Goal: Task Accomplishment & Management: Complete application form

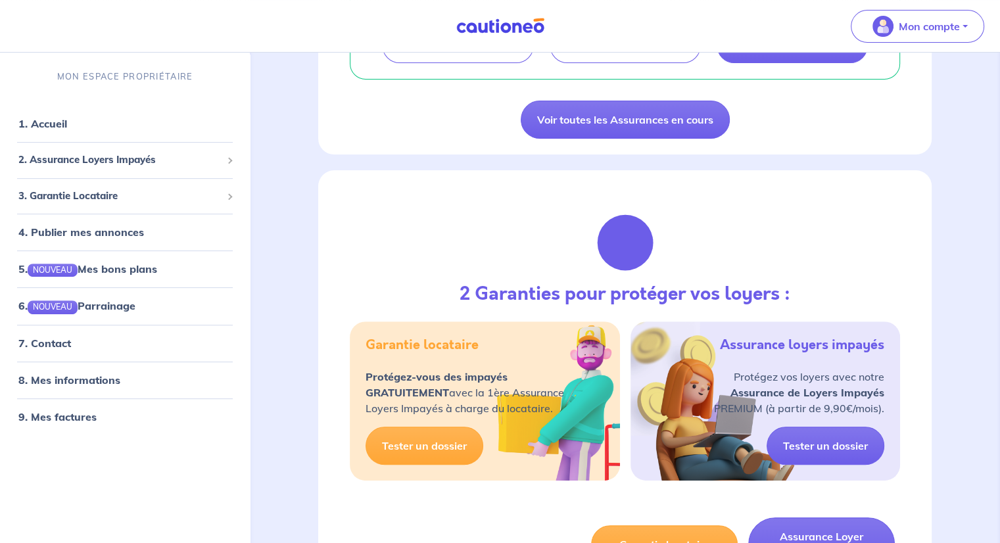
scroll to position [592, 0]
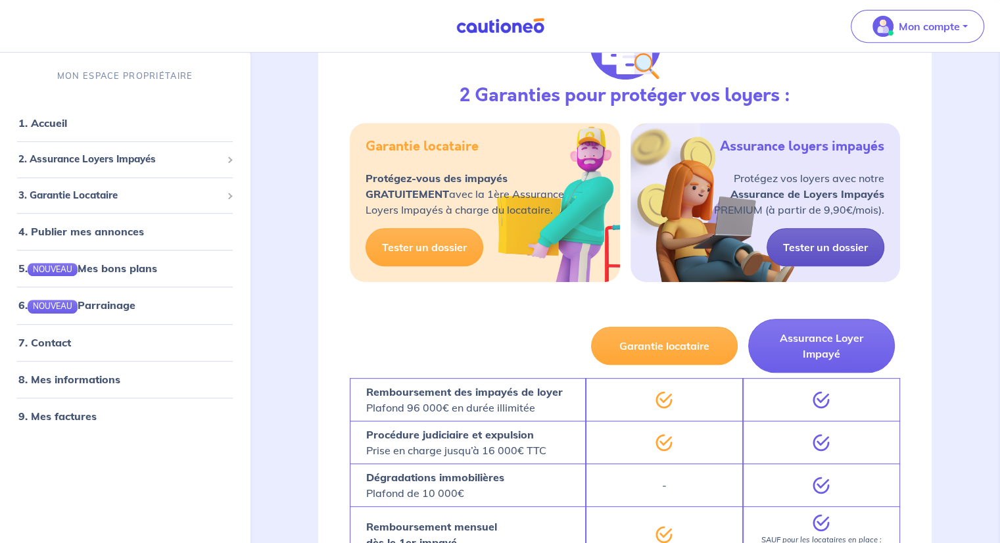
click at [818, 243] on link "Tester un dossier" at bounding box center [826, 247] width 118 height 38
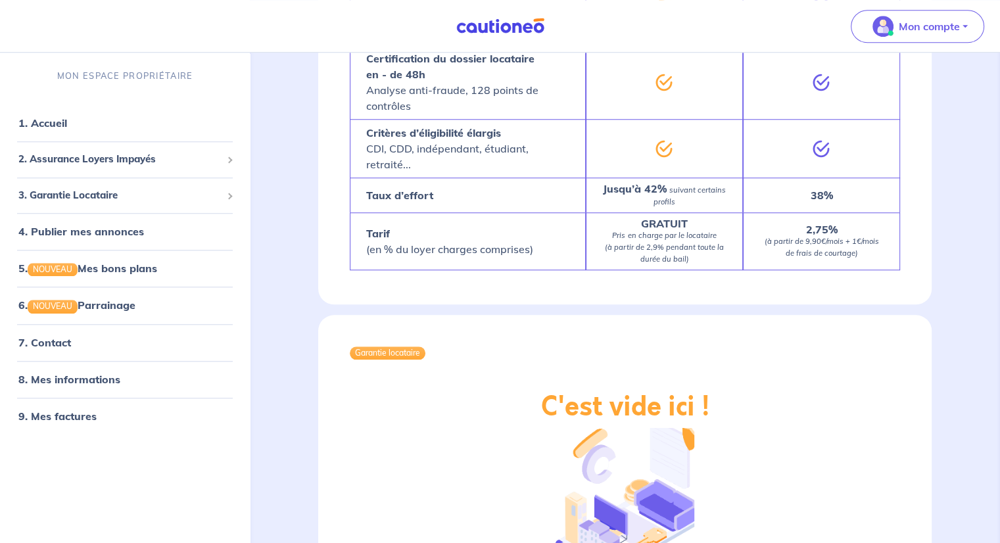
scroll to position [1315, 0]
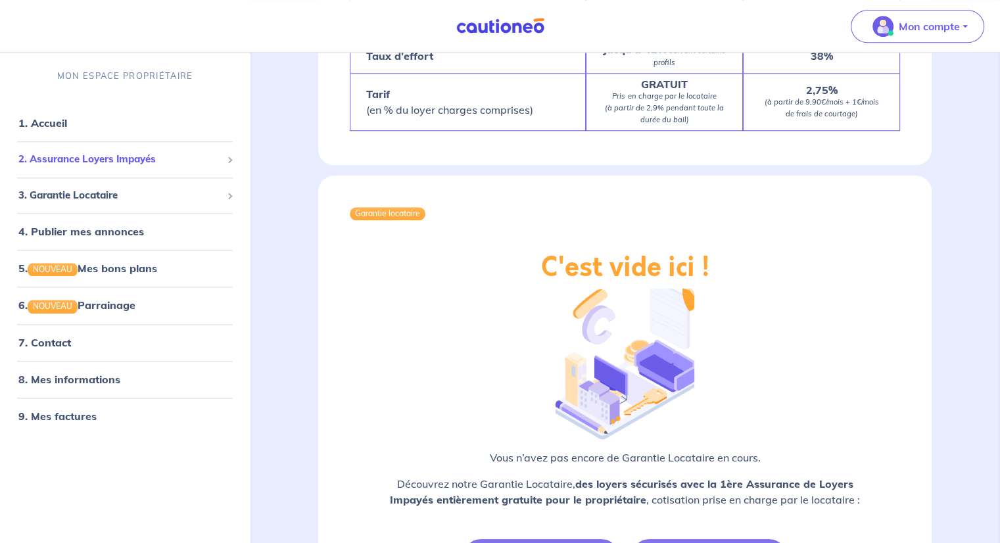
click at [104, 154] on span "2. Assurance Loyers Impayés" at bounding box center [119, 160] width 203 height 15
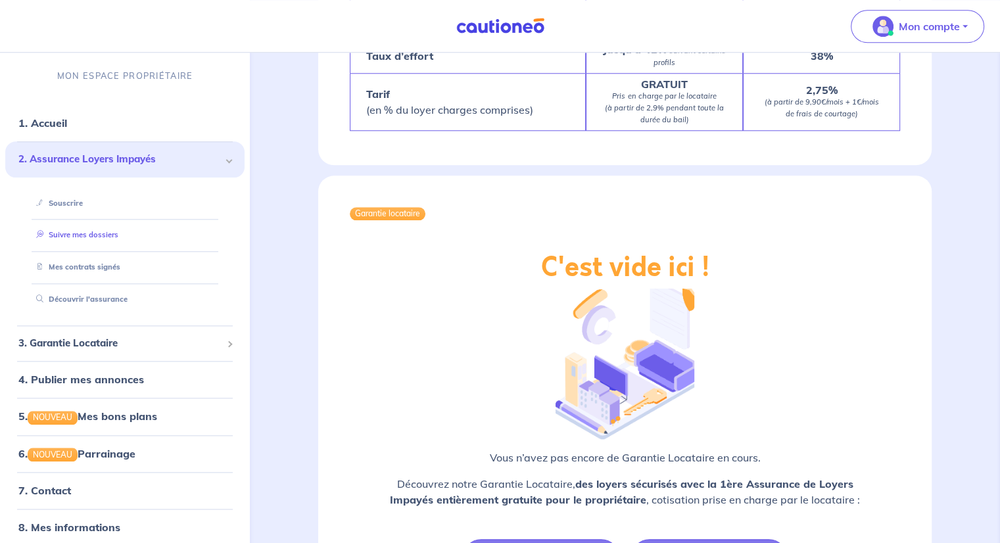
click at [69, 233] on link "Suivre mes dossiers" at bounding box center [74, 235] width 87 height 9
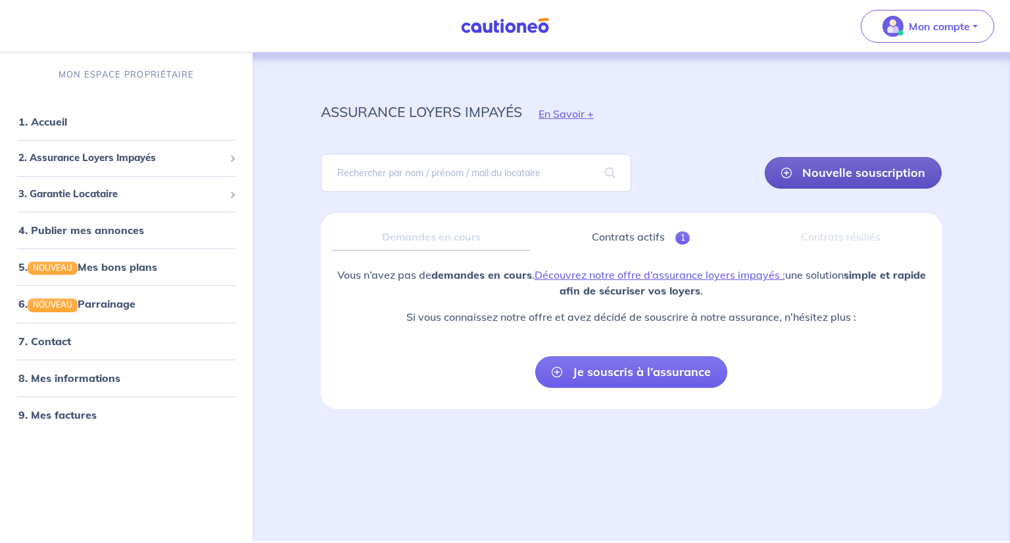
click at [836, 170] on link "Nouvelle souscription" at bounding box center [853, 173] width 177 height 32
click at [58, 121] on link "1. Accueil" at bounding box center [42, 121] width 48 height 13
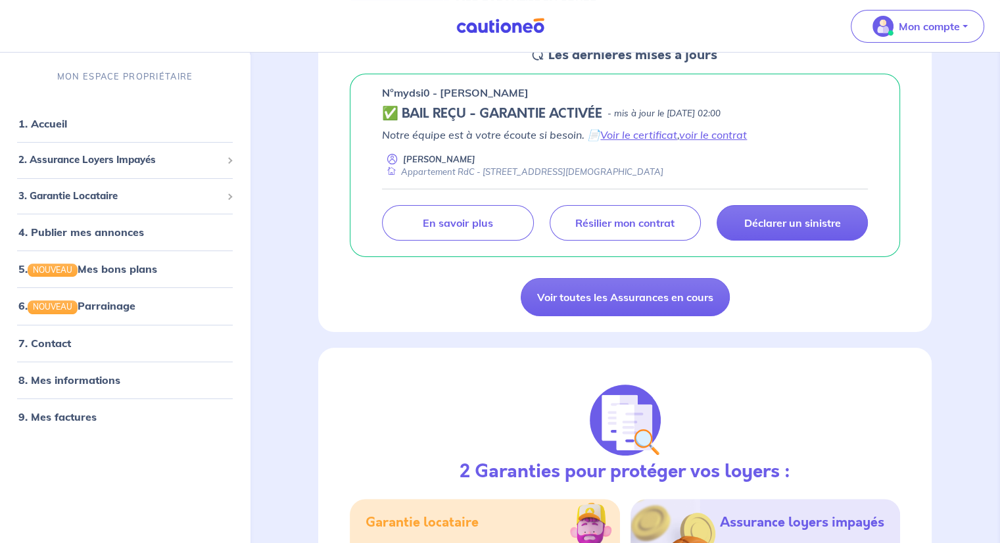
scroll to position [185, 0]
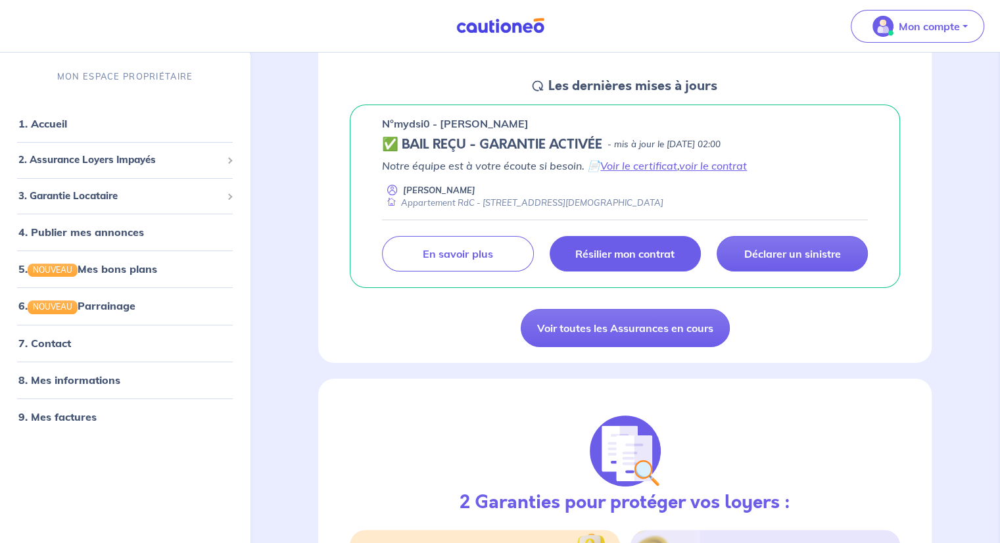
click at [609, 250] on p "Résilier mon contrat" at bounding box center [624, 253] width 99 height 13
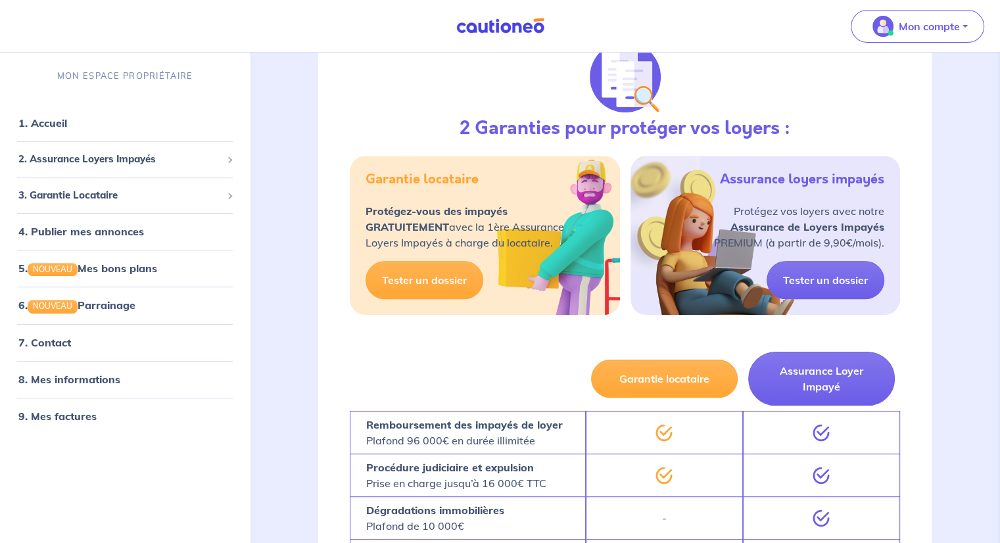
scroll to position [579, 0]
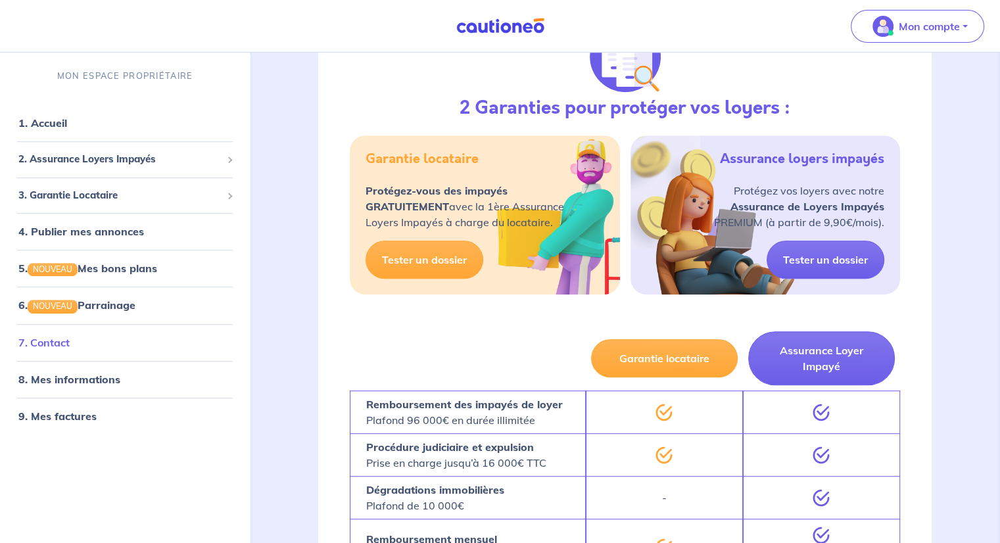
click at [53, 341] on link "7. Contact" at bounding box center [43, 342] width 51 height 13
click at [42, 342] on link "7. Contact" at bounding box center [43, 342] width 51 height 13
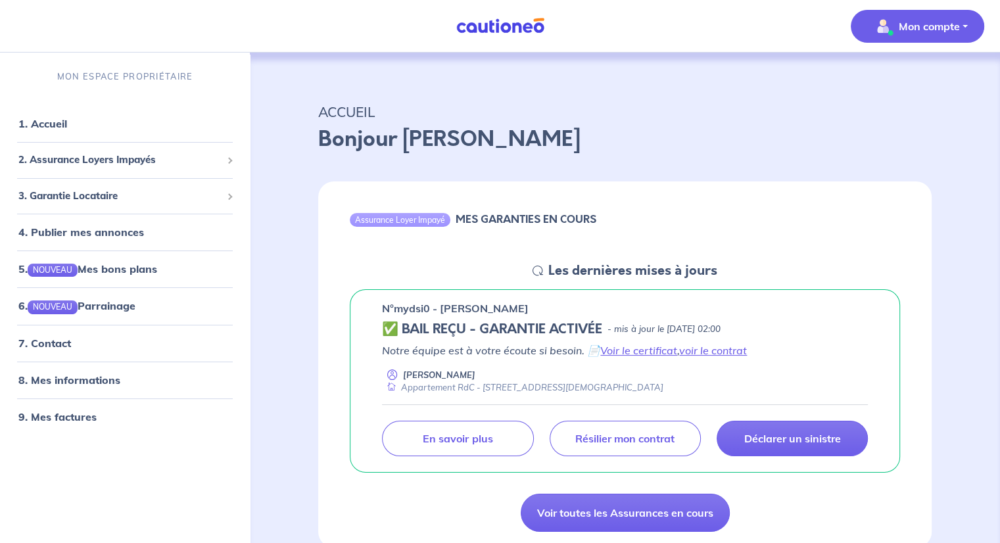
click at [964, 26] on button "Mon compte" at bounding box center [917, 26] width 133 height 33
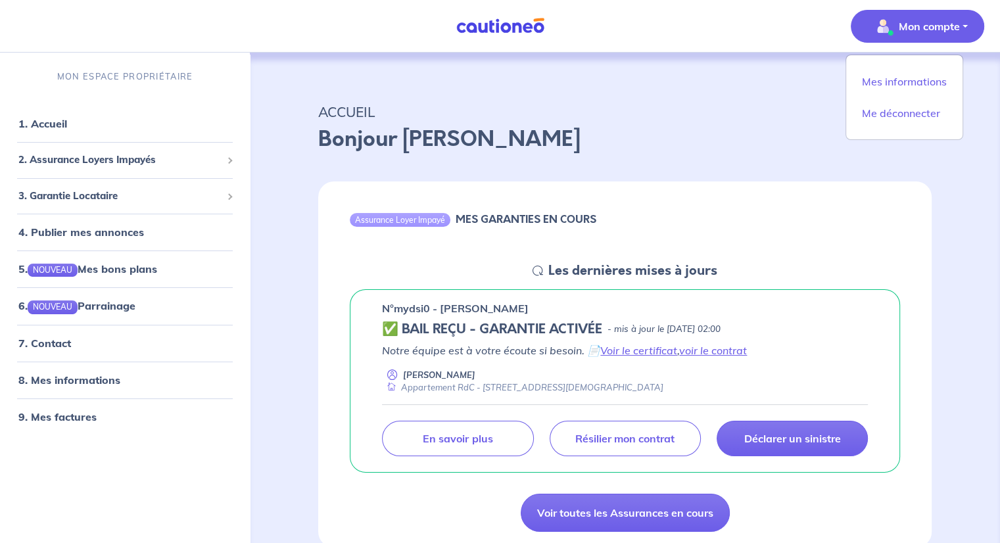
click at [944, 197] on div "Assurance Loyer Impayé MES GARANTIES EN COURS Les dernières mises à jours n°myd…" at bounding box center [625, 357] width 677 height 382
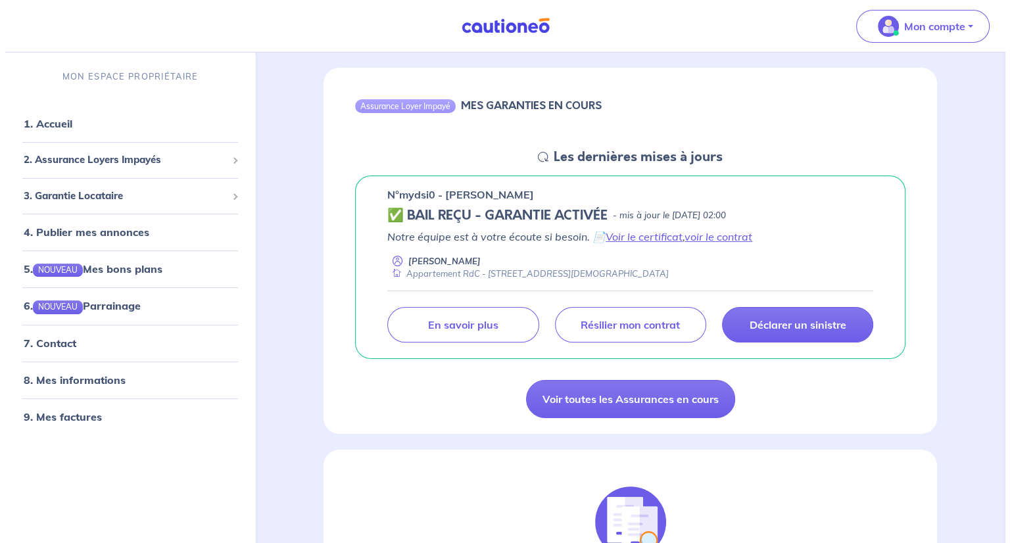
scroll to position [131, 0]
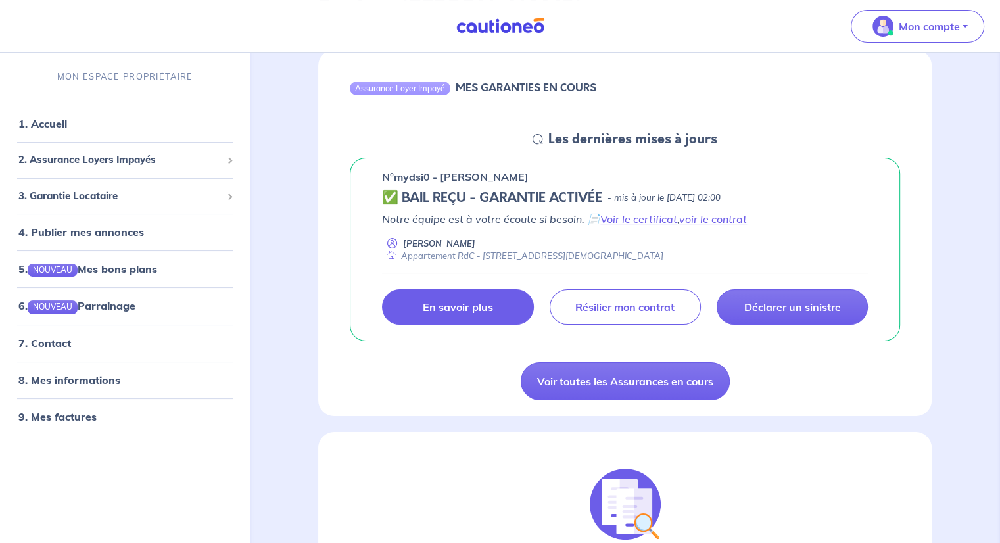
click at [468, 306] on p "En savoir plus" at bounding box center [458, 306] width 70 height 13
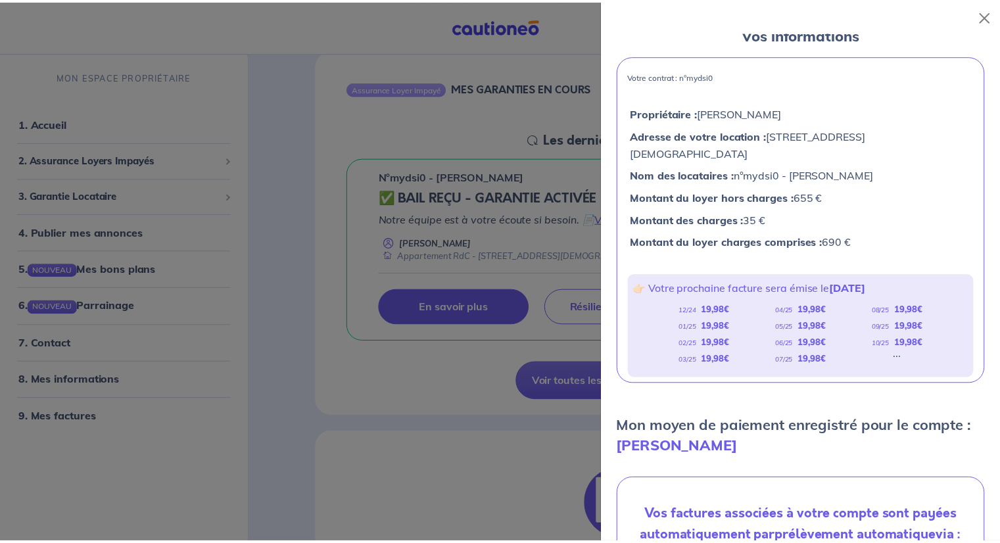
scroll to position [0, 0]
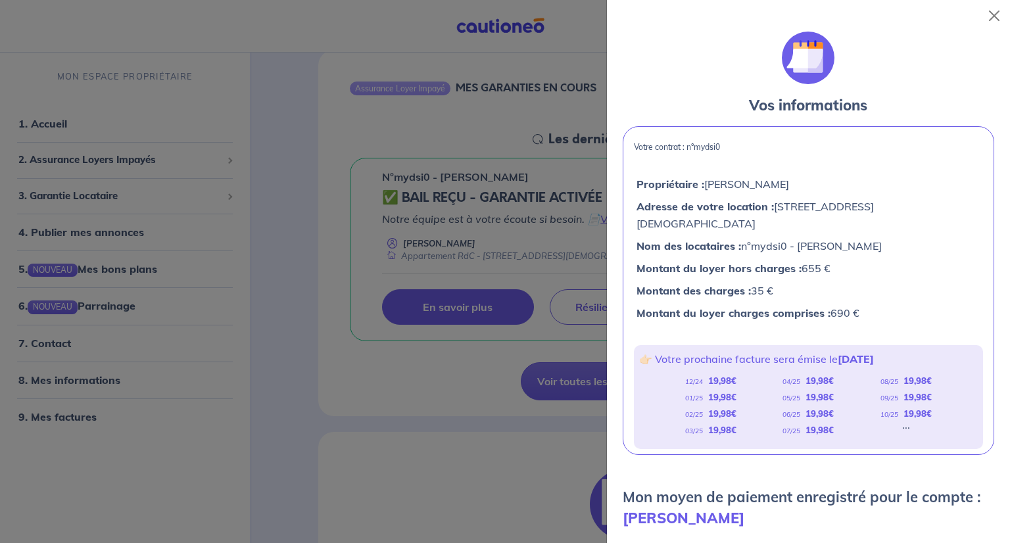
click at [415, 370] on div at bounding box center [505, 271] width 1010 height 543
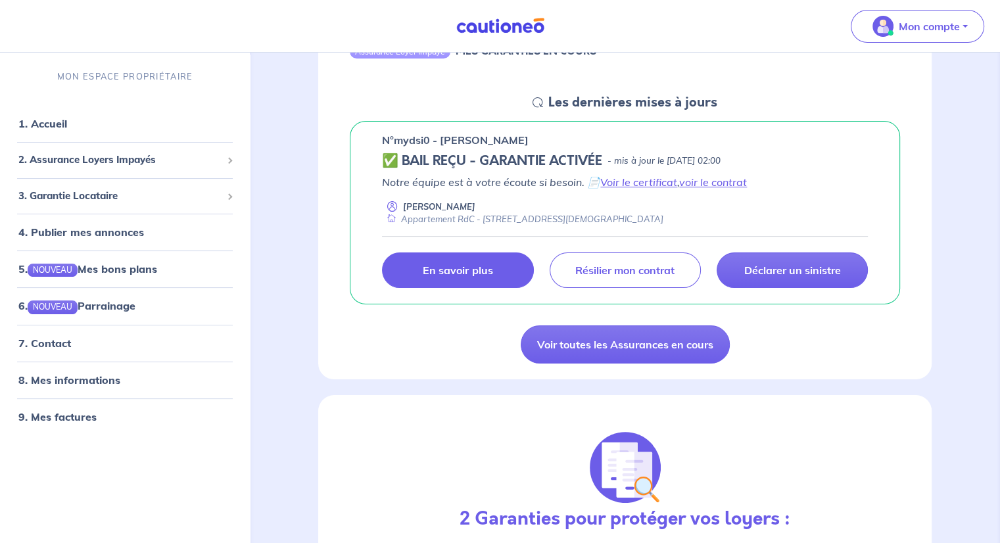
scroll to position [197, 0]
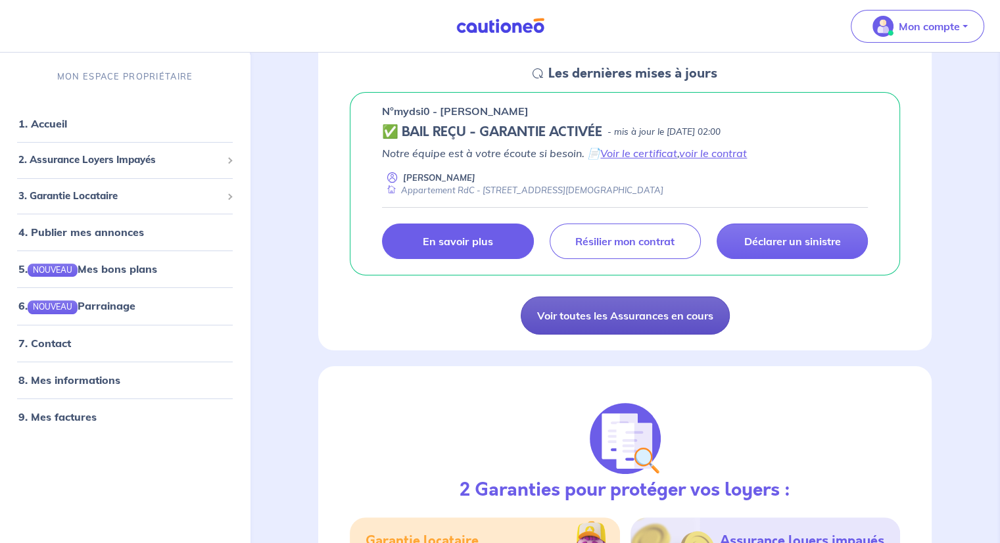
click at [617, 316] on link "Voir toutes les Assurances en cours" at bounding box center [625, 316] width 209 height 38
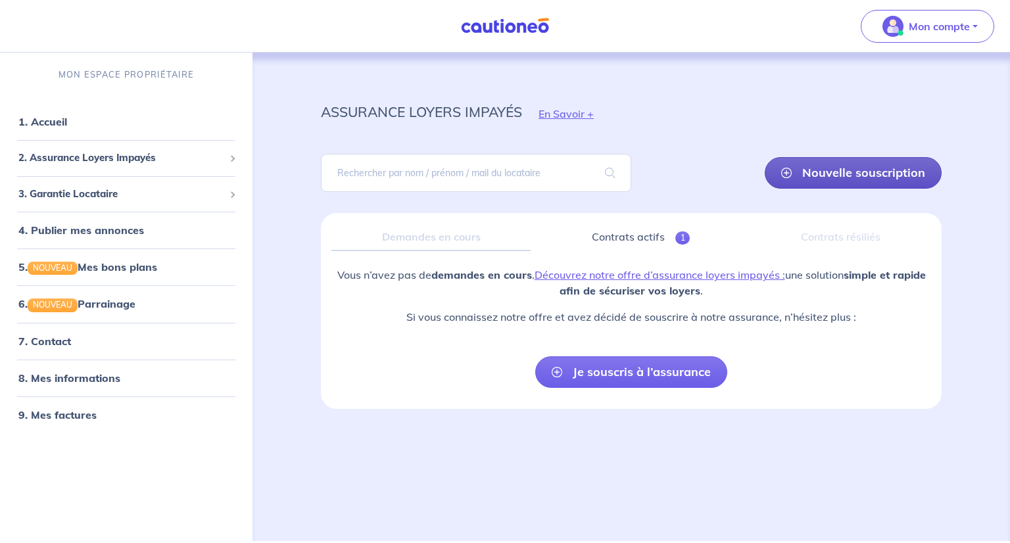
click at [830, 169] on link "Nouvelle souscription" at bounding box center [853, 173] width 177 height 32
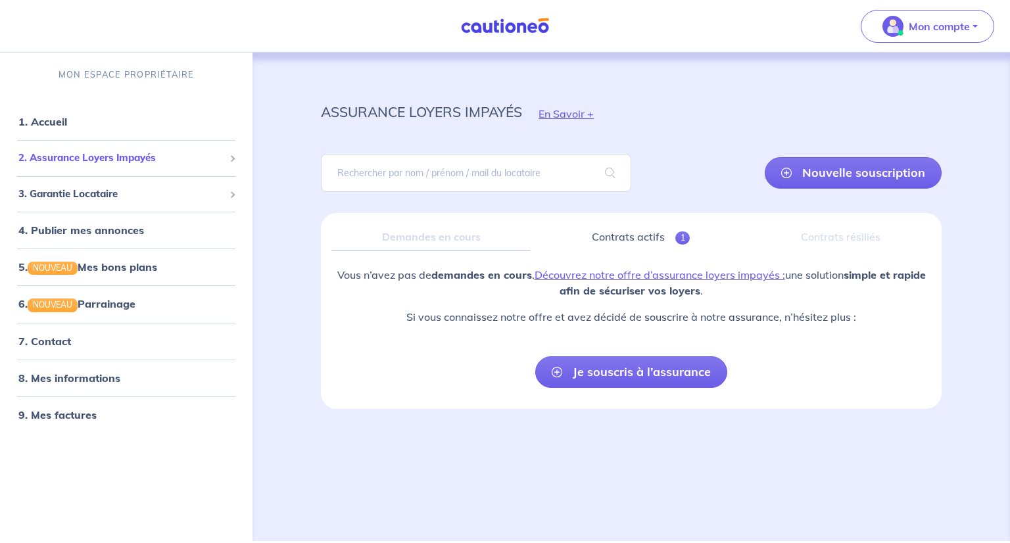
click at [79, 157] on span "2. Assurance Loyers Impayés" at bounding box center [121, 158] width 206 height 15
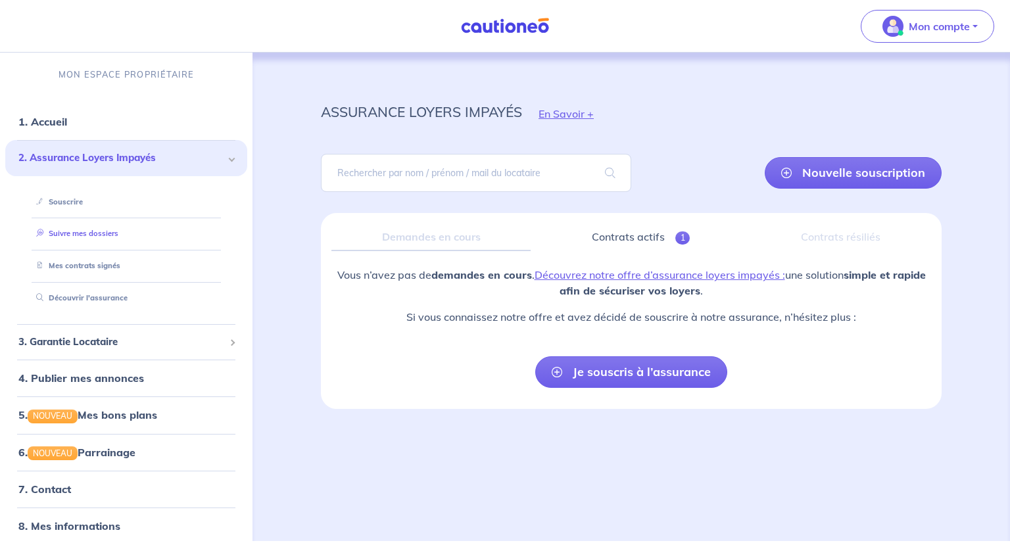
click at [68, 231] on link "Suivre mes dossiers" at bounding box center [74, 233] width 87 height 9
click at [453, 235] on div "Demandes en cours" at bounding box center [430, 238] width 199 height 28
click at [810, 170] on link "Nouvelle souscription" at bounding box center [853, 173] width 177 height 32
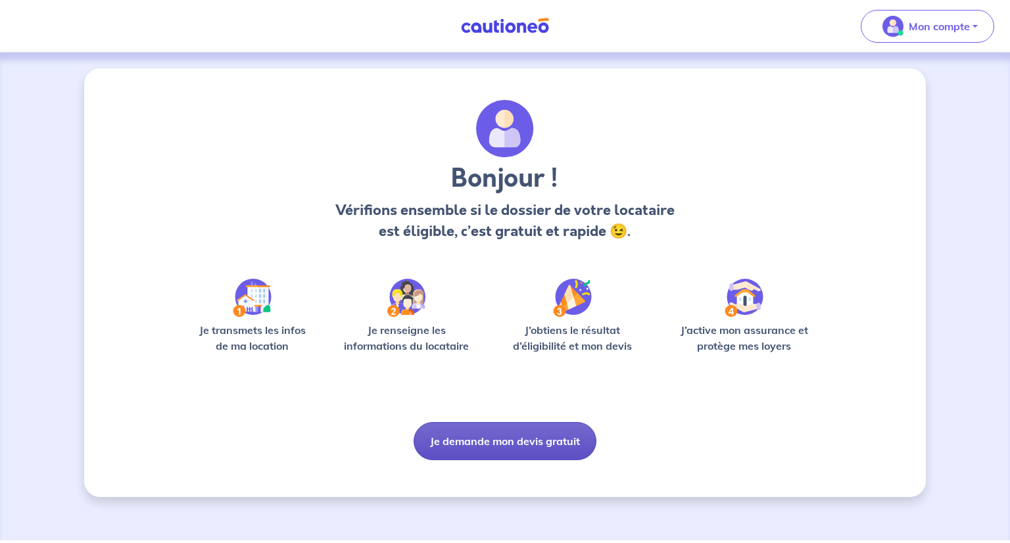
click at [492, 443] on button "Je demande mon devis gratuit" at bounding box center [505, 441] width 183 height 38
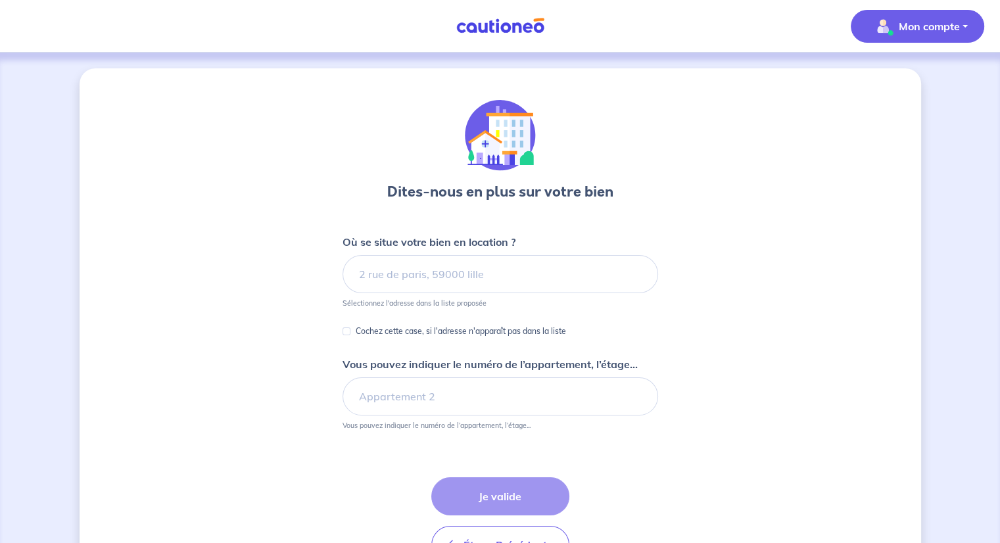
click at [891, 16] on span "Mon compte" at bounding box center [913, 26] width 93 height 21
click at [905, 73] on link "Mes informations" at bounding box center [904, 81] width 106 height 21
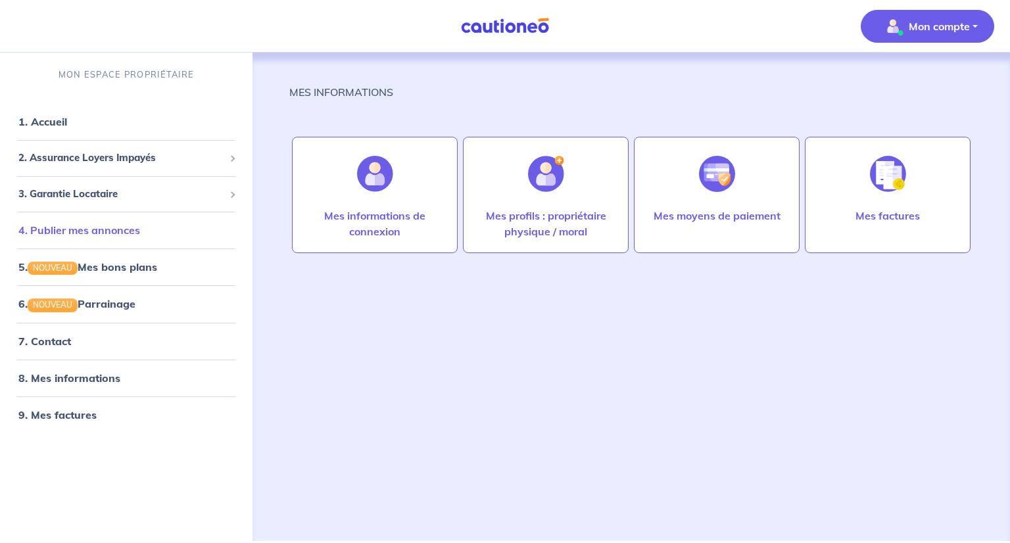
click at [57, 225] on link "4. Publier mes annonces" at bounding box center [79, 230] width 122 height 13
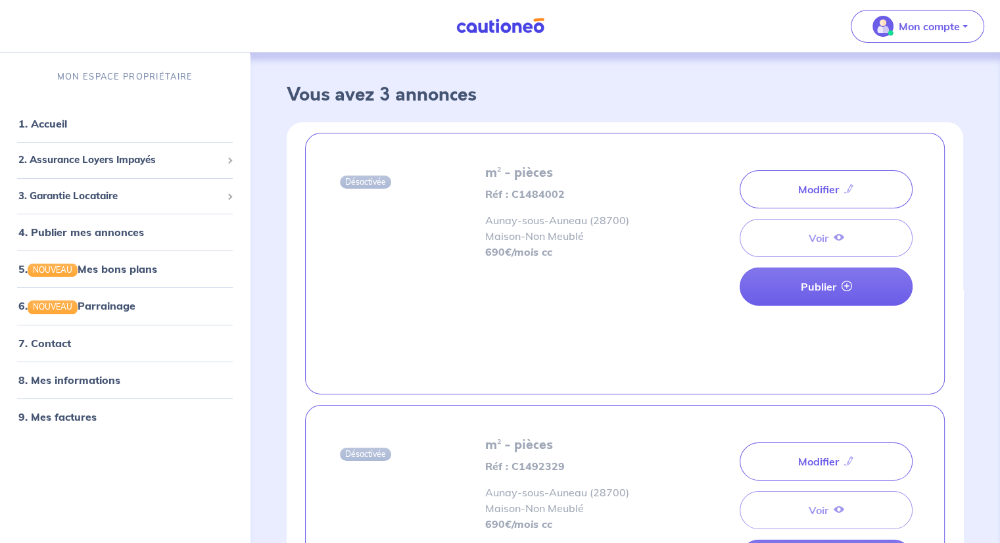
click at [834, 239] on div "Modifier Voir Publier" at bounding box center [826, 238] width 173 height 146
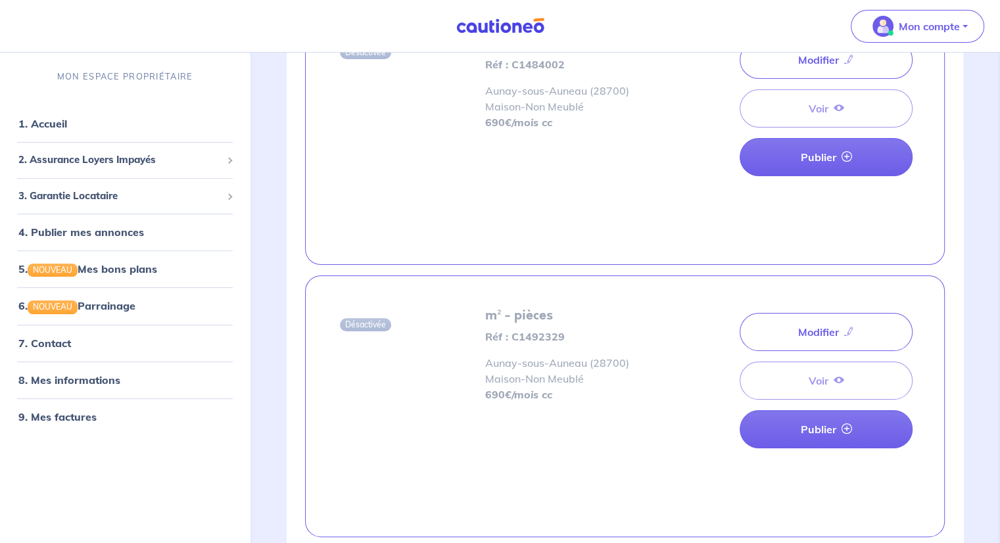
scroll to position [197, 0]
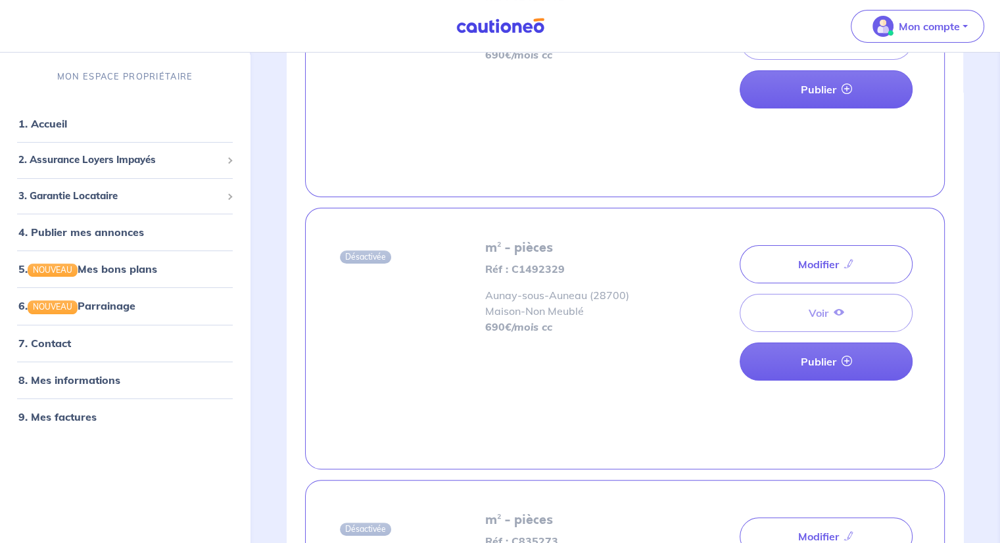
click at [831, 309] on div "Modifier Voir Publier" at bounding box center [826, 313] width 173 height 146
click at [844, 309] on div "Modifier Voir Publier" at bounding box center [826, 313] width 173 height 146
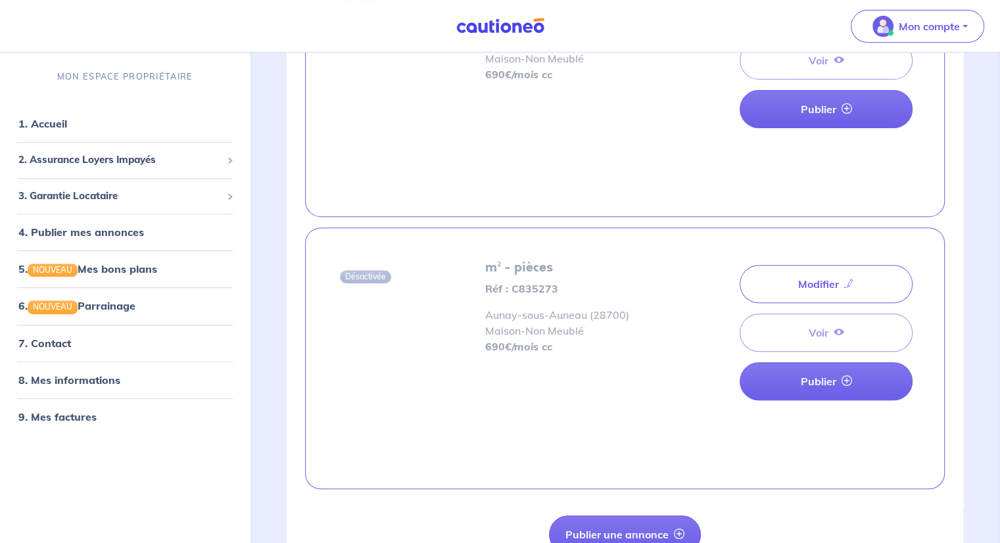
scroll to position [460, 0]
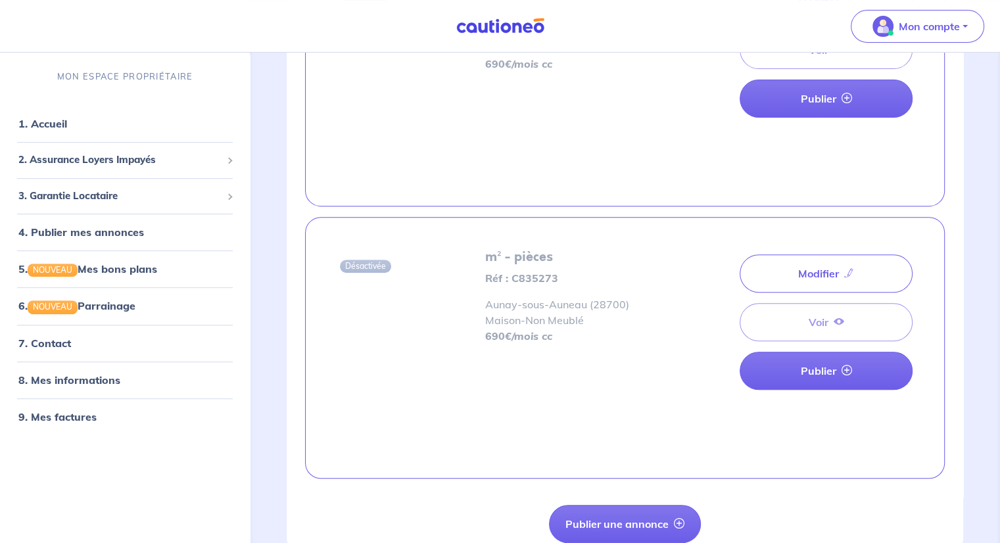
click at [824, 318] on div "Modifier Voir Publier" at bounding box center [826, 322] width 173 height 146
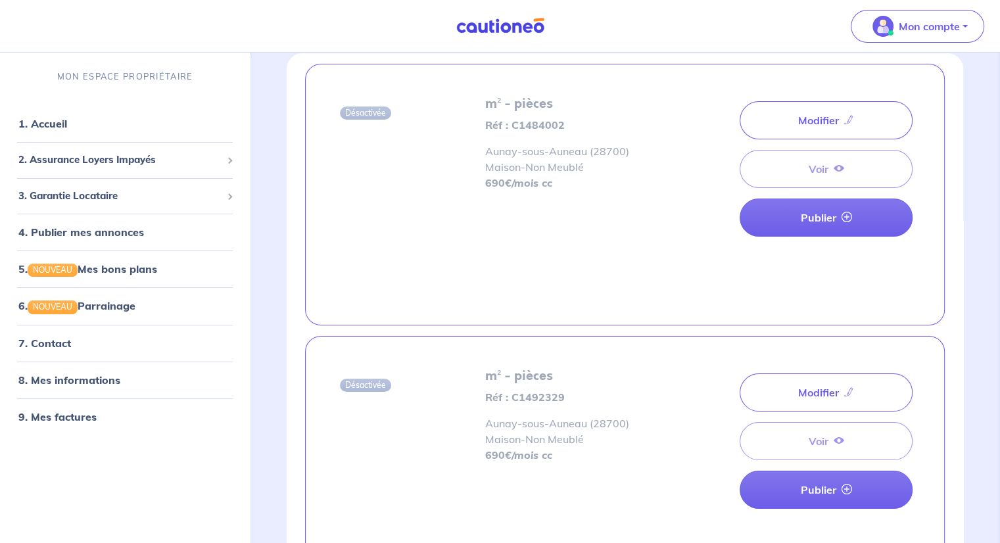
scroll to position [0, 0]
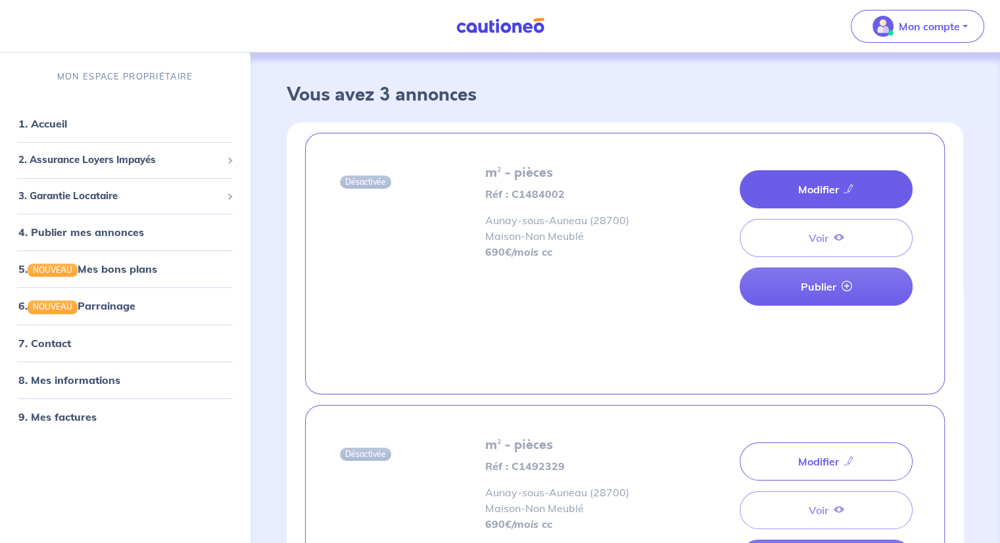
click at [820, 203] on link "Modifier" at bounding box center [826, 189] width 173 height 38
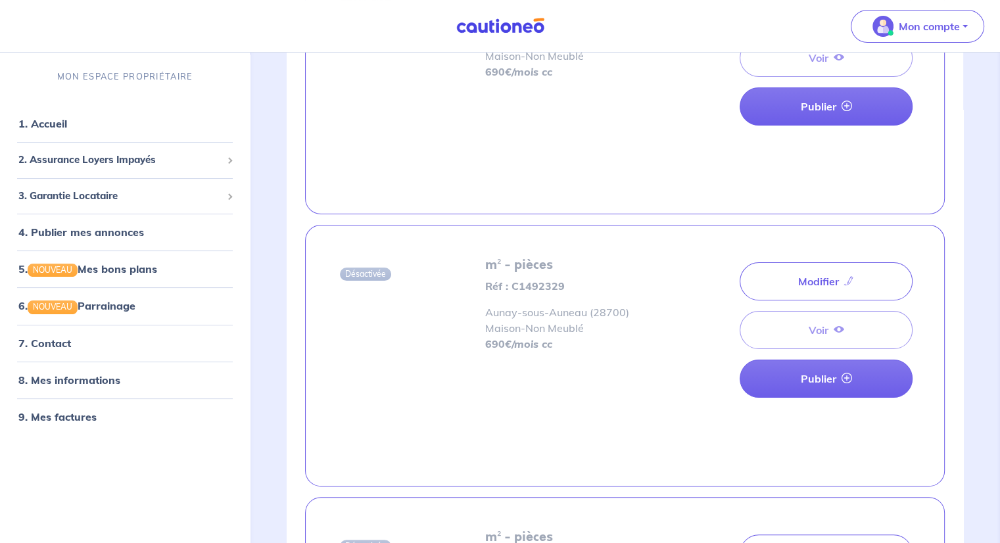
scroll to position [197, 0]
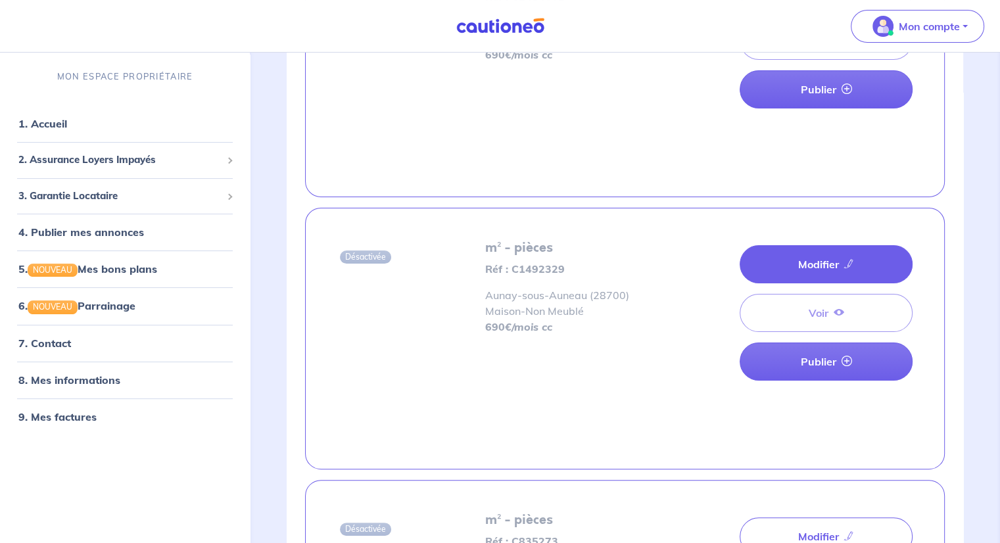
click at [817, 268] on link "Modifier" at bounding box center [826, 264] width 173 height 38
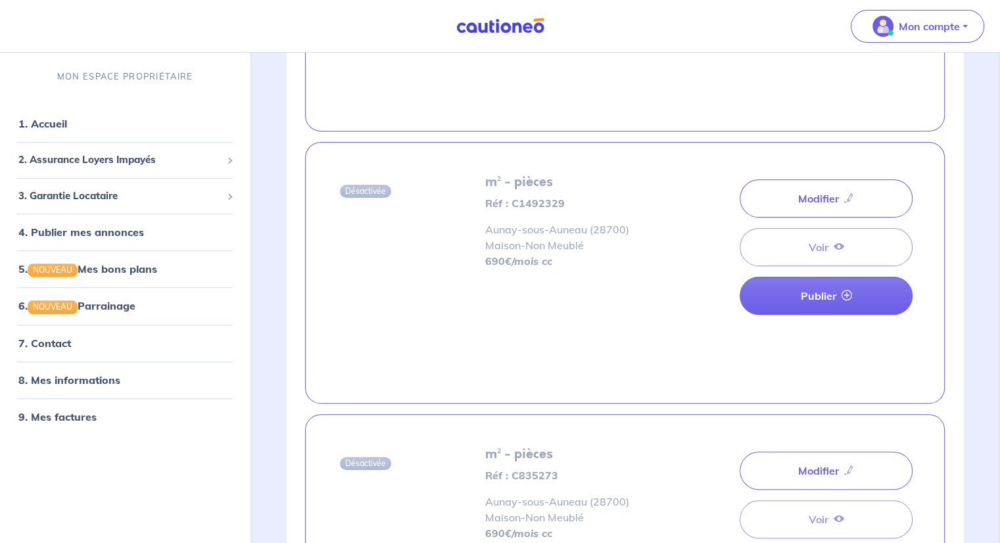
scroll to position [533, 0]
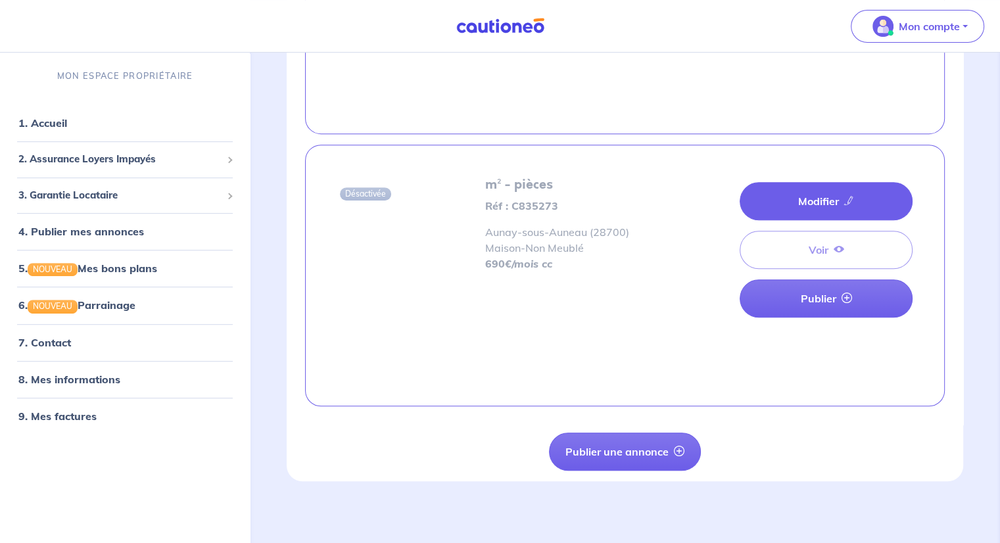
click at [823, 197] on link "Modifier" at bounding box center [826, 201] width 173 height 38
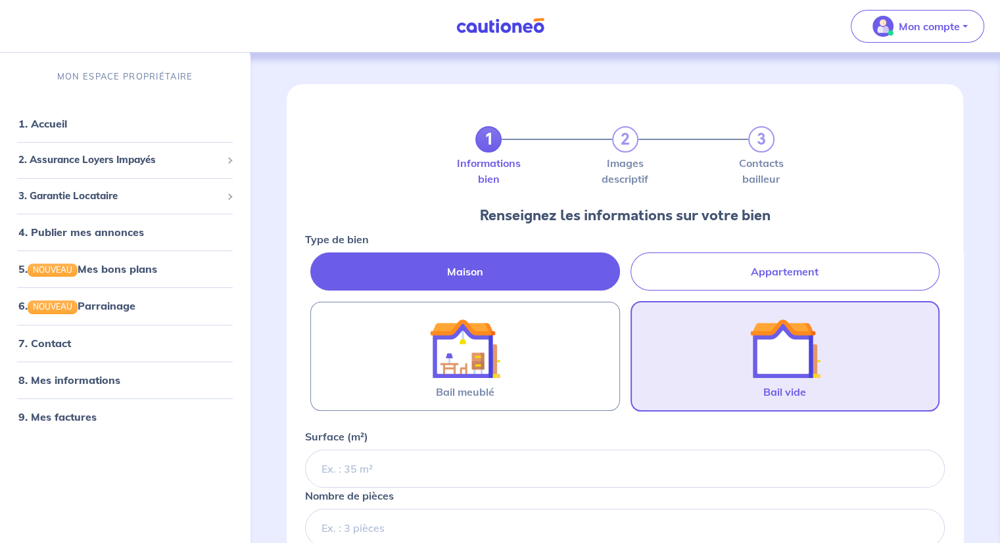
click at [727, 268] on label "Appartement" at bounding box center [784, 271] width 309 height 38
click at [314, 261] on input "Appartement" at bounding box center [309, 256] width 9 height 9
radio input "true"
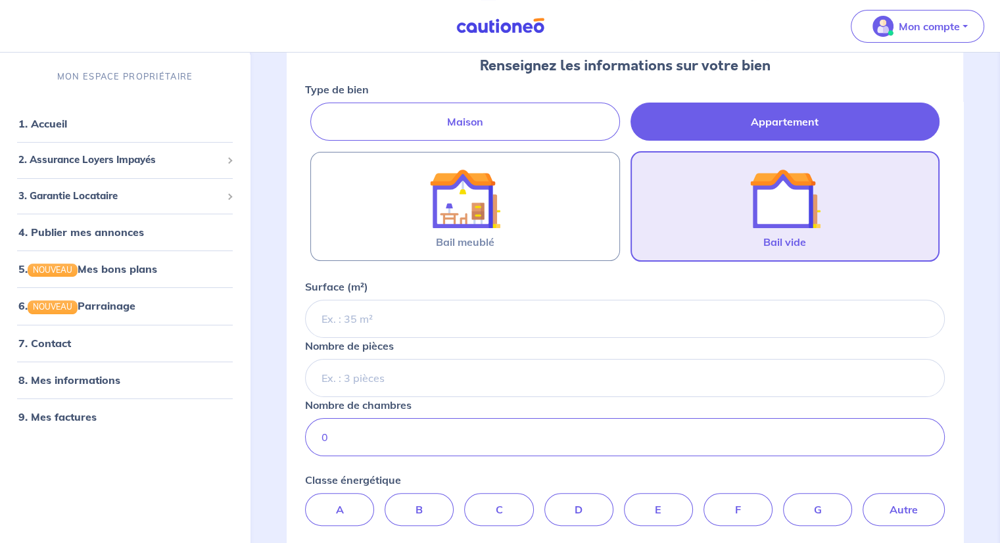
scroll to position [329, 0]
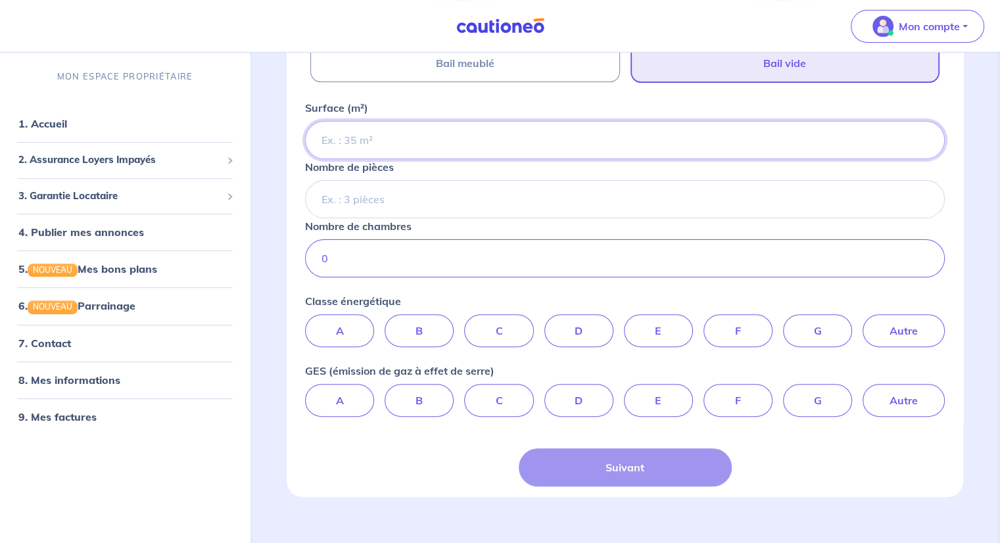
click at [376, 141] on input "Surface (m²)" at bounding box center [625, 140] width 640 height 38
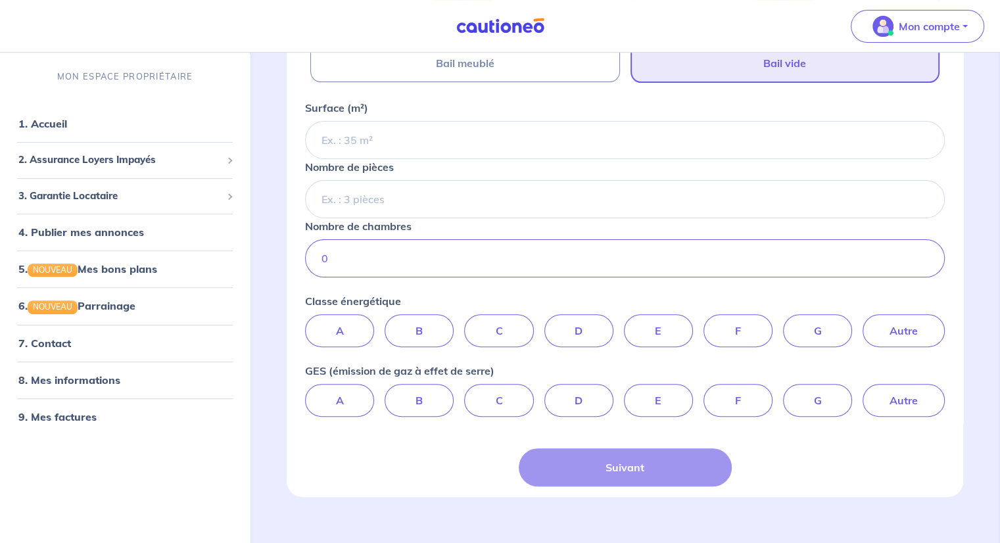
click at [607, 468] on div "Suivant" at bounding box center [625, 467] width 213 height 38
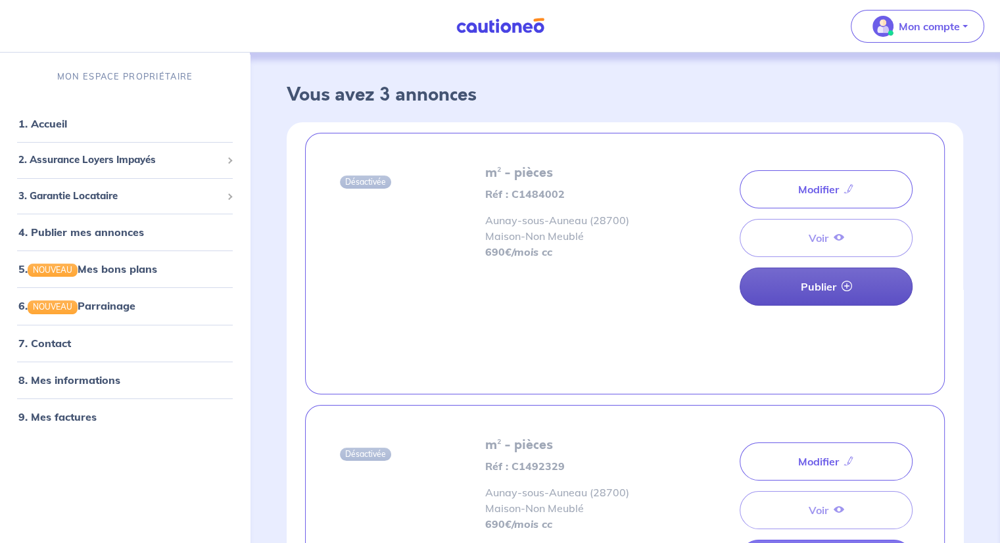
click at [809, 289] on link "Publier" at bounding box center [826, 287] width 173 height 38
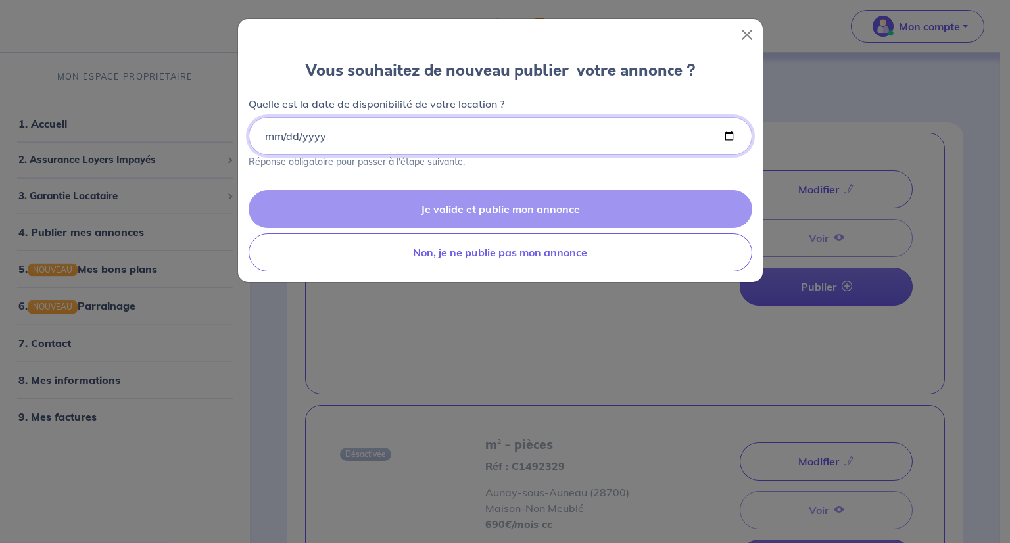
click at [404, 133] on input "Quelle est la date de disponibilité de votre location ?" at bounding box center [501, 136] width 504 height 38
click at [746, 34] on button "Close" at bounding box center [746, 34] width 21 height 21
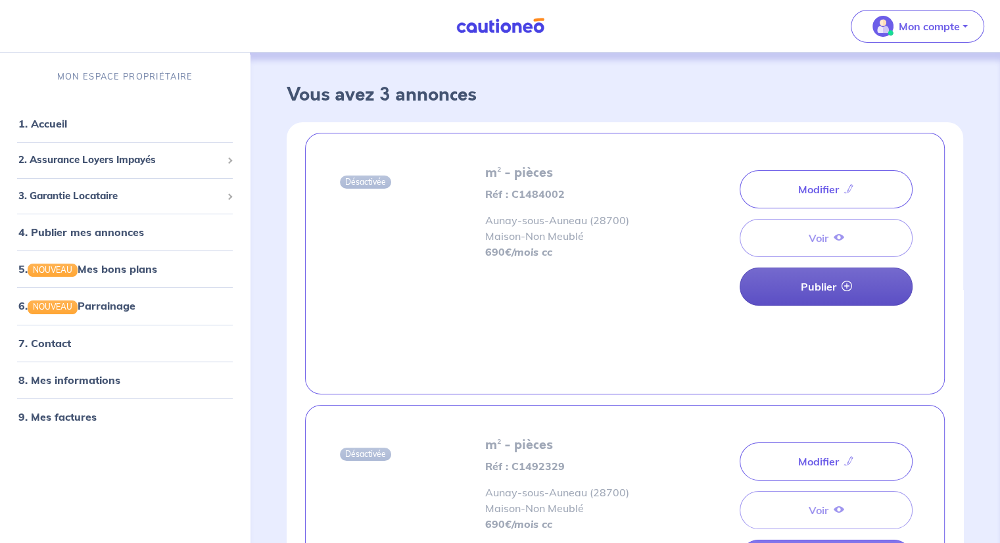
click at [836, 286] on link "Publier" at bounding box center [826, 287] width 173 height 38
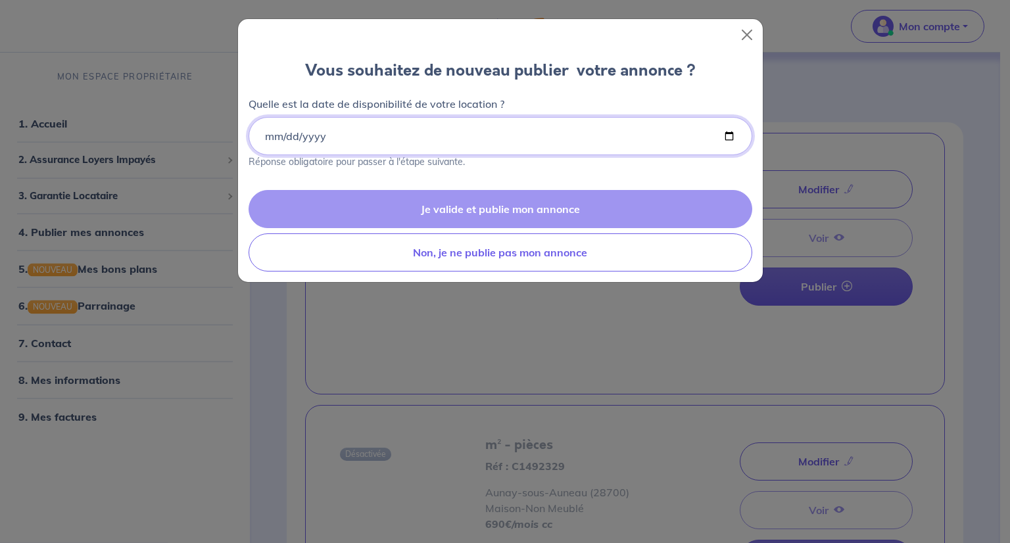
click at [726, 137] on input "Quelle est la date de disponibilité de votre location ?" at bounding box center [501, 136] width 504 height 38
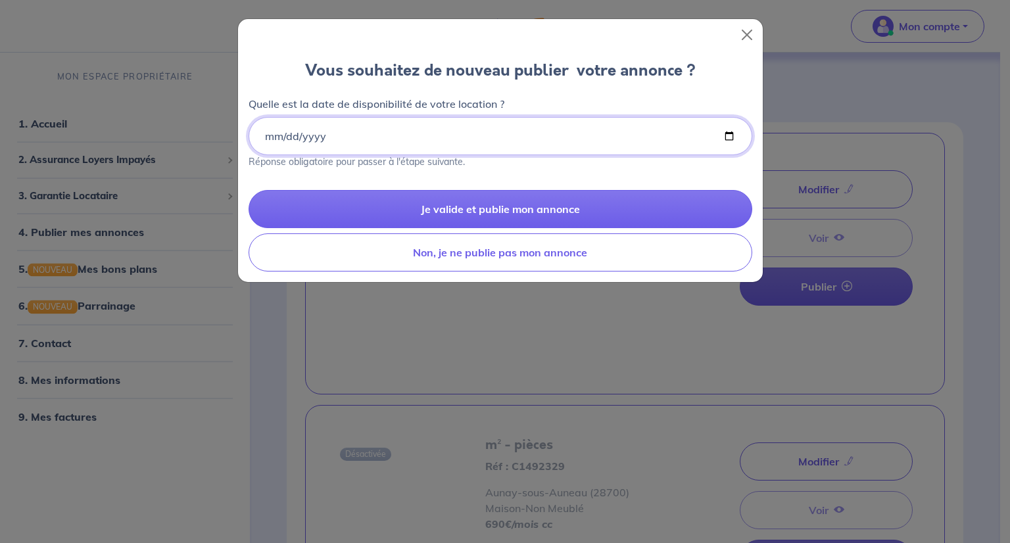
type input "[DATE]"
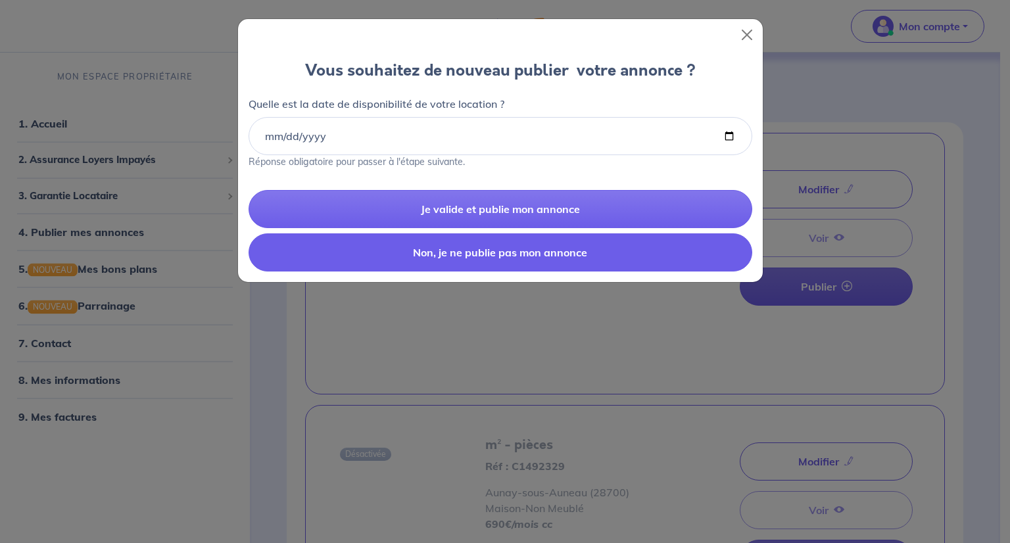
click at [500, 250] on button "Non, je ne publie pas mon annonce" at bounding box center [501, 252] width 504 height 38
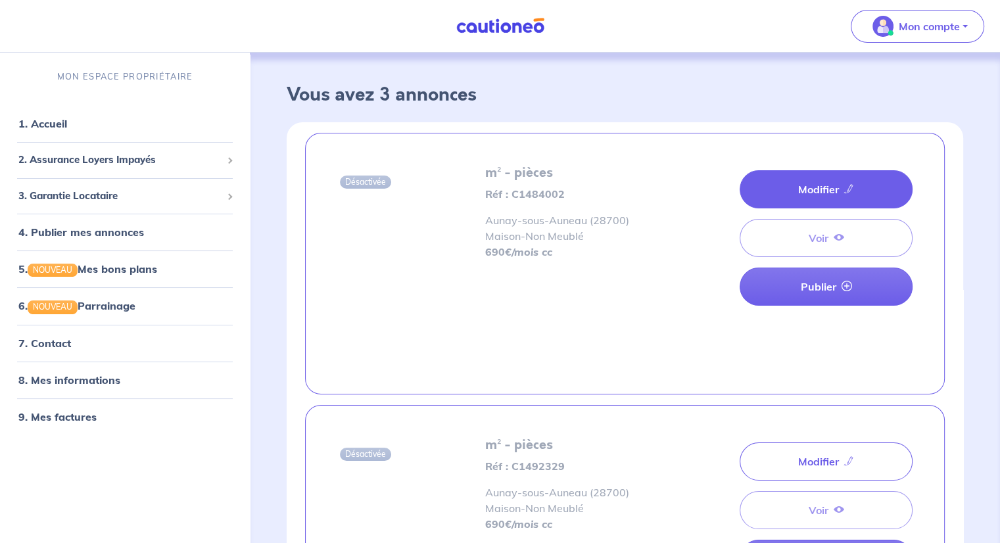
click at [812, 193] on link "Modifier" at bounding box center [826, 189] width 173 height 38
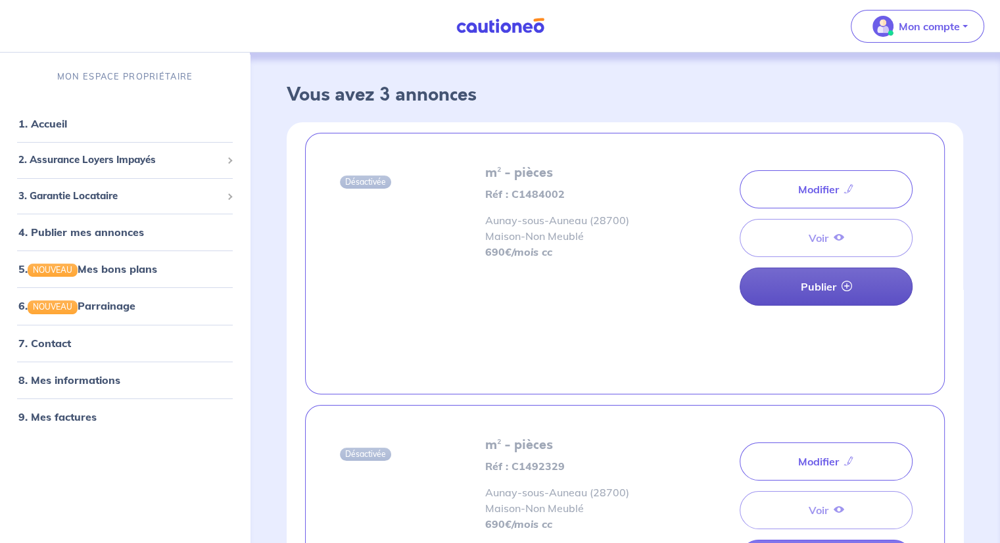
click at [838, 289] on link "Publier" at bounding box center [826, 287] width 173 height 38
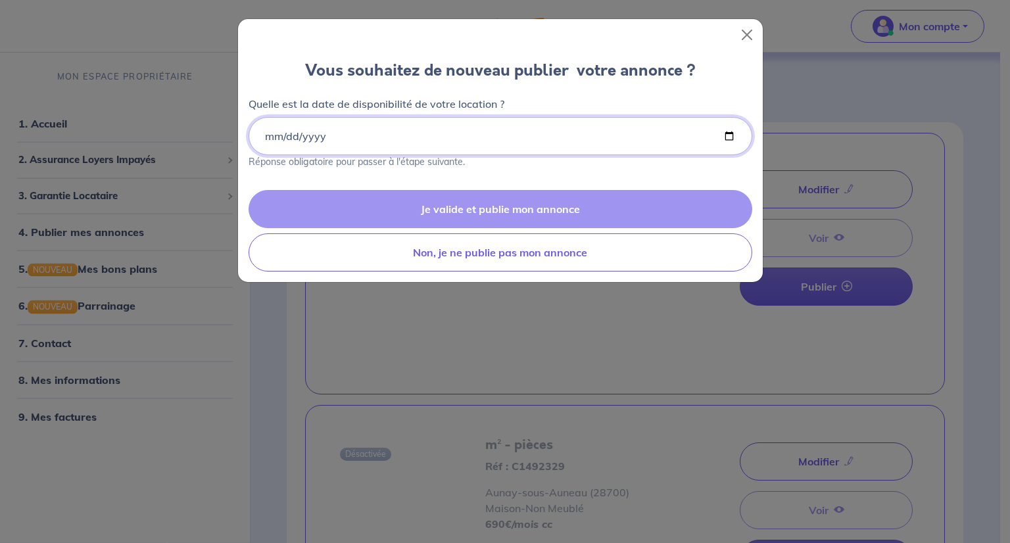
click at [732, 133] on input "Quelle est la date de disponibilité de votre location ?" at bounding box center [501, 136] width 504 height 38
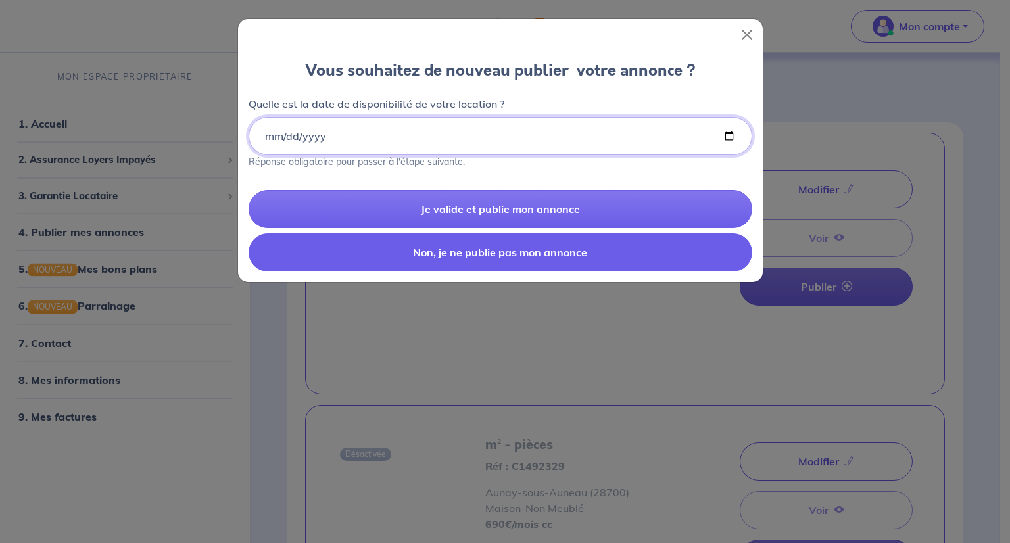
type input "[DATE]"
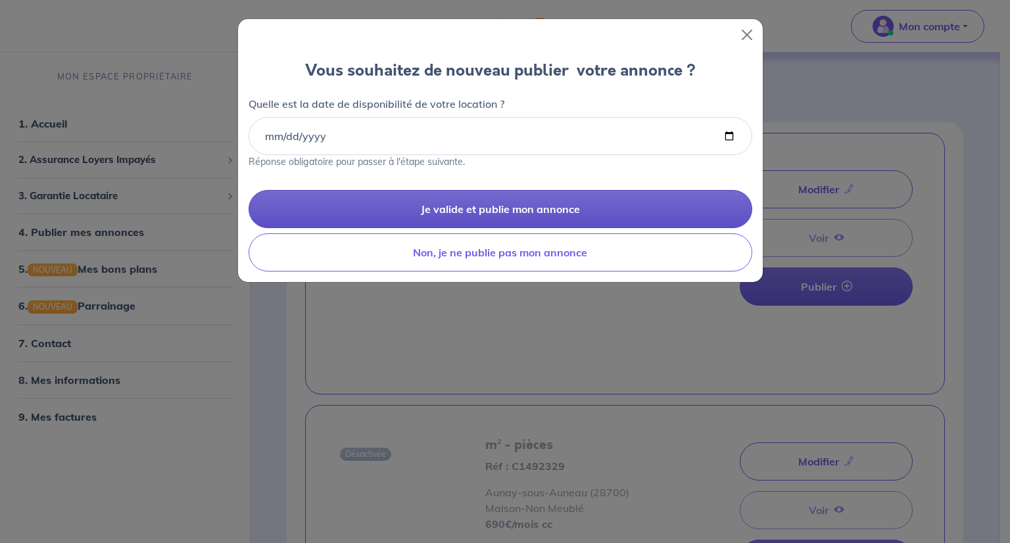
click at [458, 210] on button "Je valide et publie mon annonce" at bounding box center [501, 209] width 504 height 38
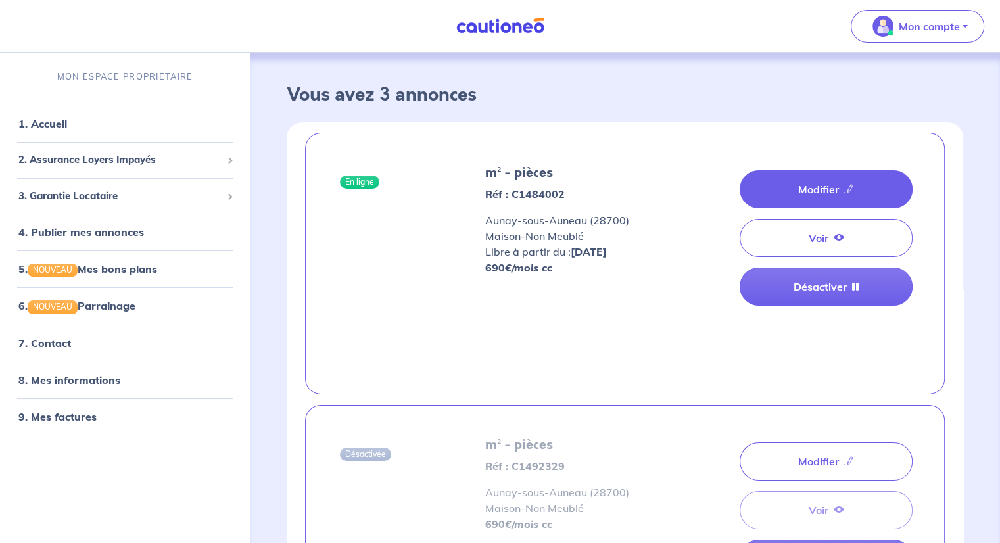
click at [820, 188] on link "Modifier" at bounding box center [826, 189] width 173 height 38
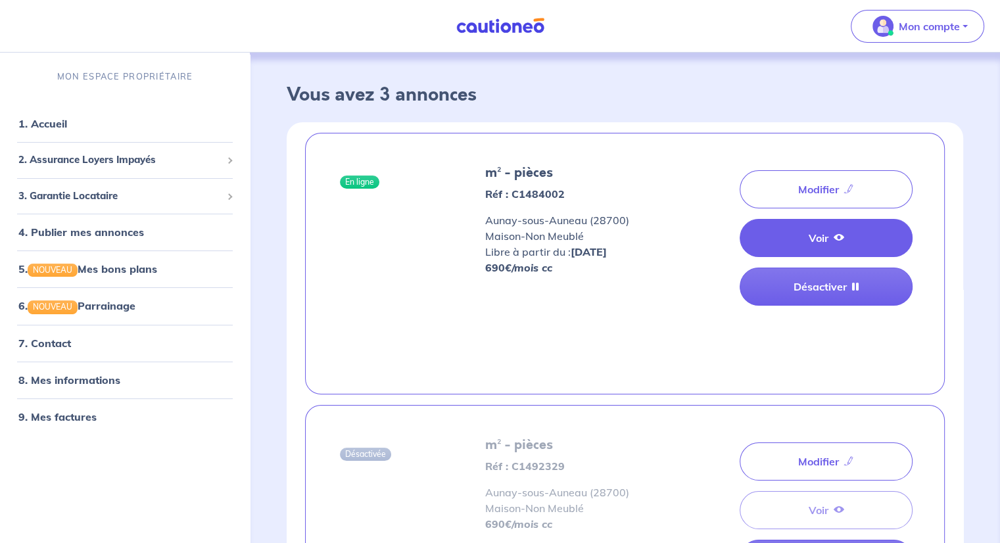
click at [850, 235] on link "Voir" at bounding box center [826, 238] width 173 height 38
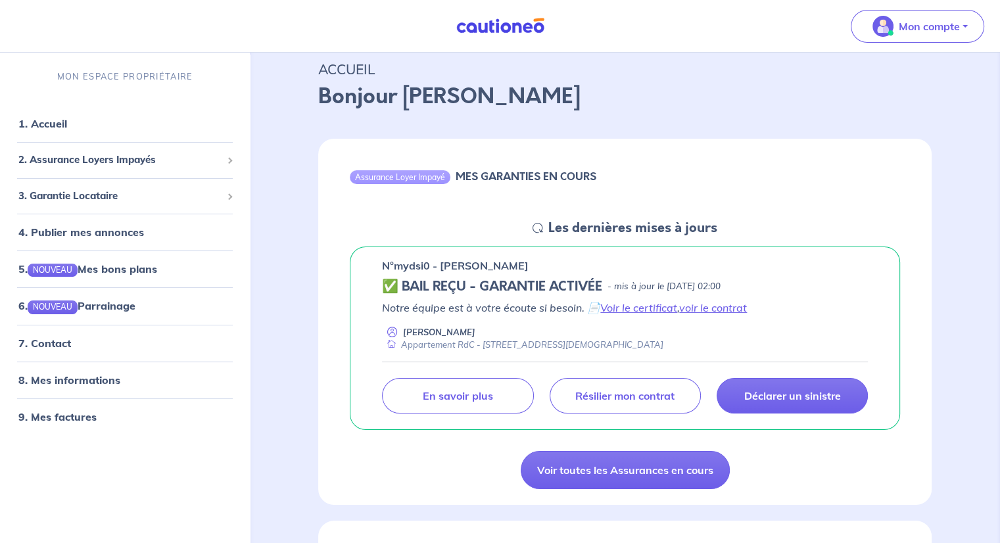
scroll to position [66, 0]
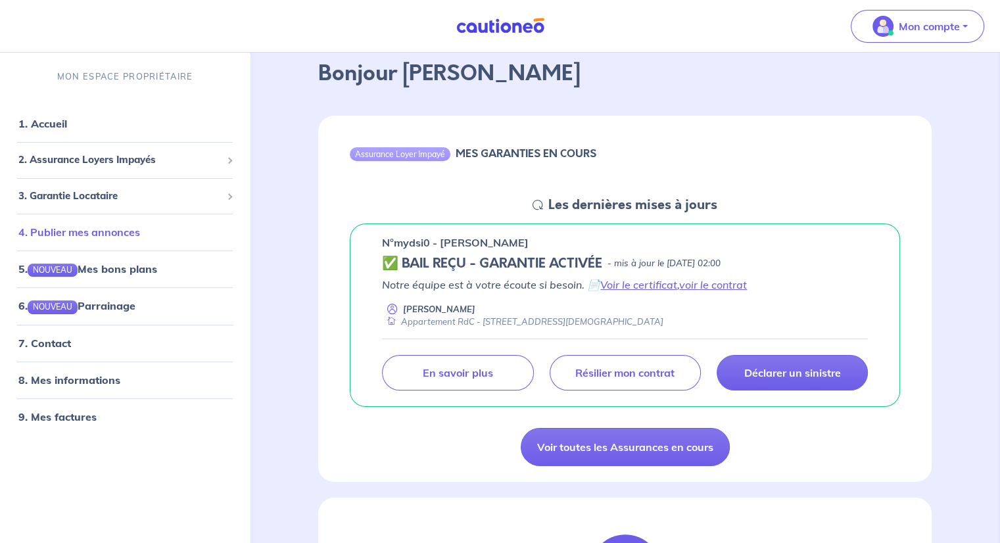
click at [55, 226] on link "4. Publier mes annonces" at bounding box center [79, 232] width 122 height 13
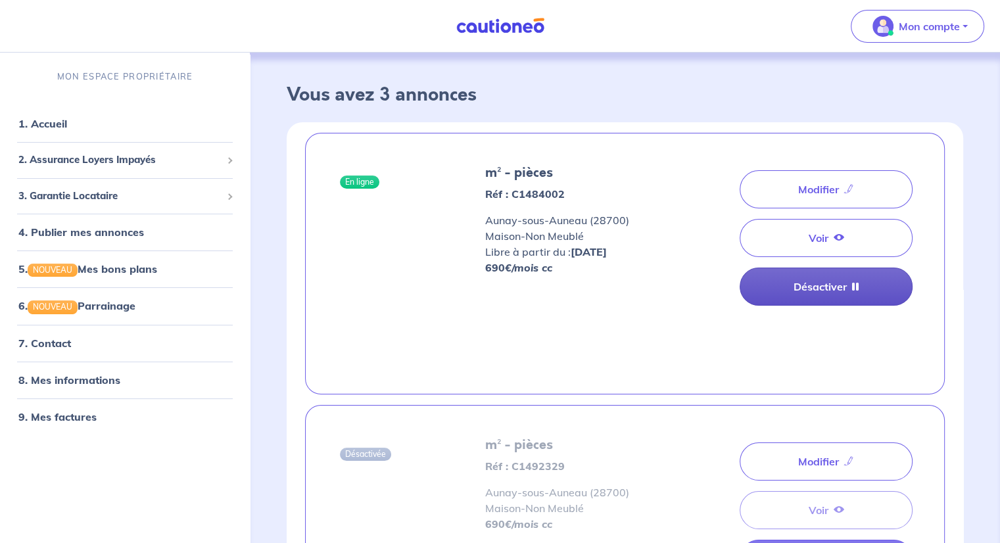
click at [852, 283] on icon at bounding box center [855, 286] width 7 height 11
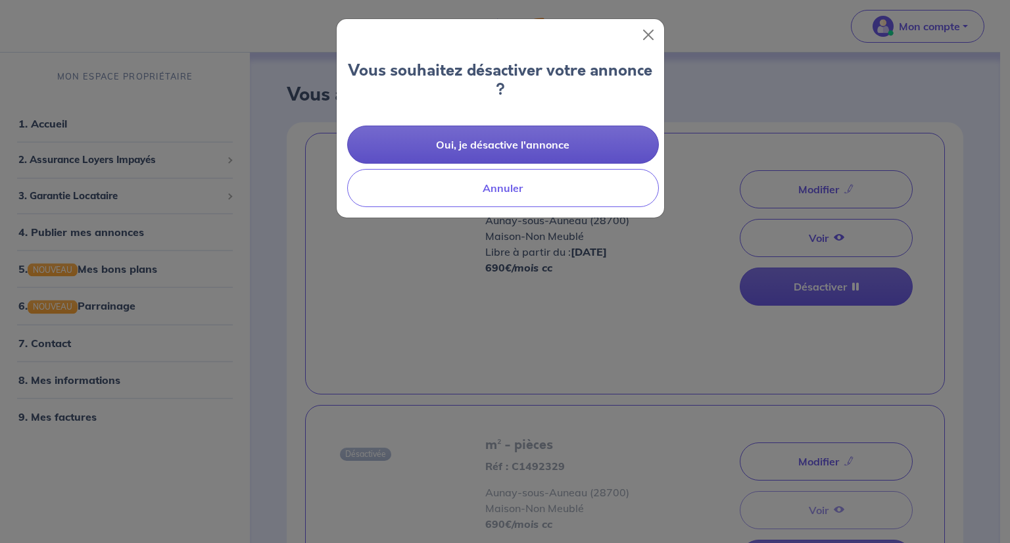
click at [477, 141] on button "Oui, je désactive l'annonce" at bounding box center [503, 145] width 312 height 38
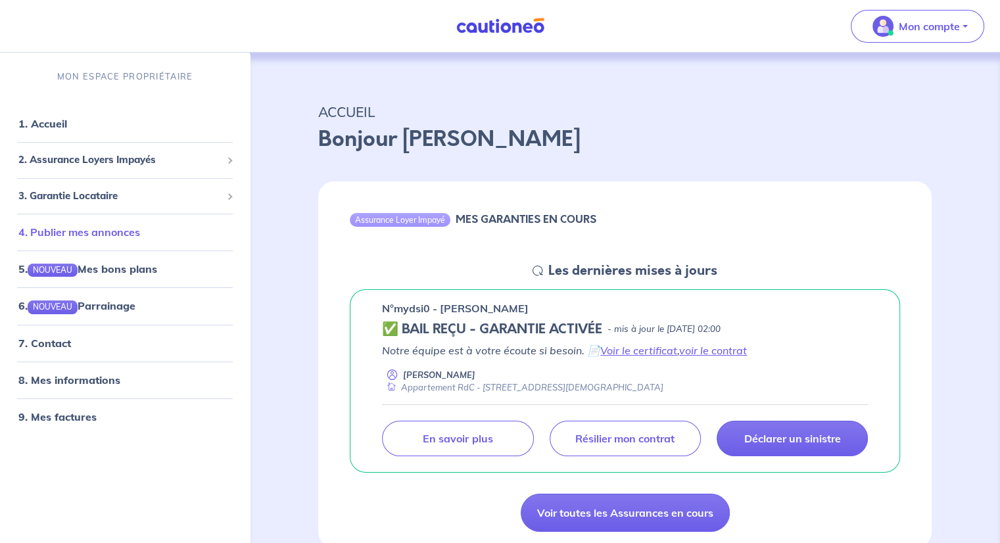
drag, startPoint x: 100, startPoint y: 227, endPoint x: 107, endPoint y: 229, distance: 6.9
click at [100, 228] on link "4. Publier mes annonces" at bounding box center [79, 232] width 122 height 13
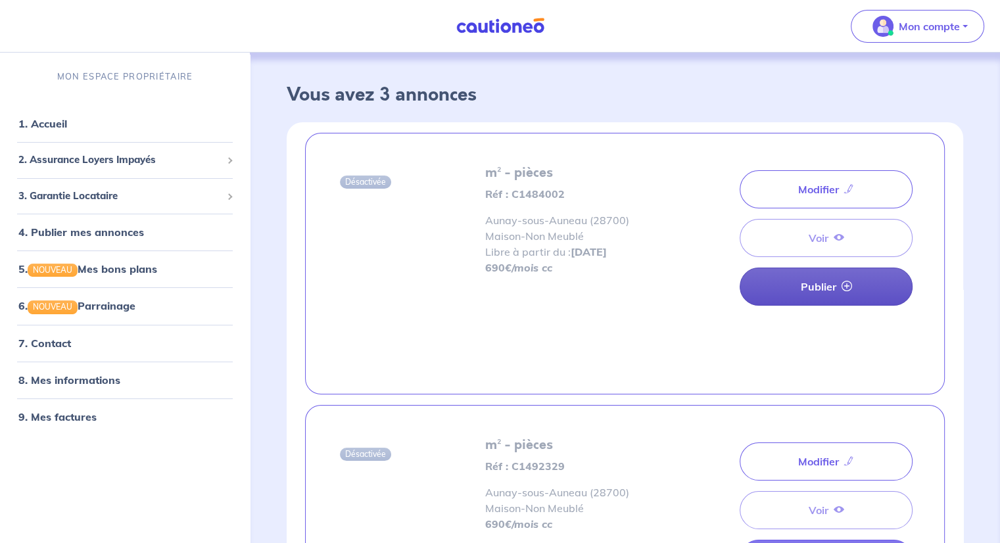
click at [832, 286] on link "Publier" at bounding box center [826, 287] width 173 height 38
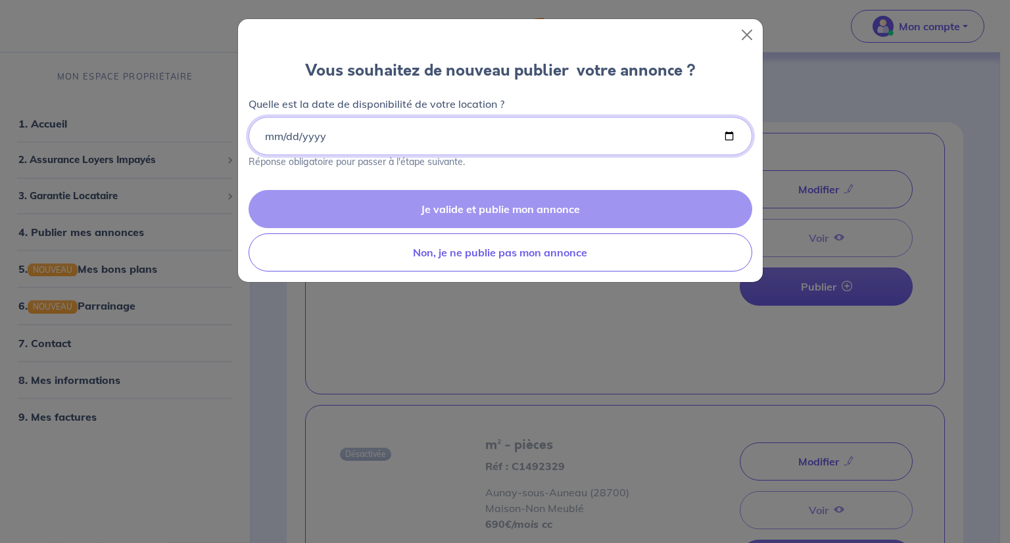
click at [728, 135] on input "Quelle est la date de disponibilité de votre location ?" at bounding box center [501, 136] width 504 height 38
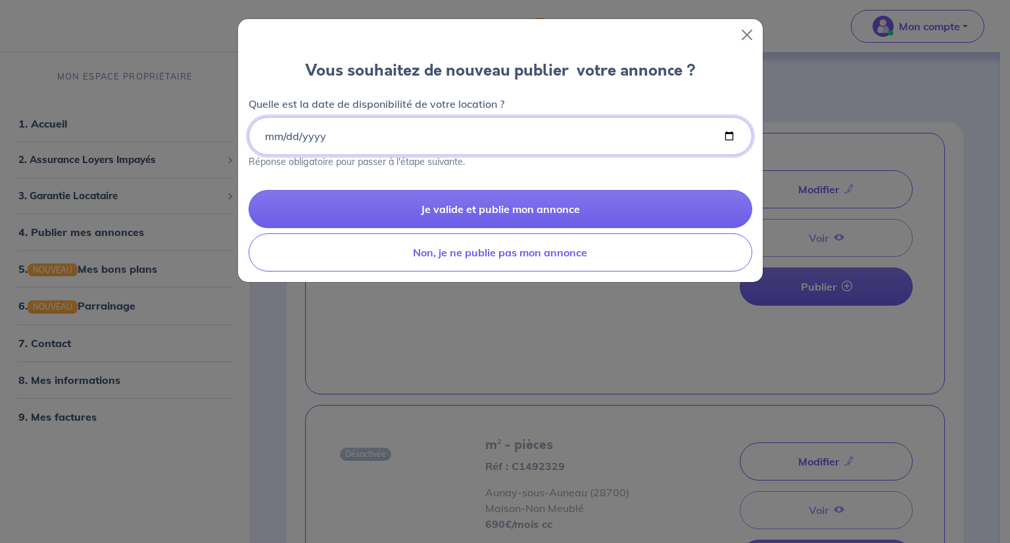
type input "[DATE]"
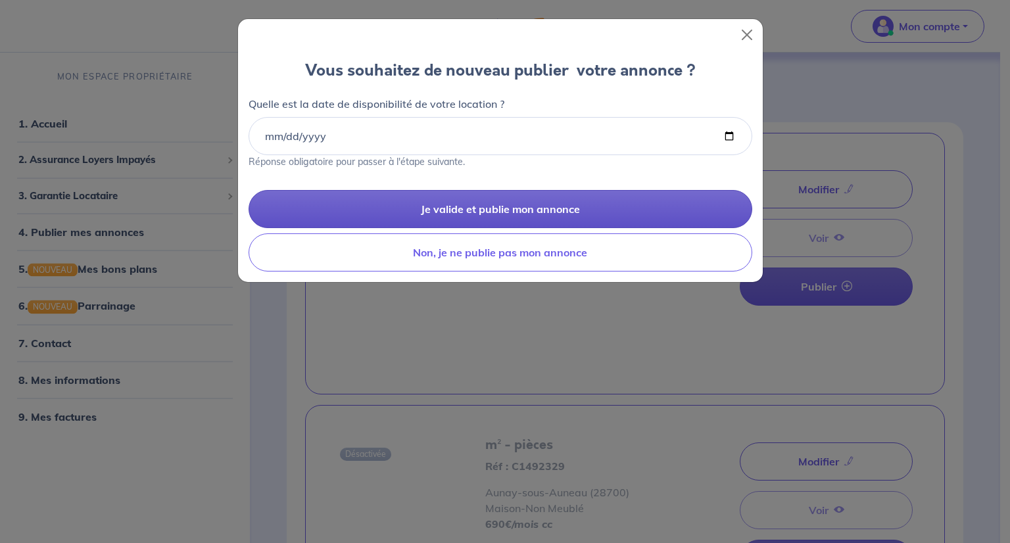
click at [477, 207] on button "Je valide et publie mon annonce" at bounding box center [501, 209] width 504 height 38
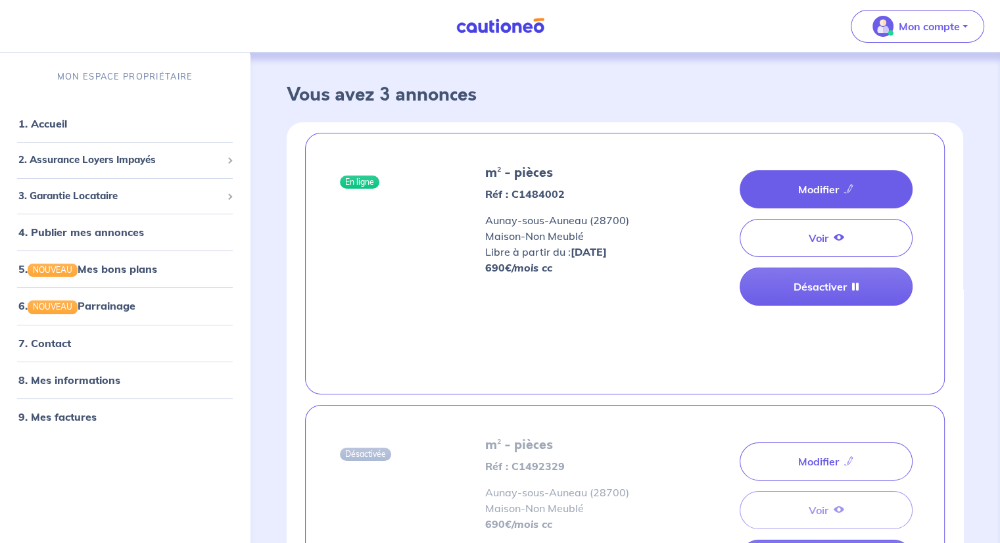
click at [826, 190] on link "Modifier" at bounding box center [826, 189] width 173 height 38
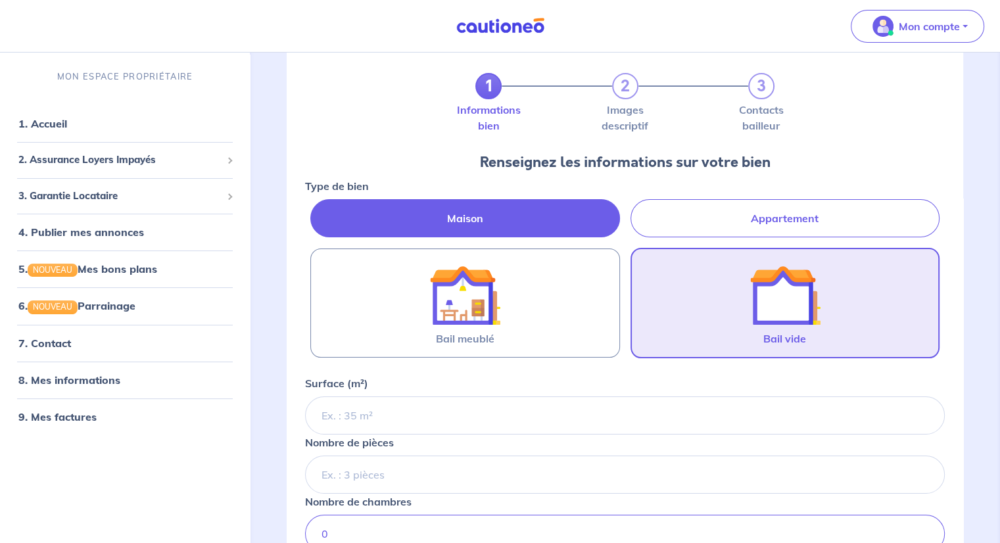
scroll to position [131, 0]
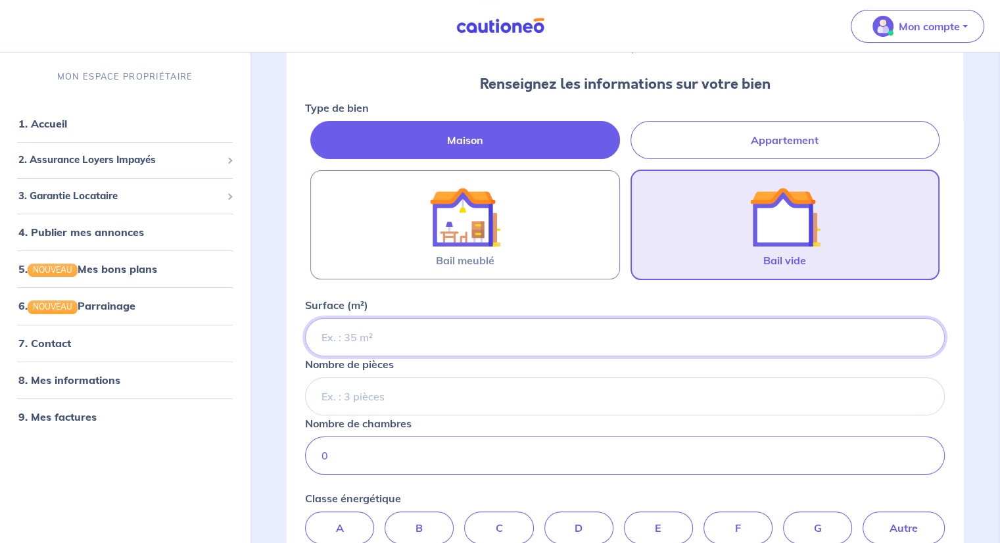
click at [417, 320] on input "Surface (m²)" at bounding box center [625, 337] width 640 height 38
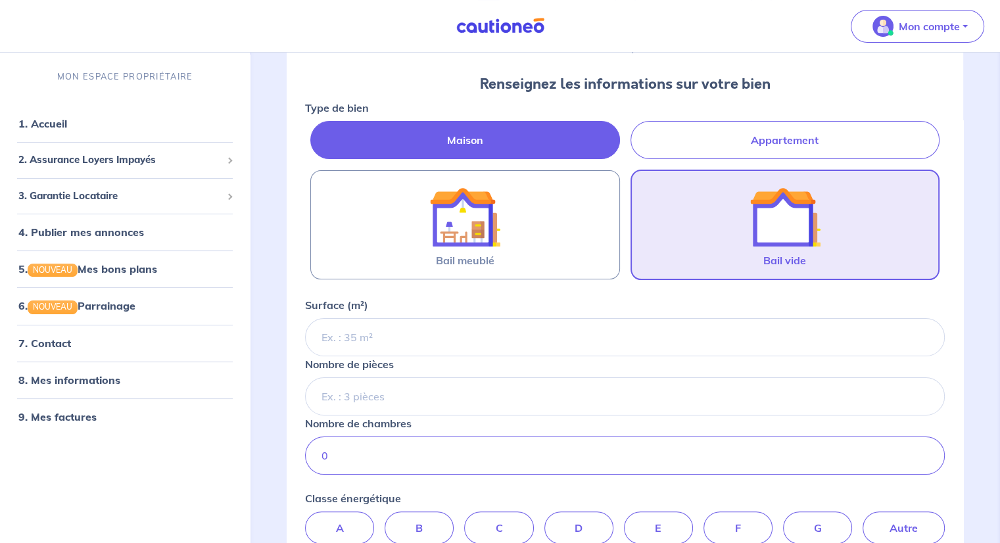
click at [732, 135] on label "Appartement" at bounding box center [784, 140] width 309 height 38
click at [314, 130] on input "Appartement" at bounding box center [309, 125] width 9 height 9
radio input "true"
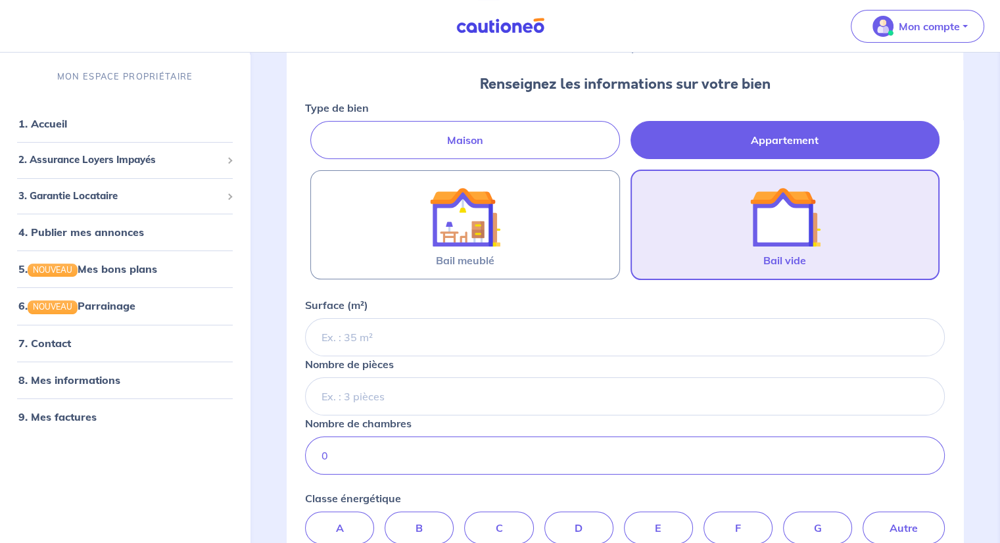
click at [797, 247] on img at bounding box center [784, 216] width 71 height 71
click at [0, 0] on input "Bail vide" at bounding box center [0, 0] width 0 height 0
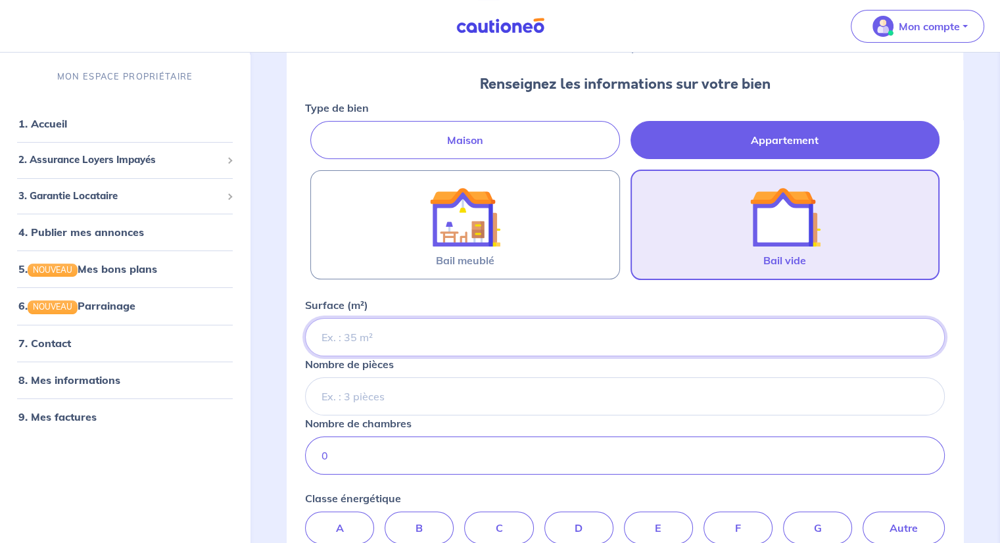
click at [392, 338] on input "Surface (m²)" at bounding box center [625, 337] width 640 height 38
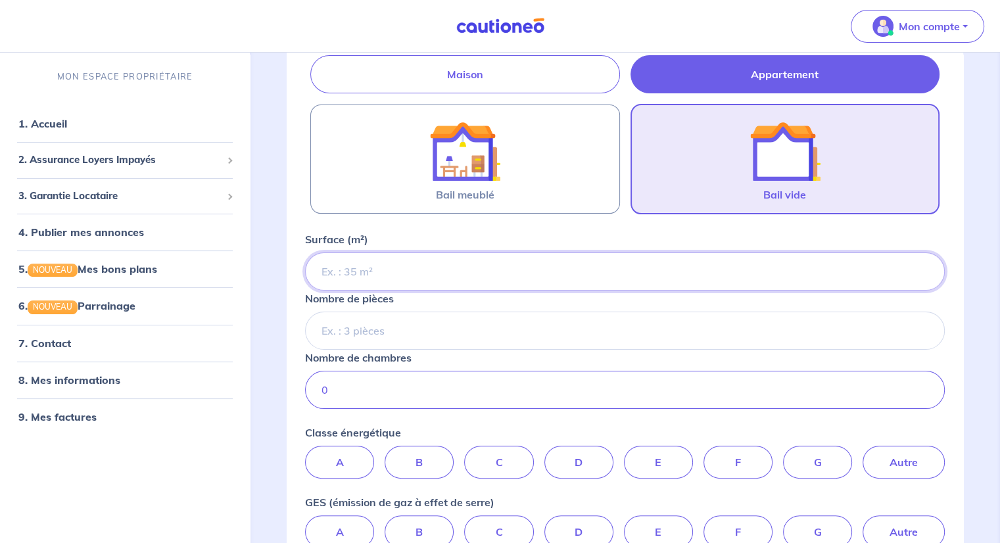
type input "8"
type input "70"
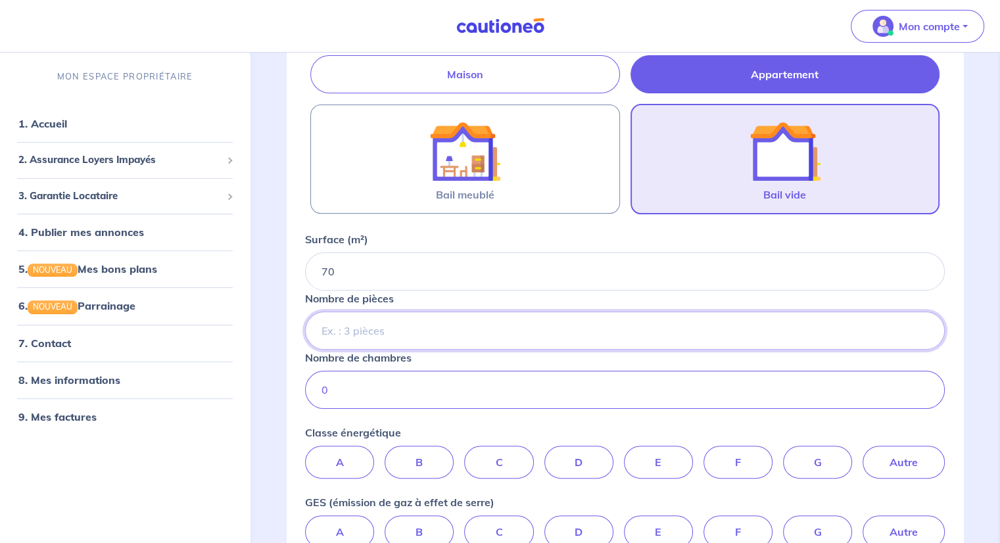
click at [475, 329] on input "Nombre de pièces" at bounding box center [625, 331] width 640 height 38
type input "3"
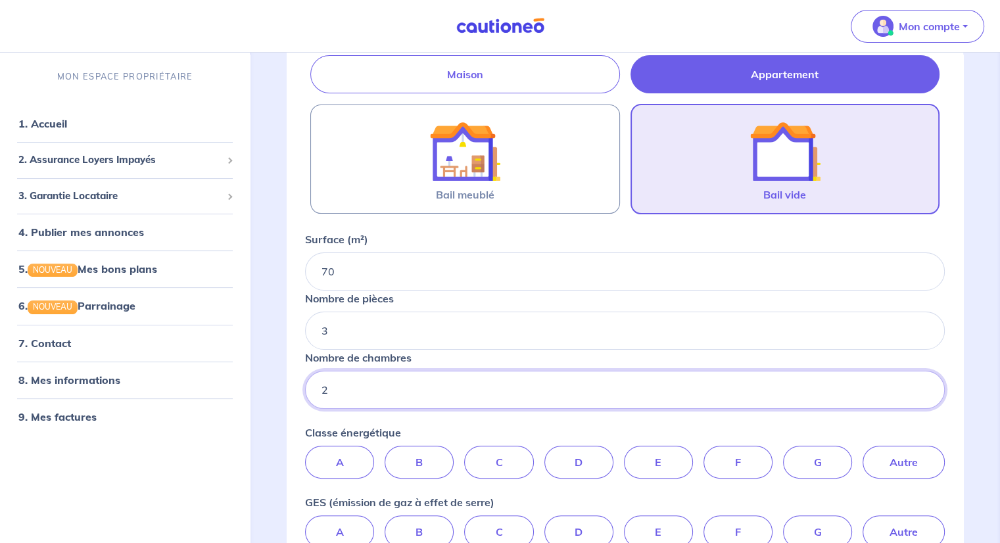
scroll to position [263, 0]
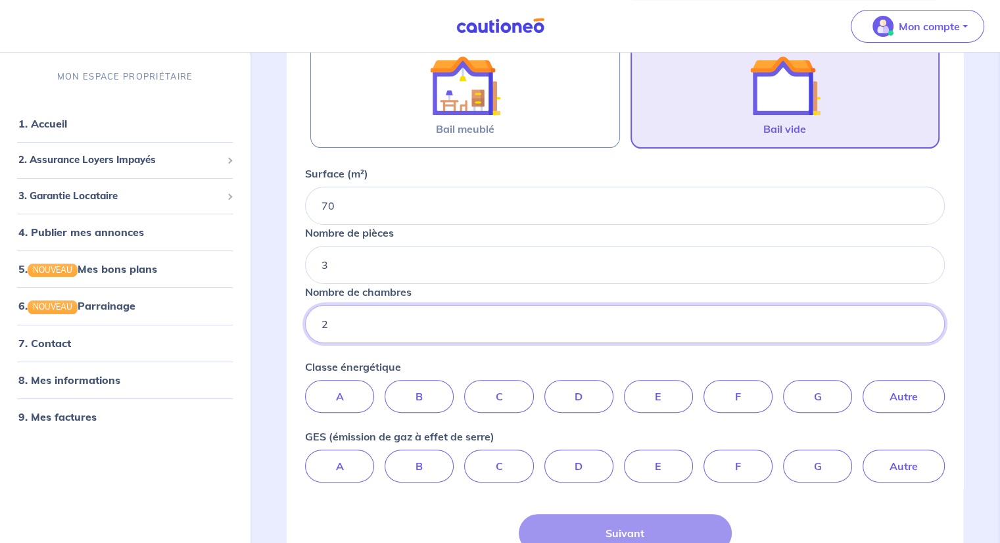
type input "2"
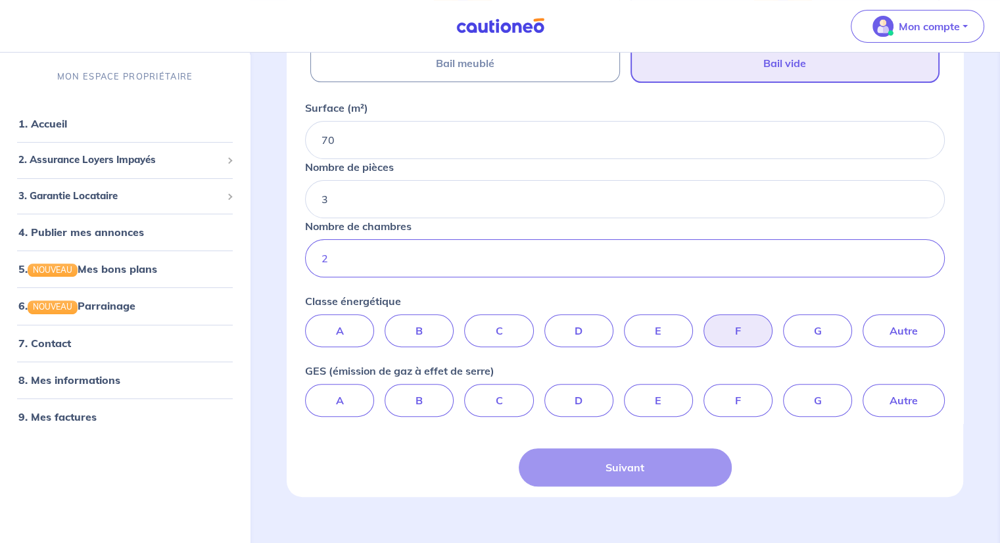
click at [749, 335] on label "F" at bounding box center [737, 330] width 69 height 33
click at [629, 323] on input "F" at bounding box center [625, 318] width 9 height 9
radio input "true"
drag, startPoint x: 657, startPoint y: 341, endPoint x: 640, endPoint y: 340, distance: 17.1
click at [656, 341] on label "E" at bounding box center [658, 330] width 69 height 33
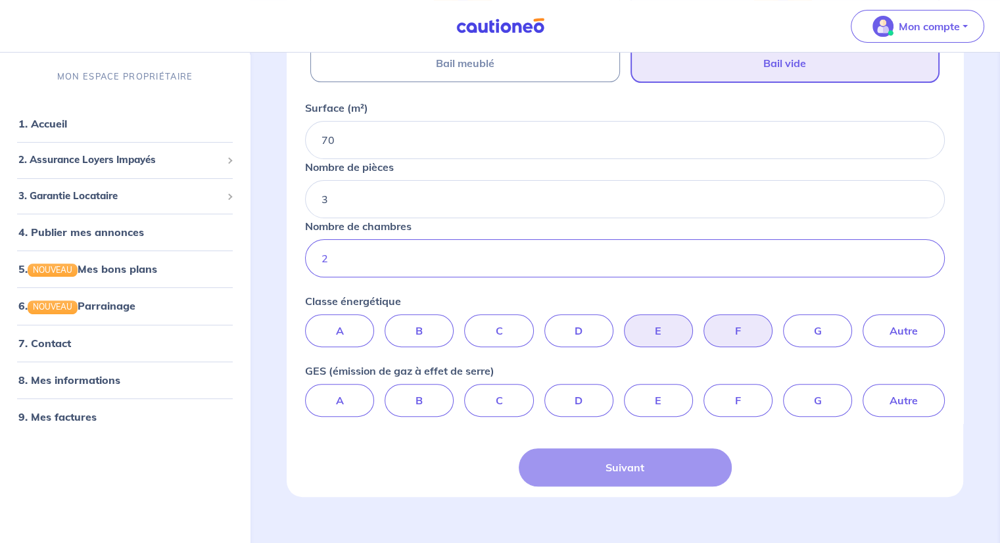
click at [629, 323] on input "E" at bounding box center [625, 318] width 9 height 9
radio input "true"
click at [411, 400] on label "B" at bounding box center [419, 400] width 69 height 33
click at [621, 392] on input "B" at bounding box center [625, 388] width 9 height 9
radio input "true"
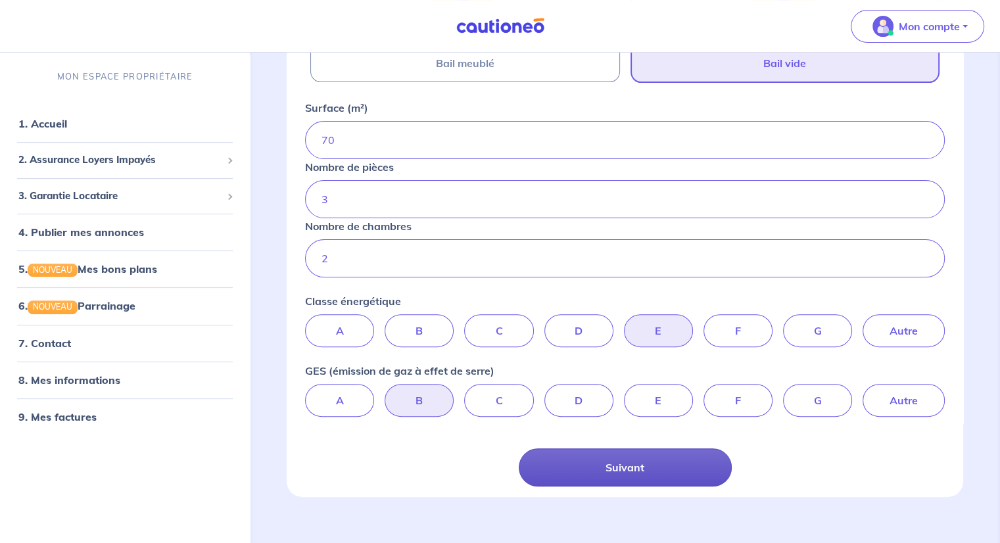
click at [611, 466] on button "Suivant" at bounding box center [625, 467] width 213 height 38
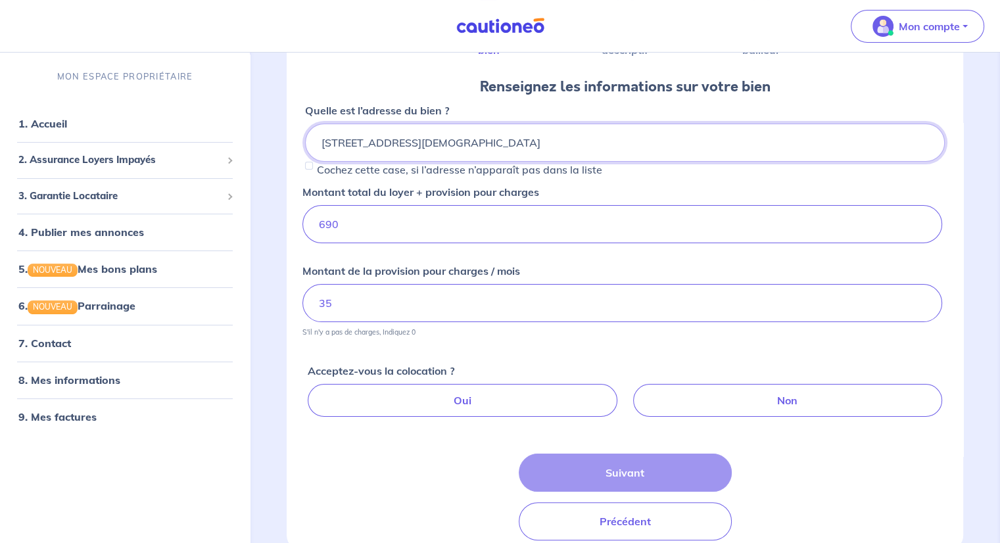
scroll to position [131, 0]
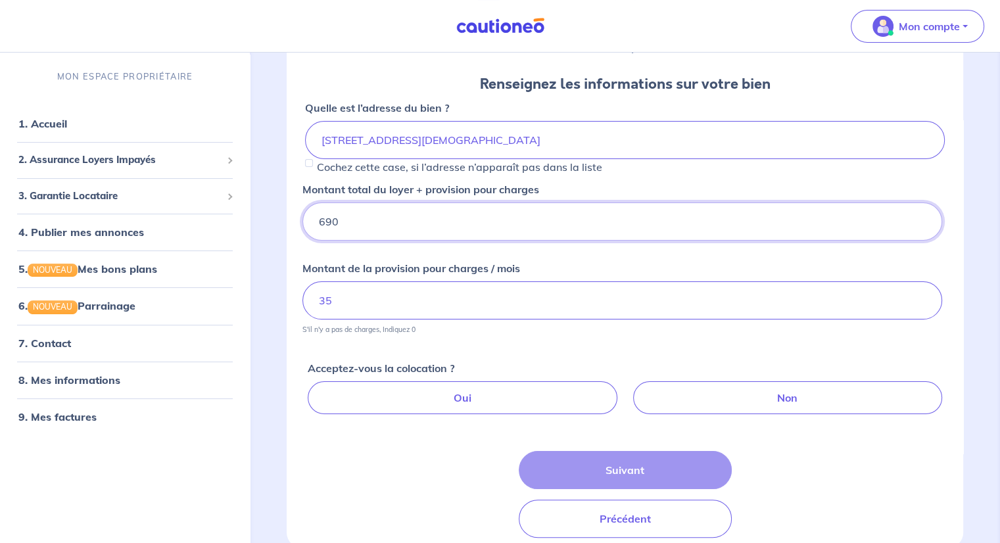
drag, startPoint x: 355, startPoint y: 223, endPoint x: 285, endPoint y: 222, distance: 70.4
click at [285, 222] on div "1 2 3 Informations bien Images descriptif Contacts bailleur Renseignez les info…" at bounding box center [625, 266] width 740 height 690
type input "710"
click at [382, 303] on input "35" at bounding box center [622, 300] width 640 height 38
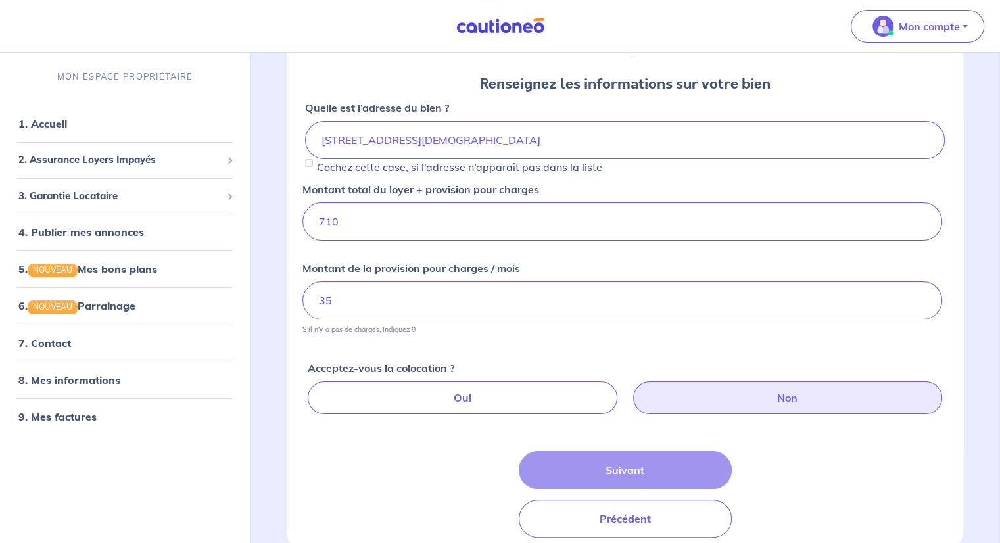
click at [735, 402] on label "Non" at bounding box center [787, 397] width 309 height 33
click at [632, 390] on input "Non" at bounding box center [627, 385] width 9 height 9
radio input "true"
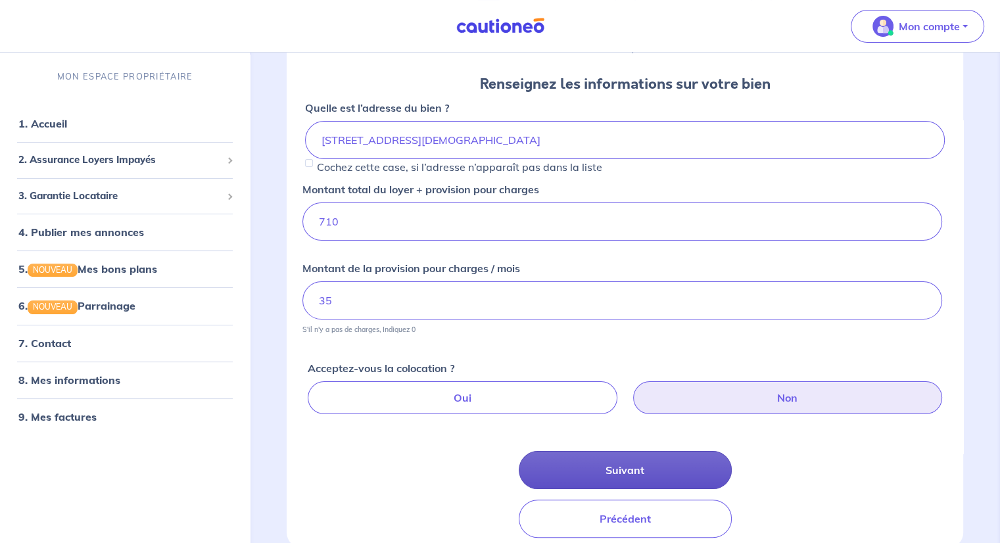
click at [618, 463] on button "Suivant" at bounding box center [625, 470] width 213 height 38
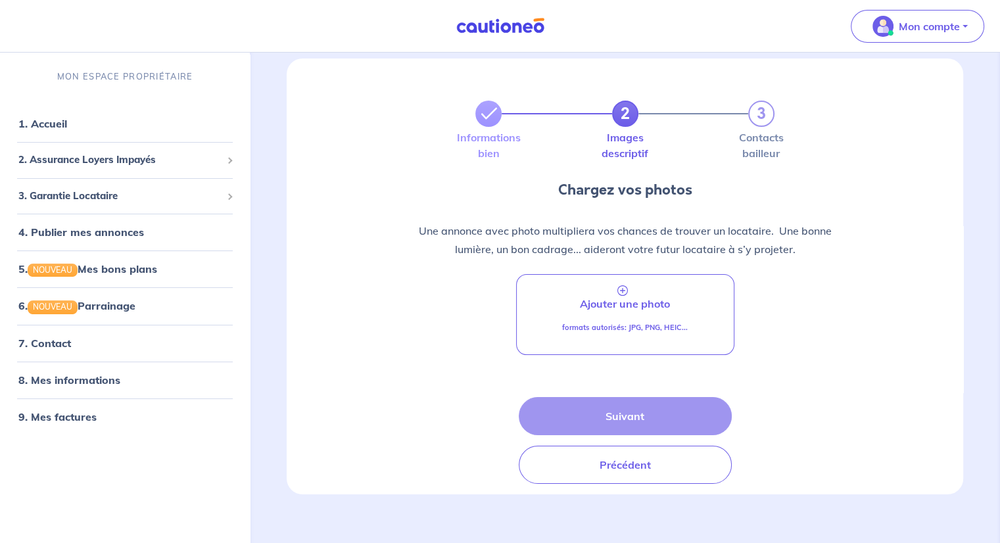
scroll to position [39, 0]
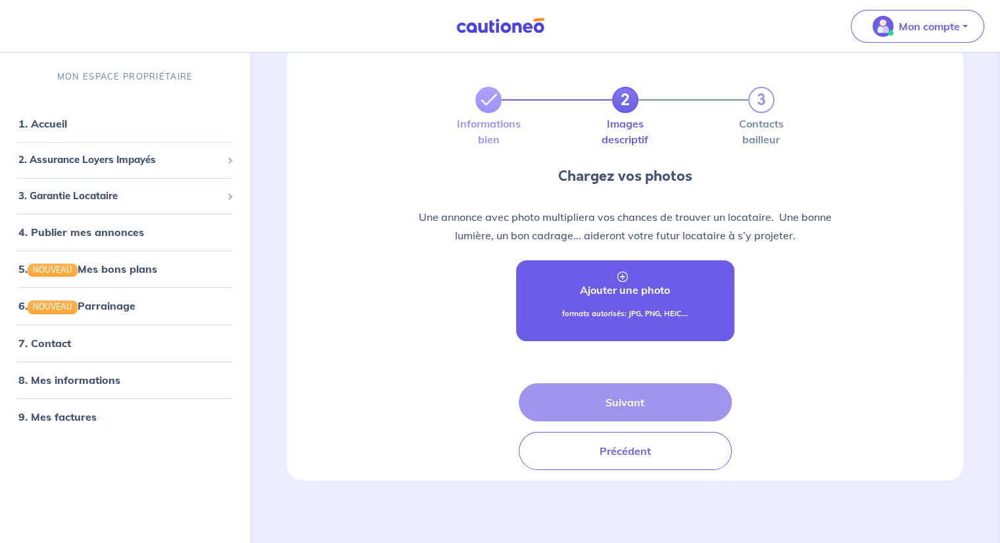
click at [597, 288] on p "Ajouter une photo" at bounding box center [625, 290] width 90 height 16
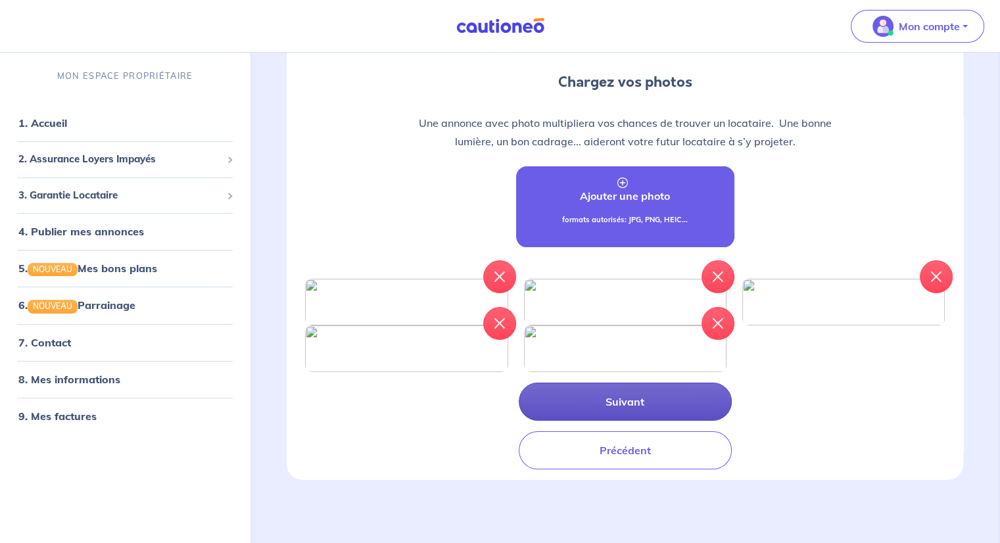
scroll to position [169, 0]
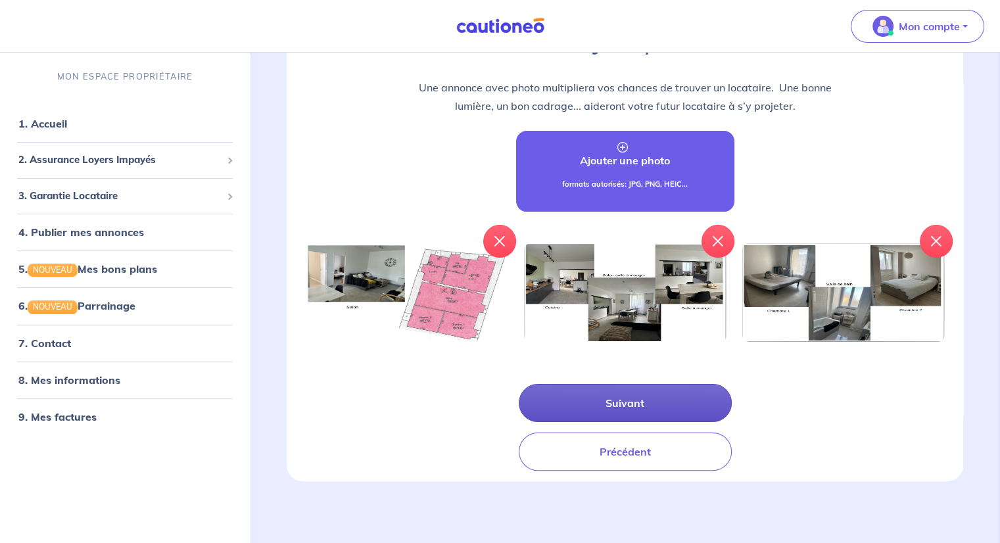
click at [613, 400] on button "Suivant" at bounding box center [625, 403] width 213 height 38
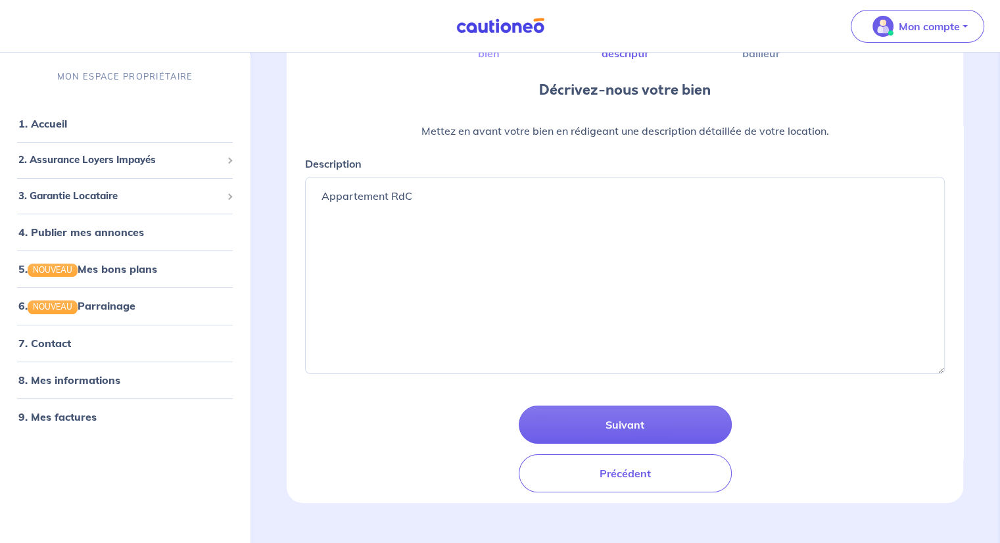
scroll to position [131, 0]
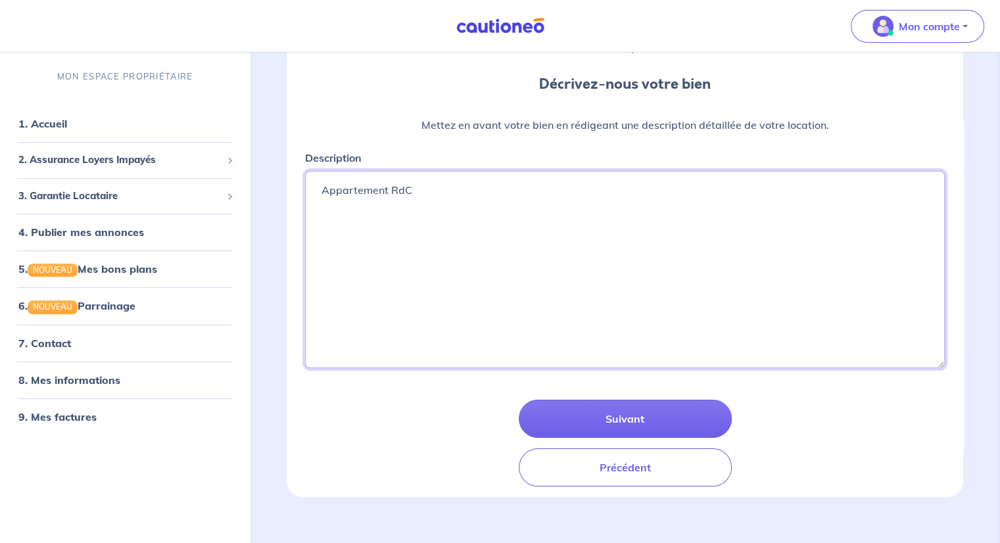
click at [349, 191] on textarea "Appartement RdC" at bounding box center [625, 269] width 640 height 197
paste textarea "Appartement 3 pièces 70 m² Particulier vous propose à la location un appartemen…"
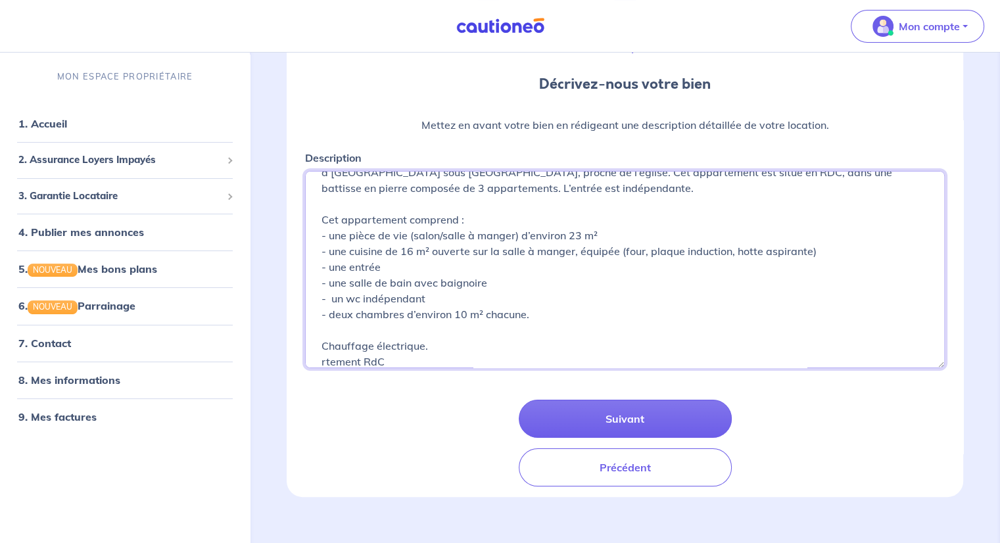
scroll to position [77, 0]
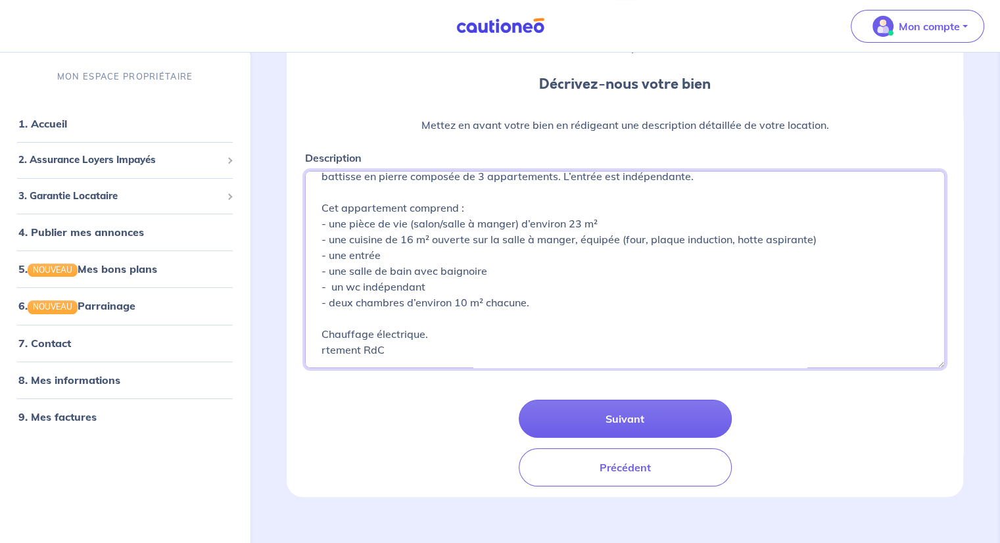
drag, startPoint x: 394, startPoint y: 362, endPoint x: 302, endPoint y: 349, distance: 92.2
click at [302, 349] on div "Description Appartement RdC" at bounding box center [624, 259] width 655 height 218
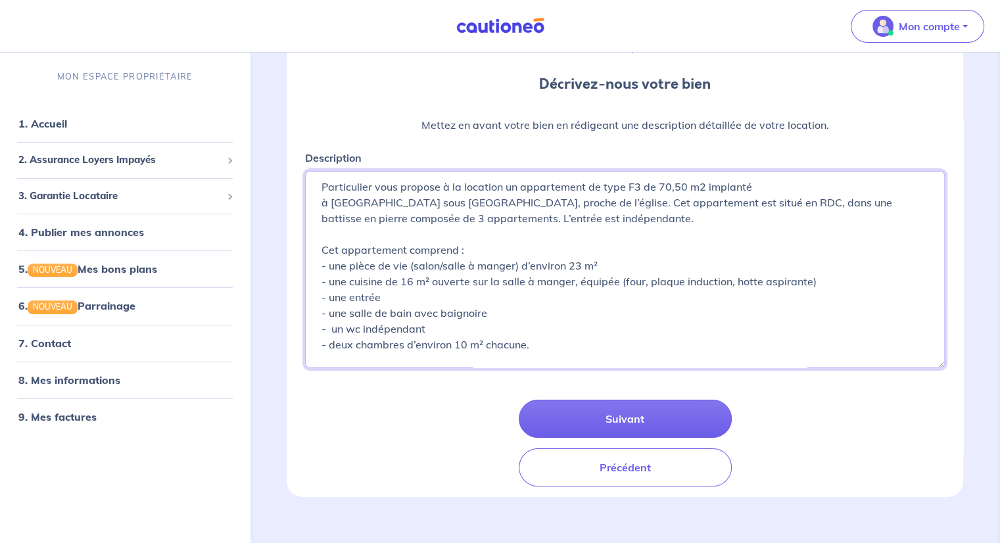
scroll to position [0, 0]
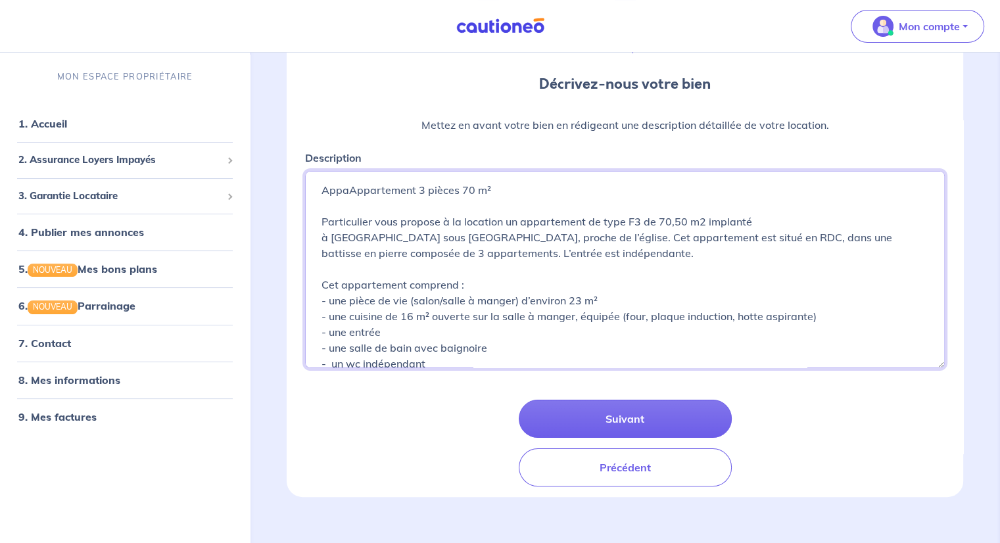
click at [346, 196] on textarea "Appartement RdC" at bounding box center [625, 269] width 640 height 197
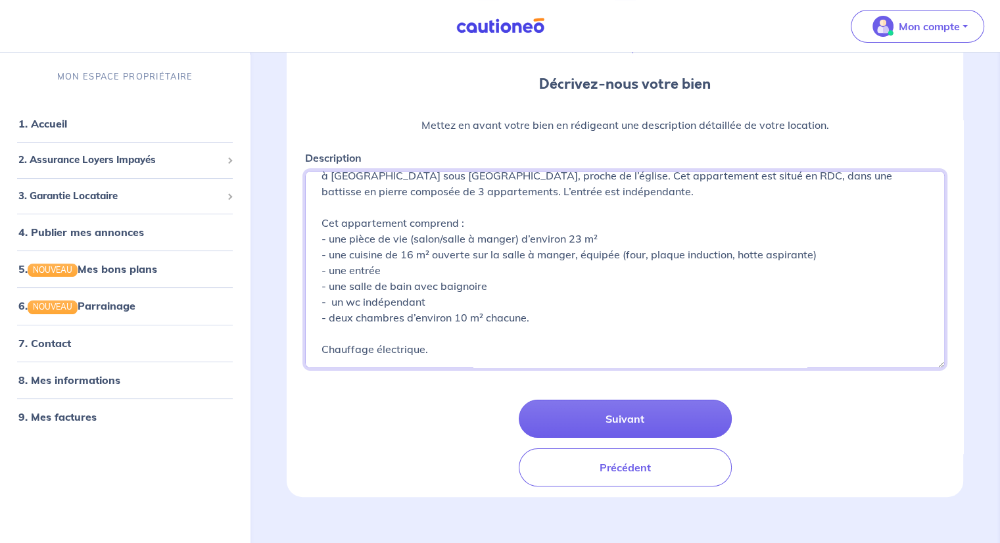
scroll to position [77, 0]
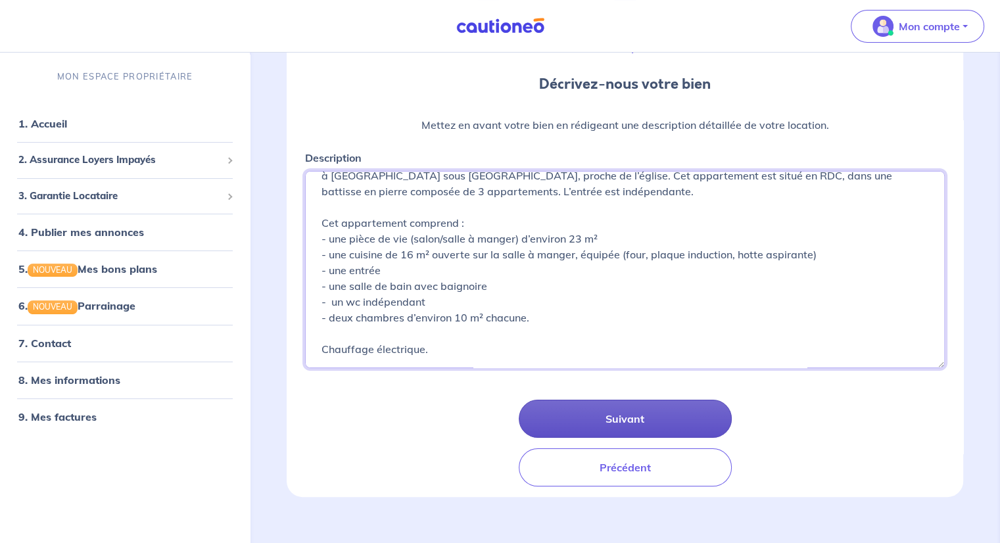
type textarea "Appartement 3 pièces 70 m² Particulier vous propose à la location un appartemen…"
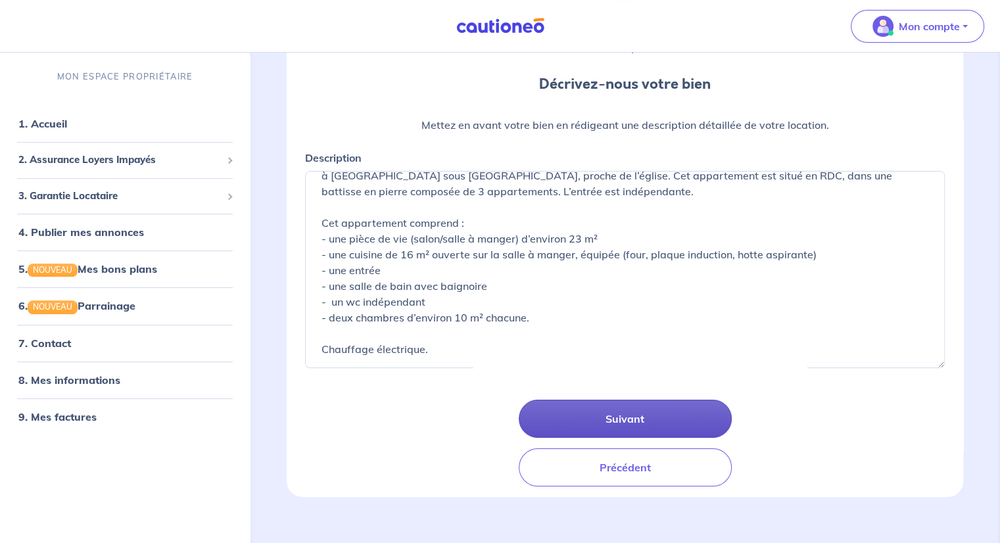
click at [602, 419] on button "Suivant" at bounding box center [625, 419] width 213 height 38
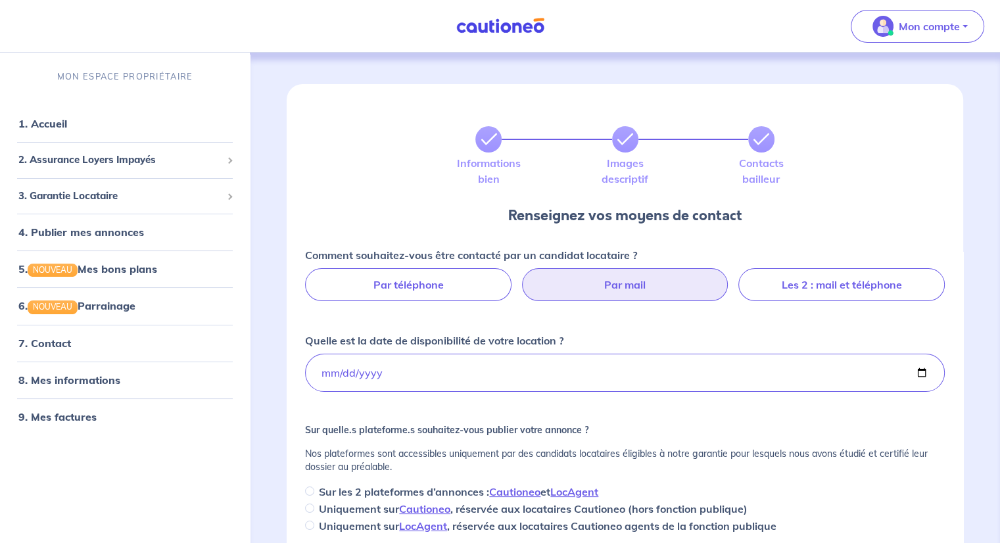
click at [594, 281] on label "Par mail" at bounding box center [625, 284] width 206 height 33
click at [621, 277] on input "Par mail" at bounding box center [625, 272] width 9 height 9
radio input "true"
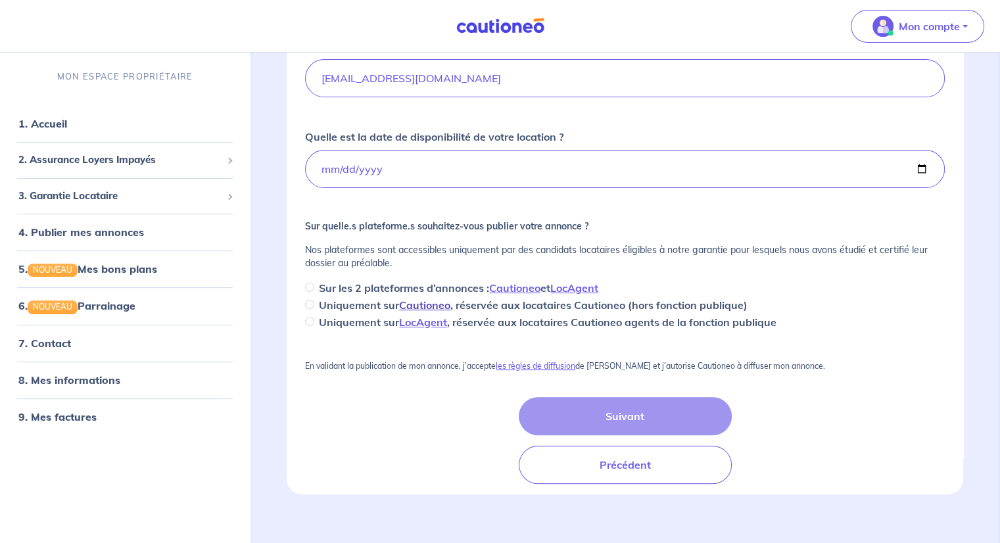
scroll to position [308, 0]
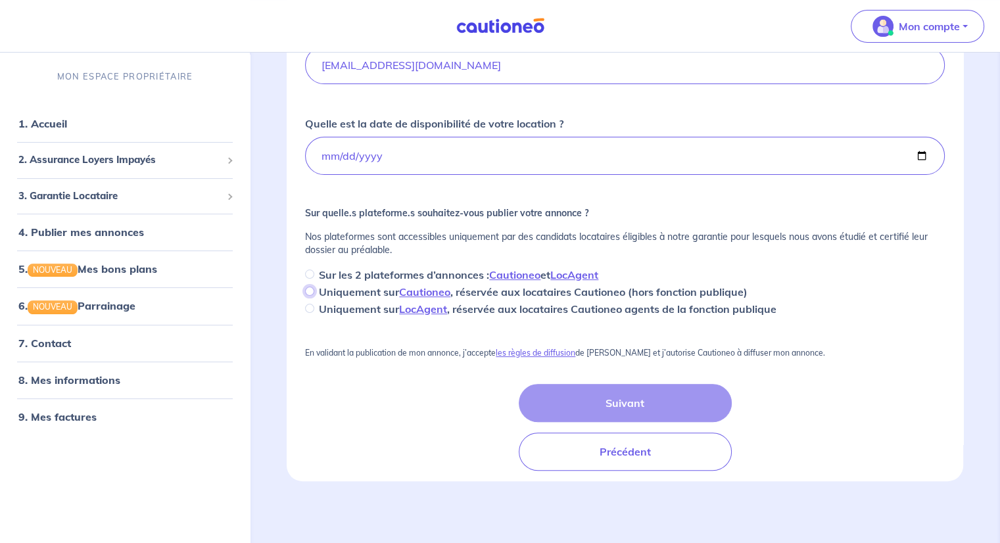
click at [313, 290] on input "Uniquement sur Cautioneo , réservée aux locataires Cautioneo (hors fonction pub…" at bounding box center [309, 291] width 9 height 9
radio input "true"
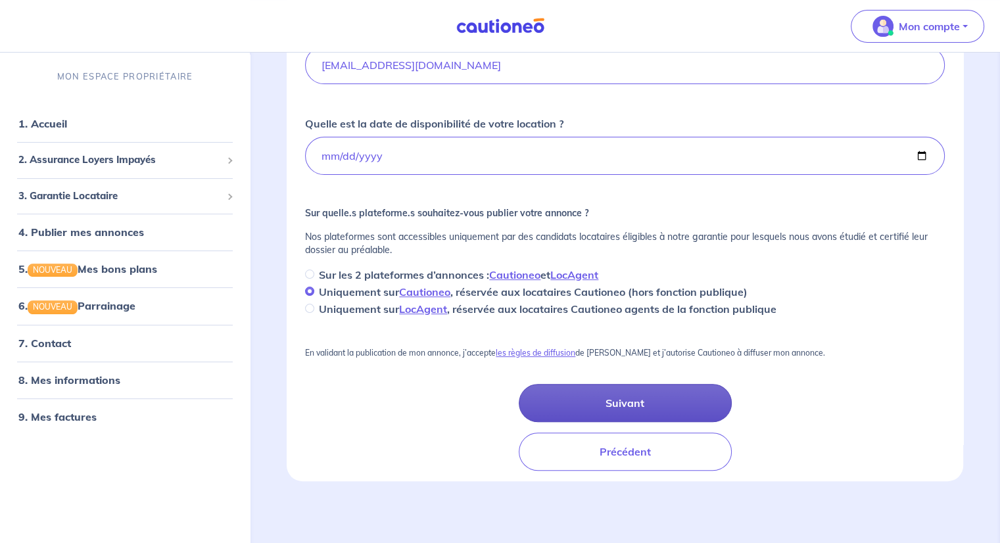
click at [623, 400] on button "Suivant" at bounding box center [625, 403] width 213 height 38
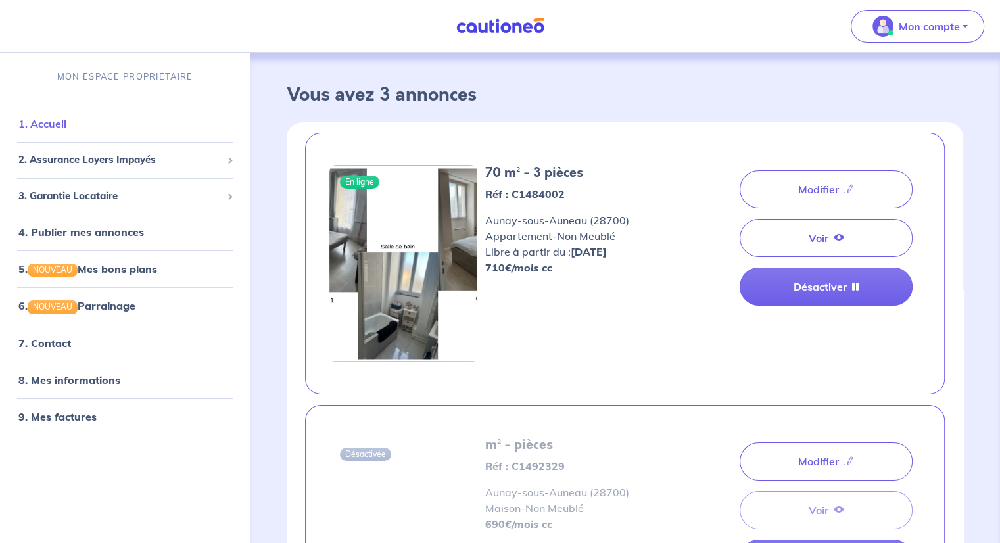
click at [53, 124] on link "1. Accueil" at bounding box center [42, 123] width 48 height 13
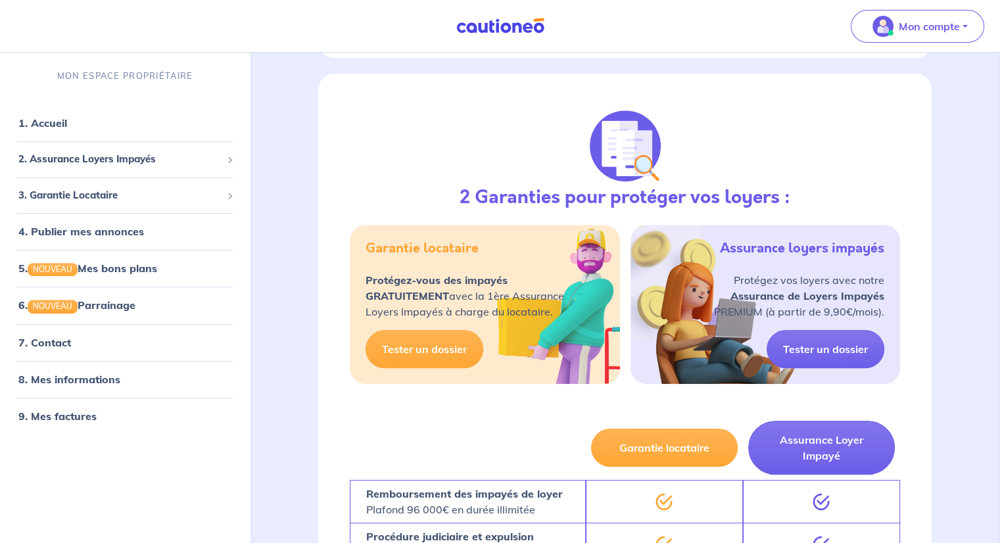
scroll to position [526, 0]
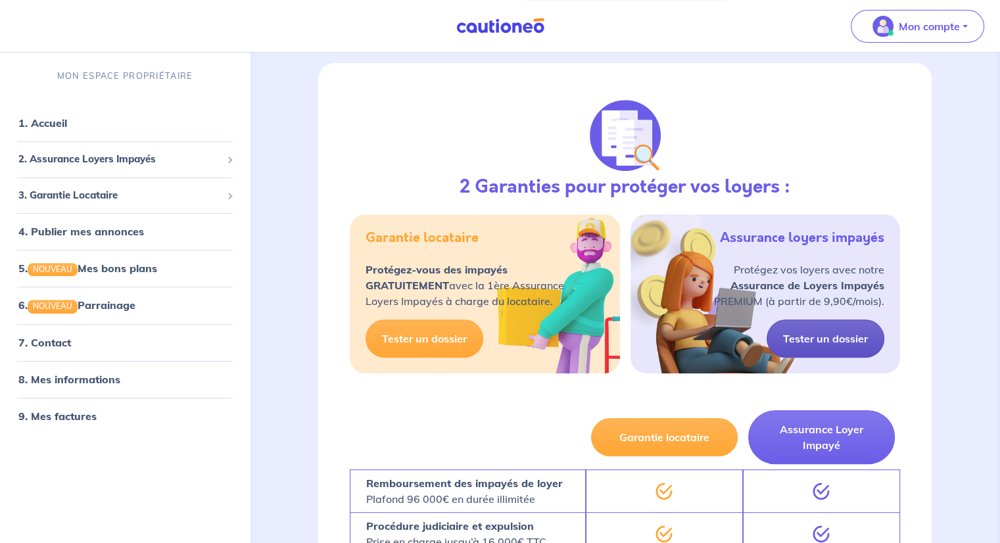
click at [828, 334] on link "Tester un dossier" at bounding box center [826, 339] width 118 height 38
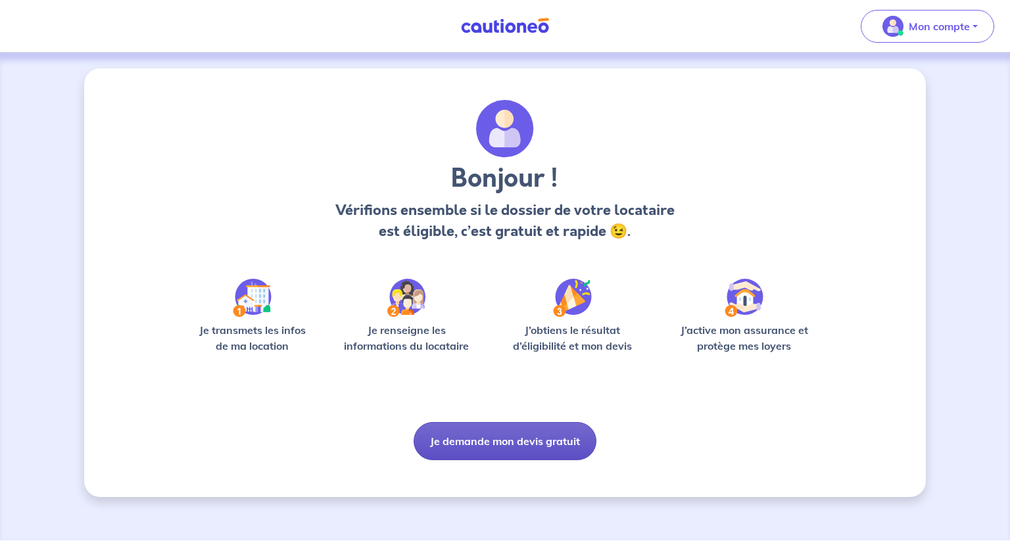
click at [497, 438] on button "Je demande mon devis gratuit" at bounding box center [505, 441] width 183 height 38
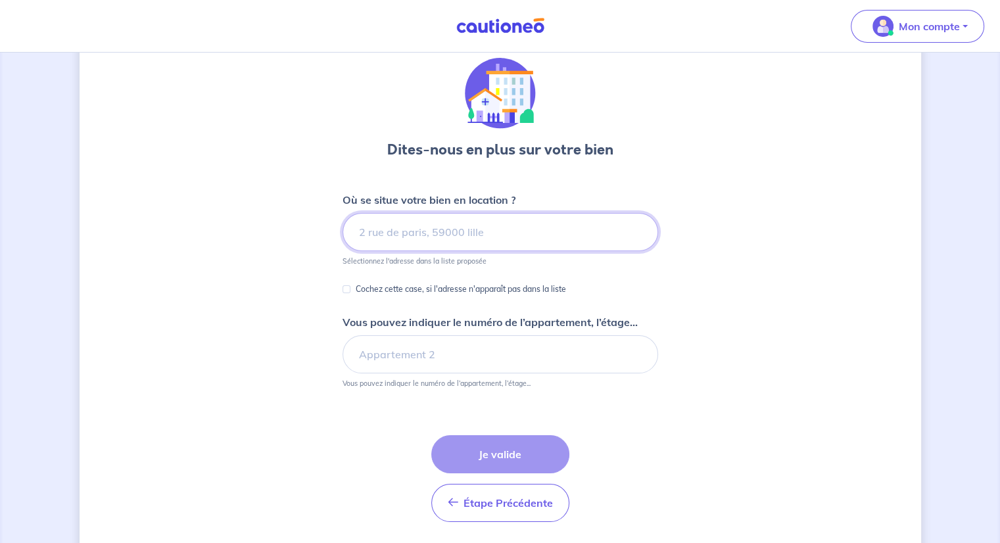
scroll to position [83, 0]
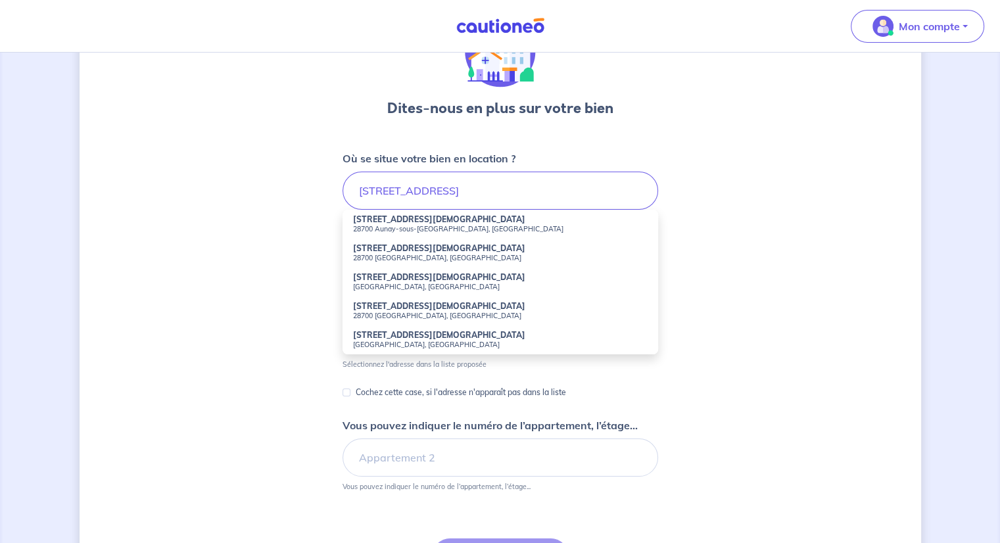
click at [366, 218] on strong "[STREET_ADDRESS][DEMOGRAPHIC_DATA]" at bounding box center [439, 219] width 172 height 10
type input "[STREET_ADDRESS][DEMOGRAPHIC_DATA]"
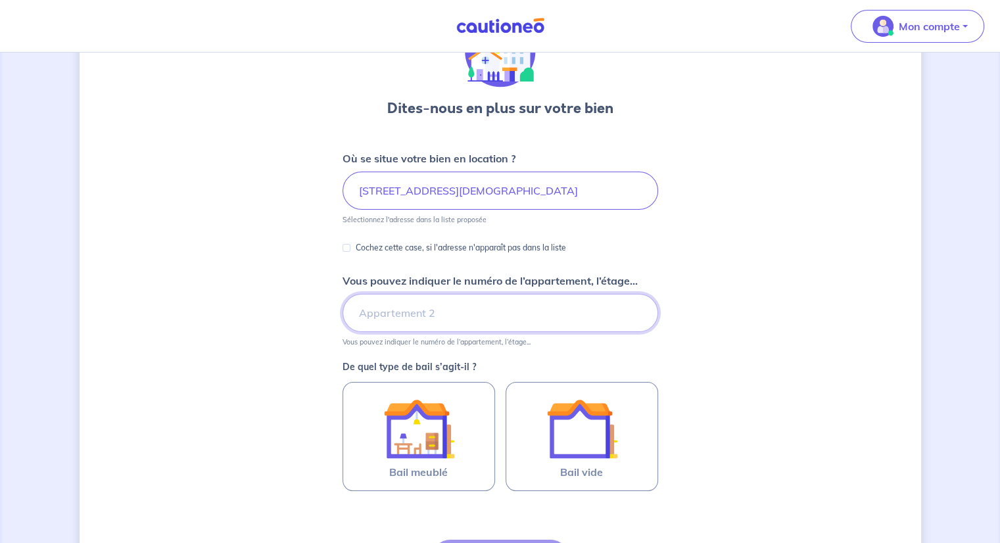
click at [472, 306] on input "Vous pouvez indiquer le numéro de l’appartement, l’étage..." at bounding box center [501, 313] width 316 height 38
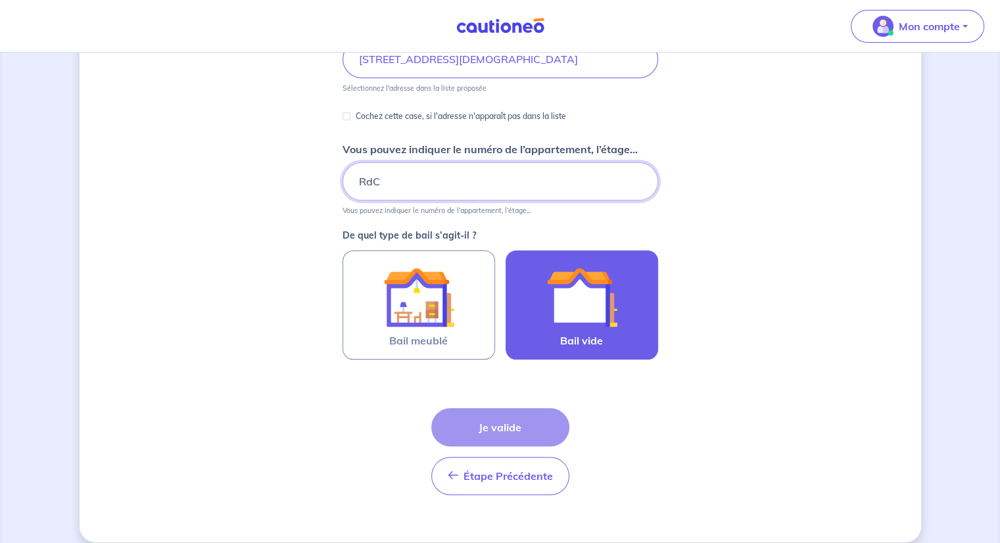
type input "RdC"
click at [547, 306] on img at bounding box center [581, 297] width 71 height 71
click at [0, 0] on input "Bail vide" at bounding box center [0, 0] width 0 height 0
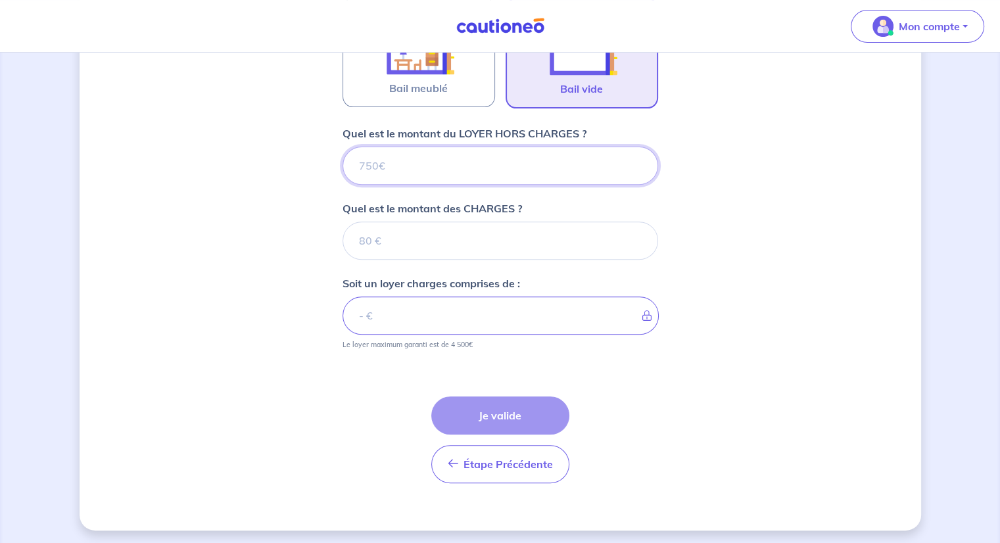
scroll to position [468, 0]
click at [402, 157] on input "Quel est le montant du LOYER HORS CHARGES ?" at bounding box center [501, 165] width 316 height 38
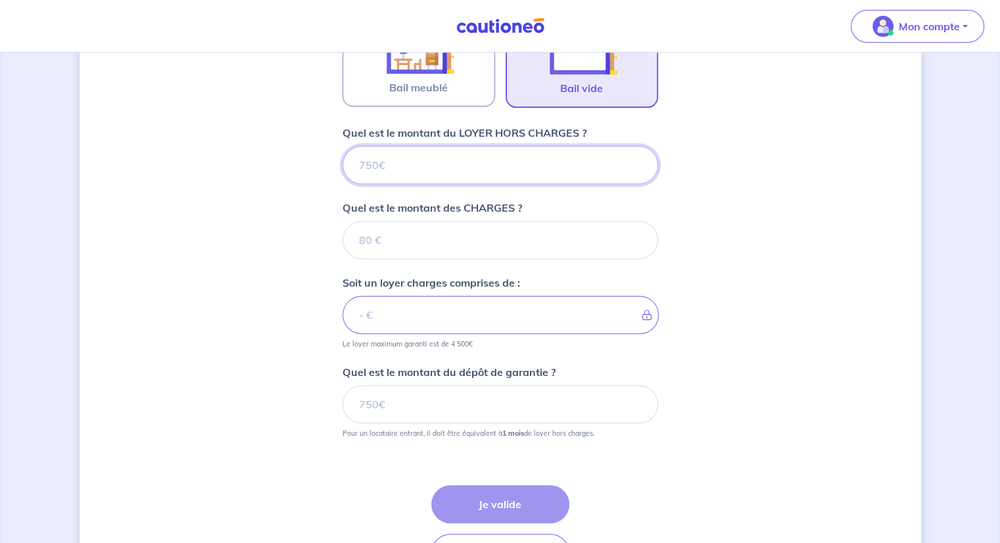
type input "7"
type input "710"
type input "2"
type input "712"
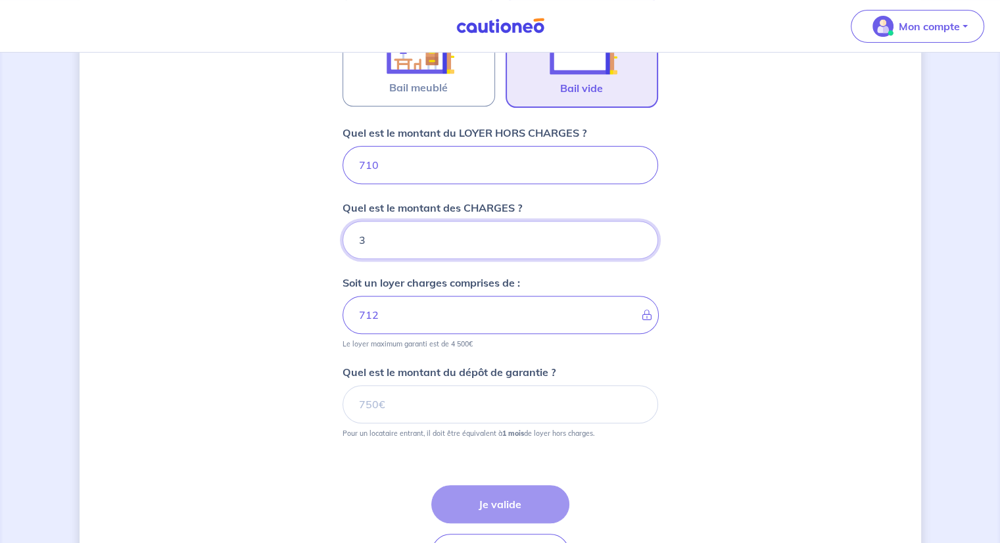
type input "35"
type input "745"
type input "35"
click at [398, 400] on input "Quel est le montant du dépôt de garantie ?" at bounding box center [501, 404] width 316 height 38
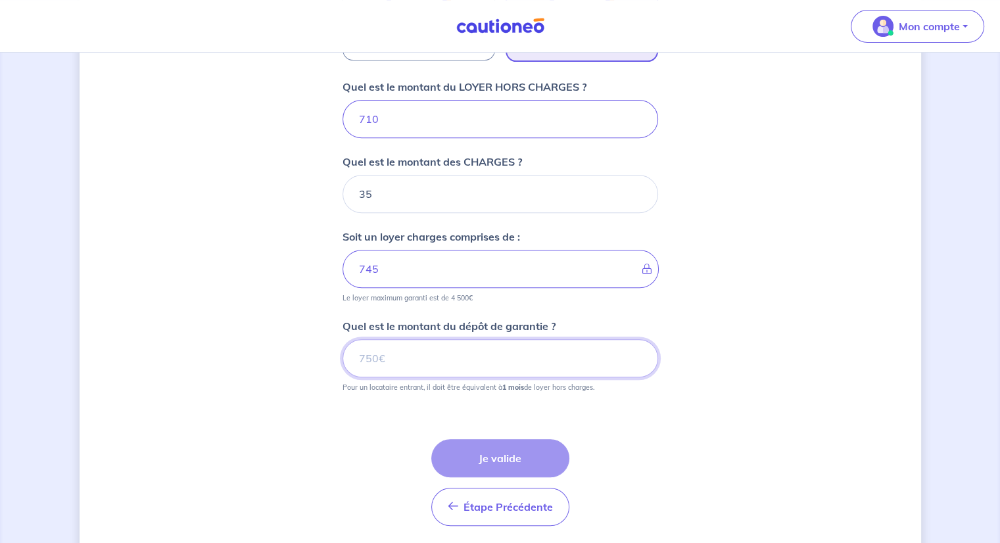
scroll to position [534, 0]
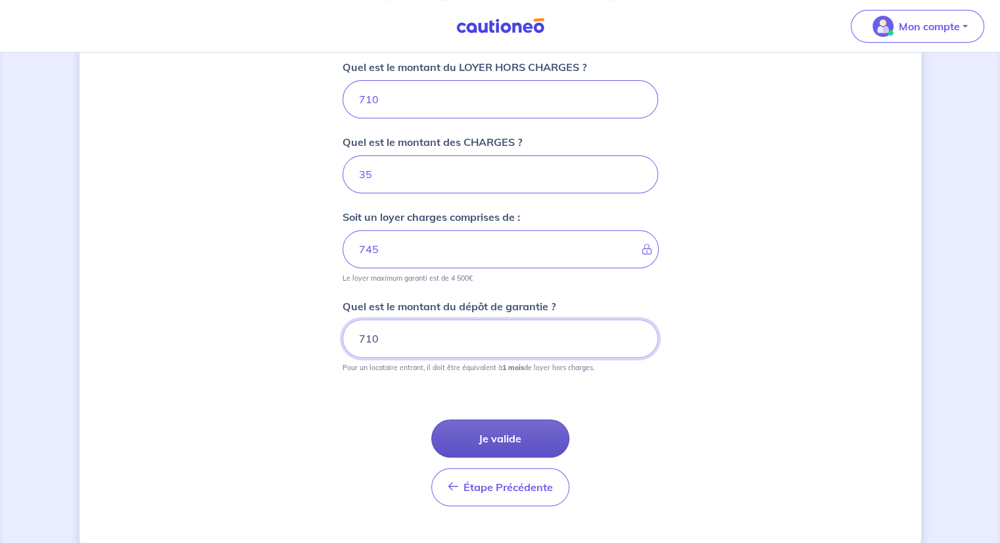
type input "710"
click at [489, 440] on button "Je valide" at bounding box center [500, 438] width 138 height 38
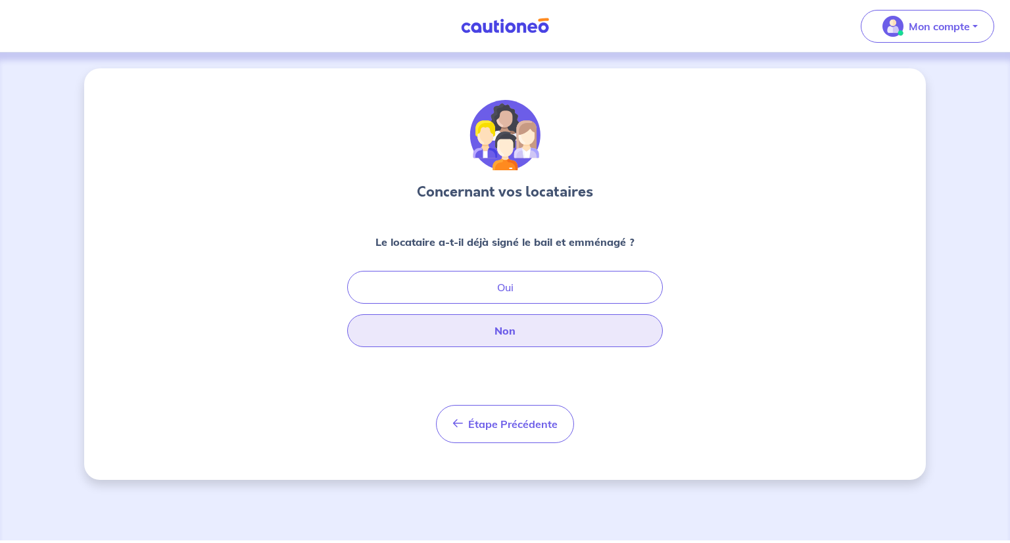
click at [506, 332] on button "Non" at bounding box center [505, 330] width 316 height 33
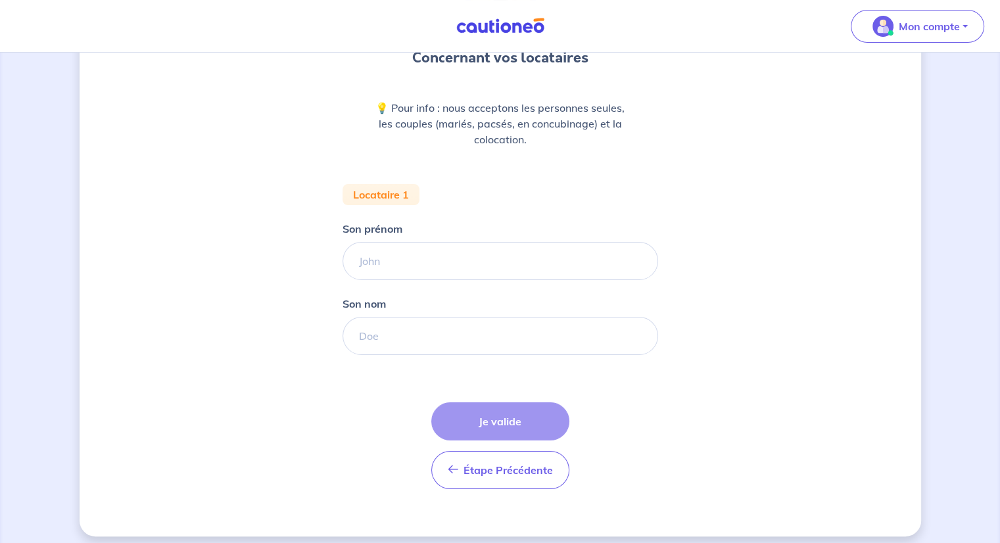
scroll to position [142, 0]
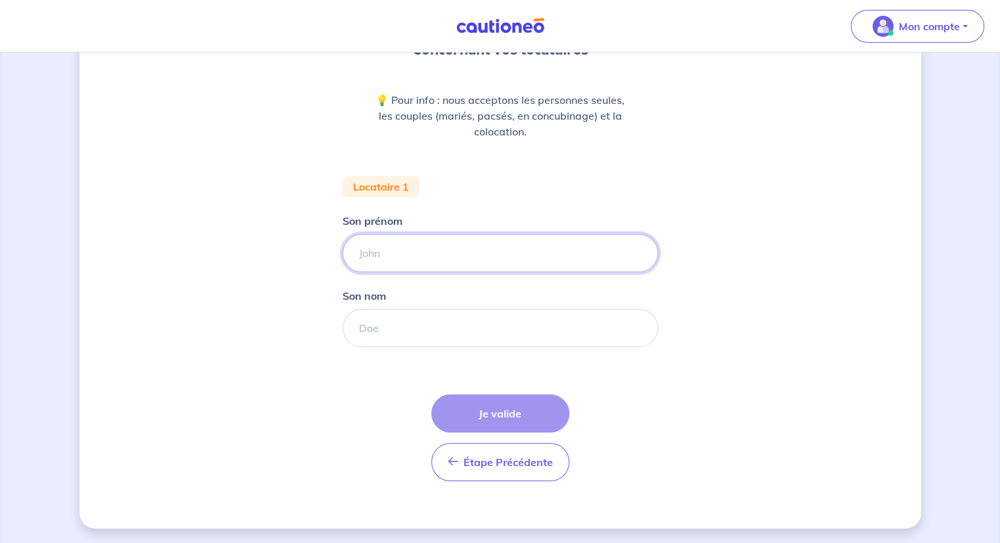
click at [414, 249] on input "Son prénom" at bounding box center [501, 253] width 316 height 38
type input "[PERSON_NAME]"
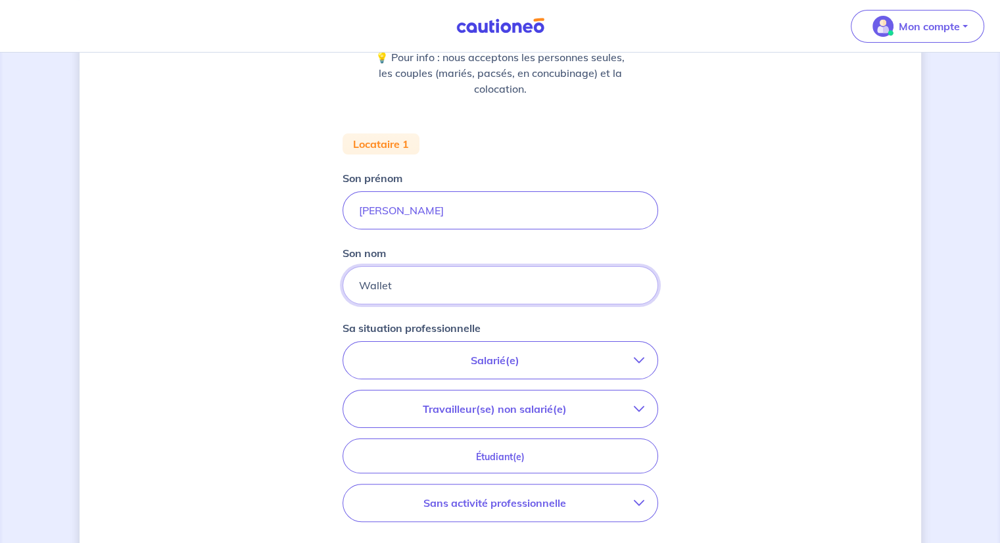
scroll to position [208, 0]
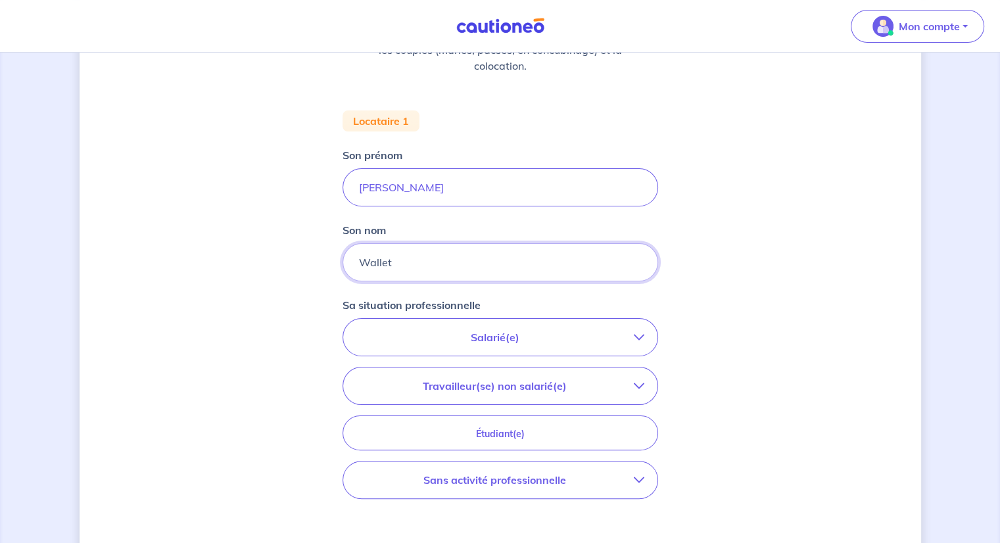
type input "Wallet"
click at [499, 335] on p "Salarié(e)" at bounding box center [494, 337] width 277 height 16
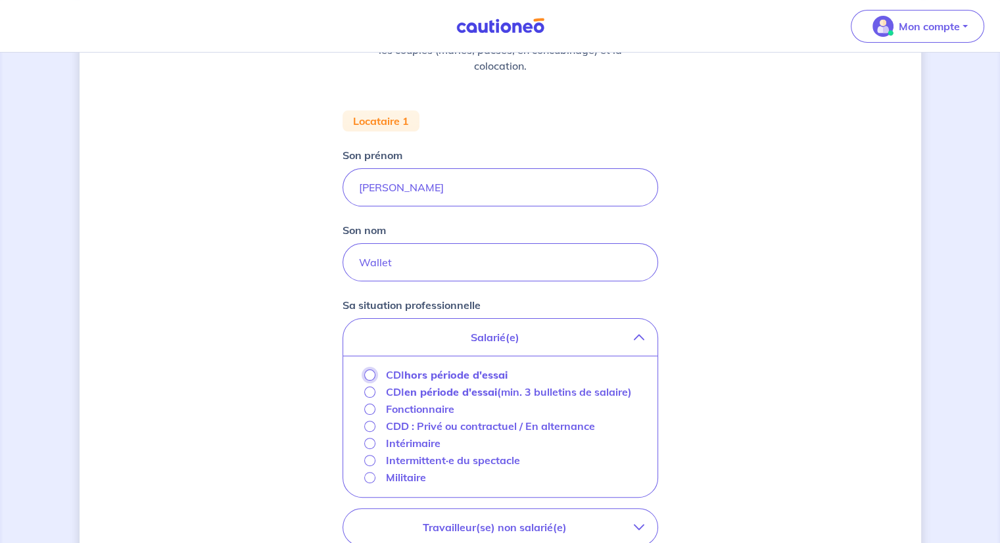
click at [369, 373] on input "CDI hors période d'essai" at bounding box center [369, 374] width 11 height 11
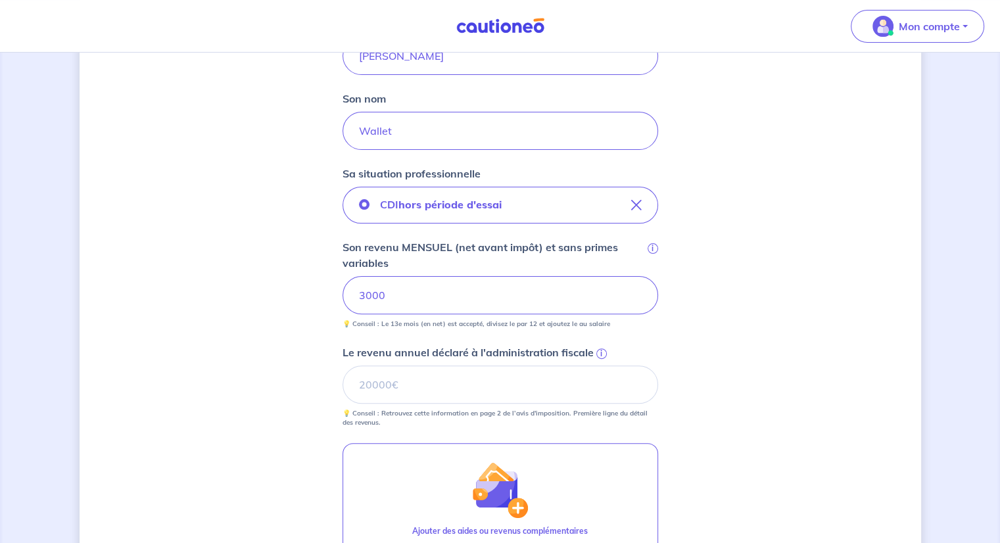
scroll to position [405, 0]
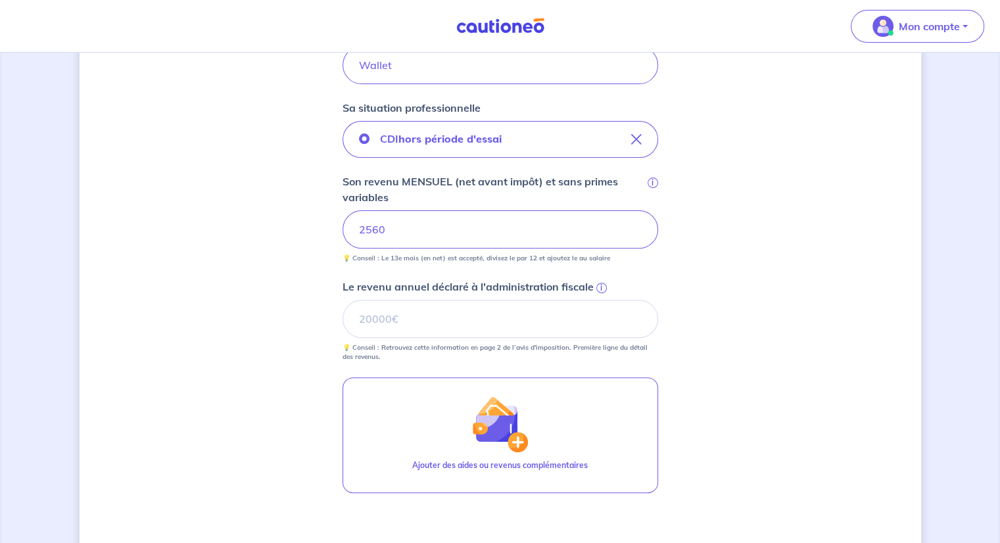
click at [600, 285] on span "i" at bounding box center [601, 288] width 11 height 11
click at [600, 300] on input "Le revenu annuel déclaré à l'administration fiscale i" at bounding box center [501, 319] width 316 height 38
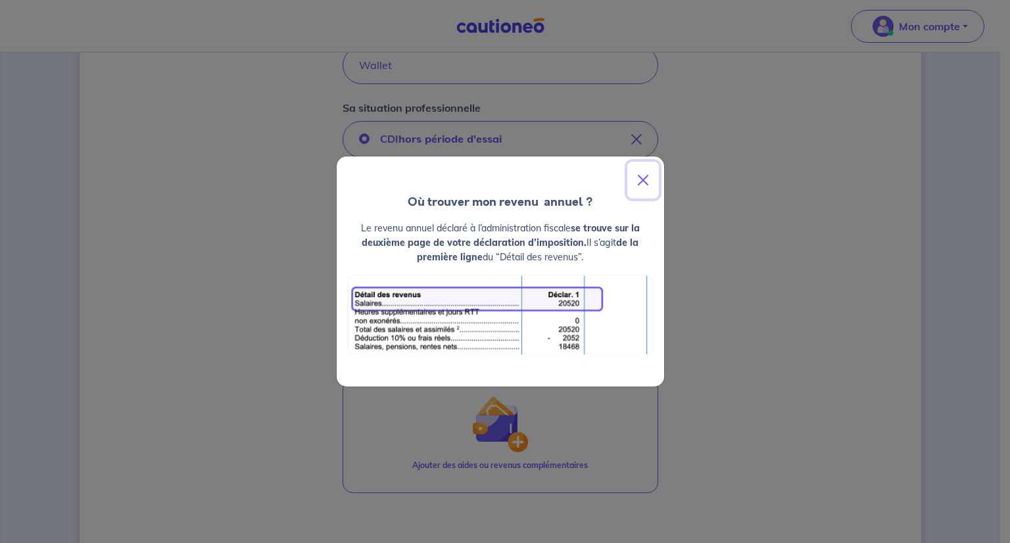
click at [640, 181] on button "Close" at bounding box center [643, 180] width 32 height 37
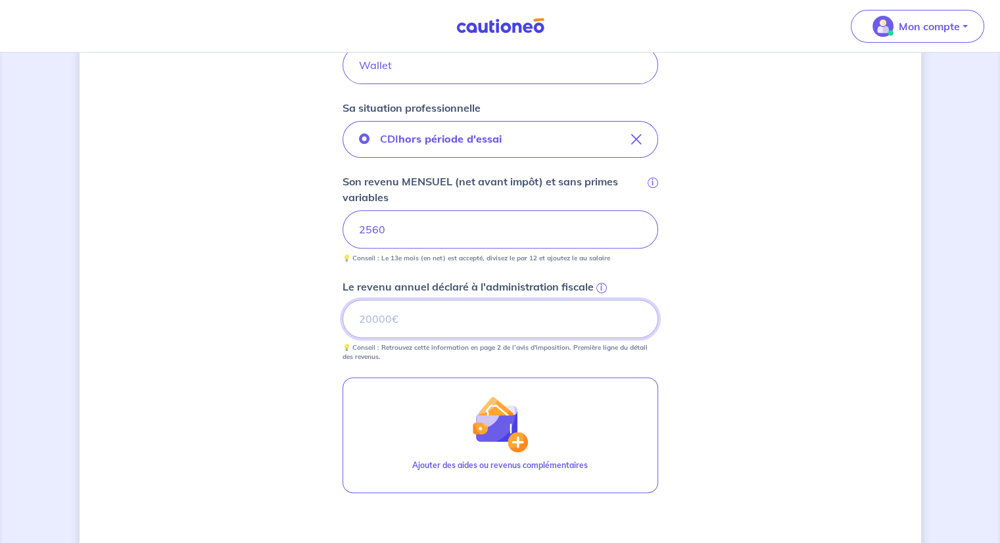
click at [434, 320] on input "Le revenu annuel déclaré à l'administration fiscale i" at bounding box center [501, 319] width 316 height 38
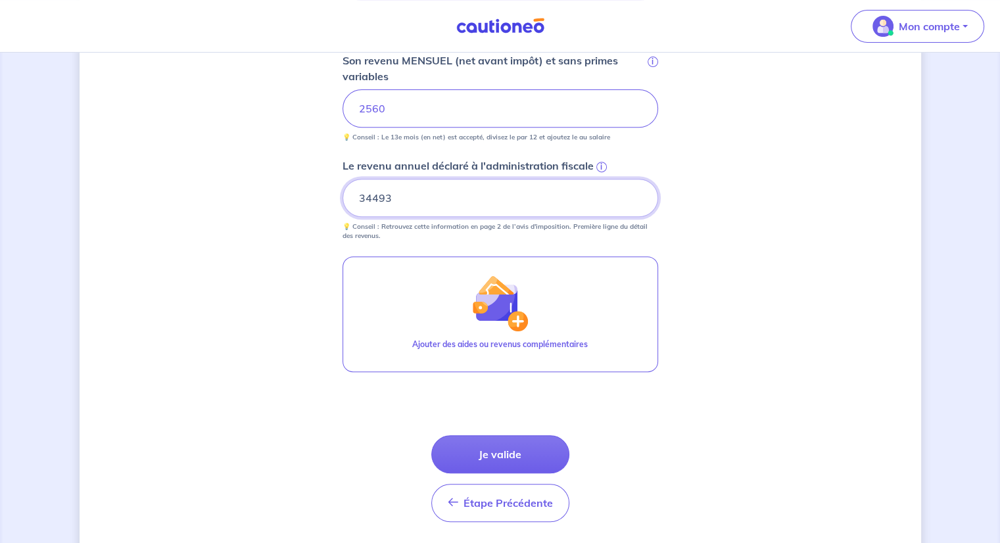
scroll to position [536, 0]
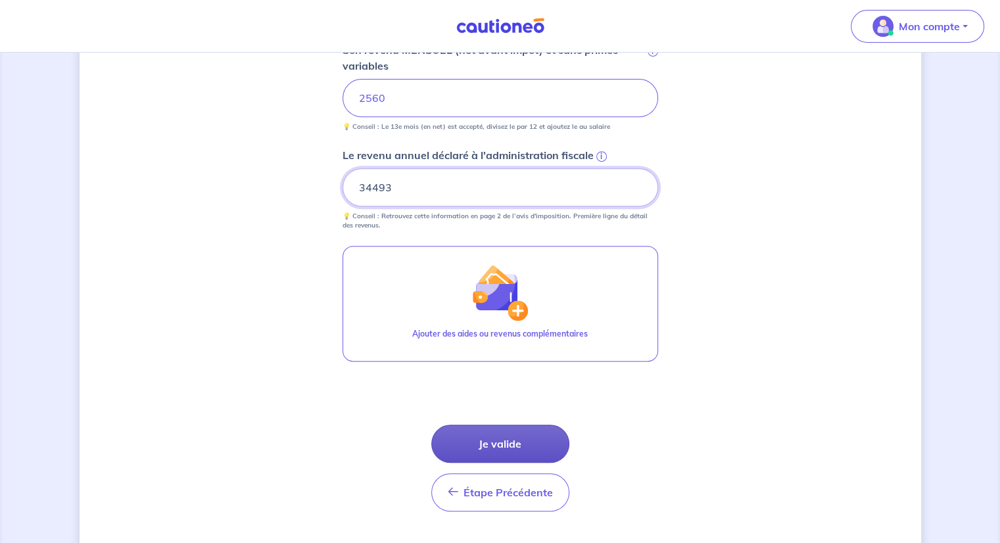
type input "34493"
click at [498, 442] on button "Je valide" at bounding box center [500, 444] width 138 height 38
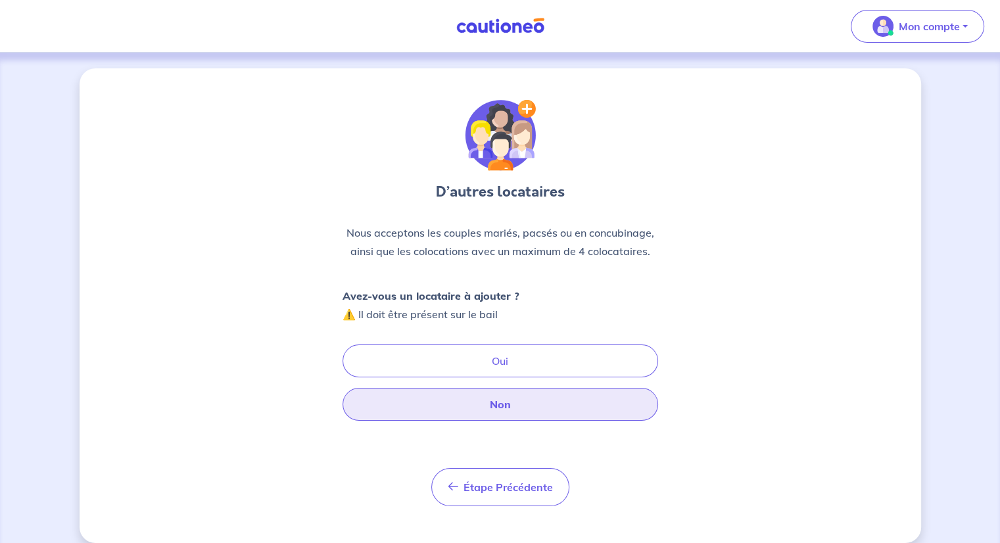
click at [490, 403] on button "Non" at bounding box center [501, 404] width 316 height 33
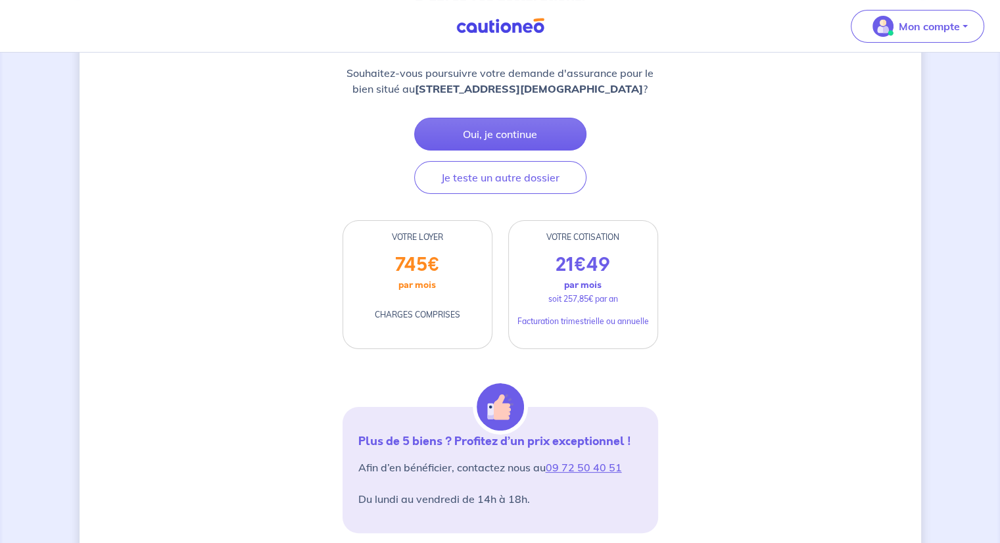
scroll to position [66, 0]
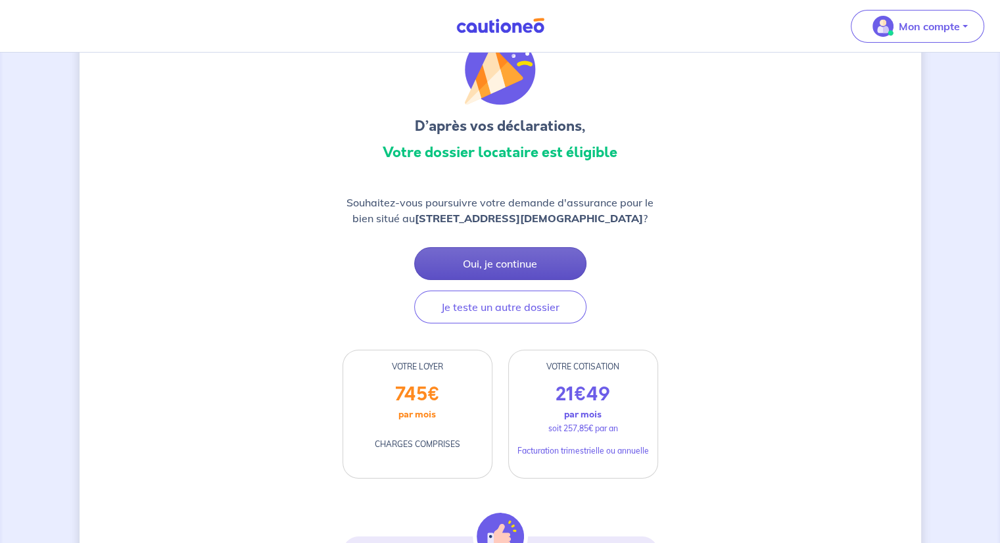
click at [515, 262] on button "Oui, je continue" at bounding box center [500, 263] width 172 height 33
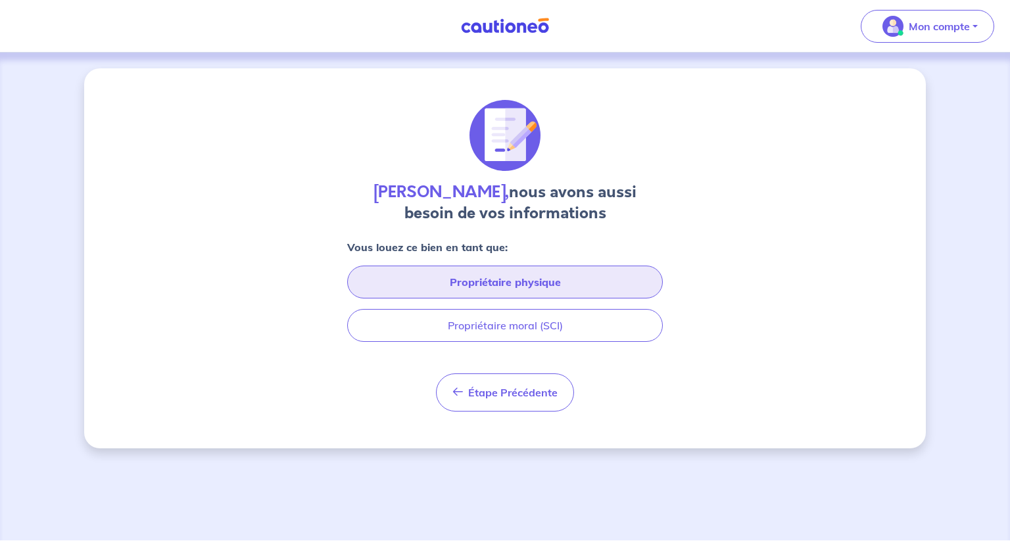
click at [515, 281] on button "Propriétaire physique" at bounding box center [505, 282] width 316 height 33
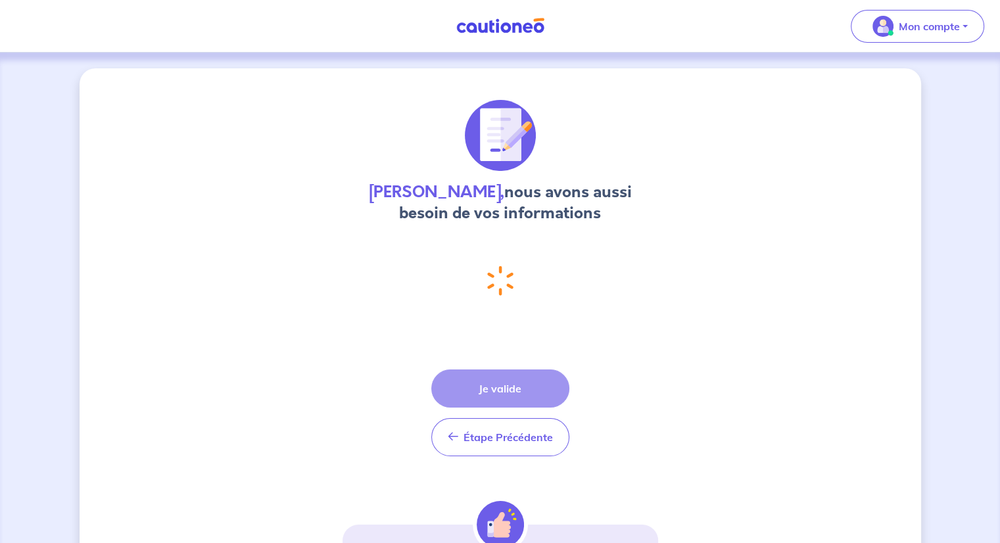
select select "FR"
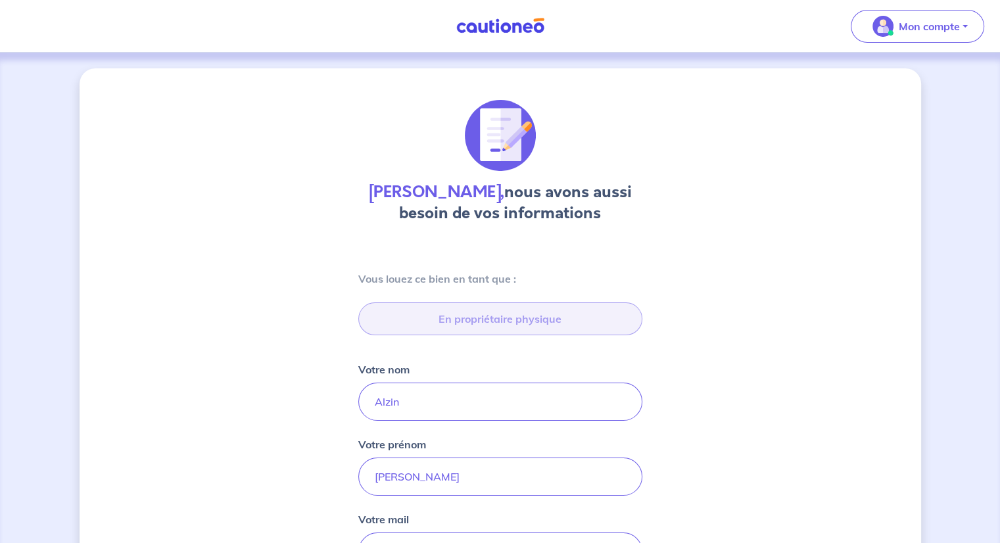
type input "[STREET_ADDRESS]"
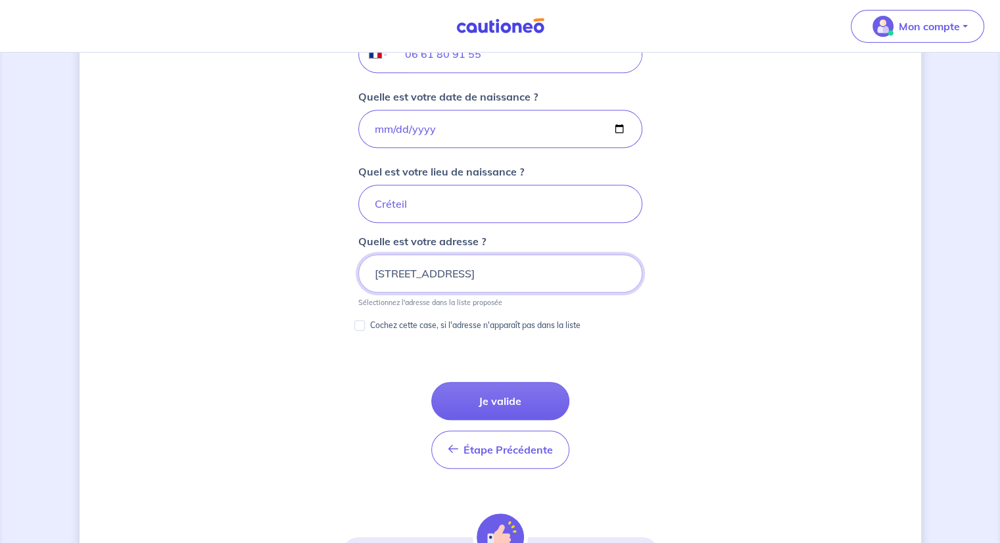
scroll to position [638, 0]
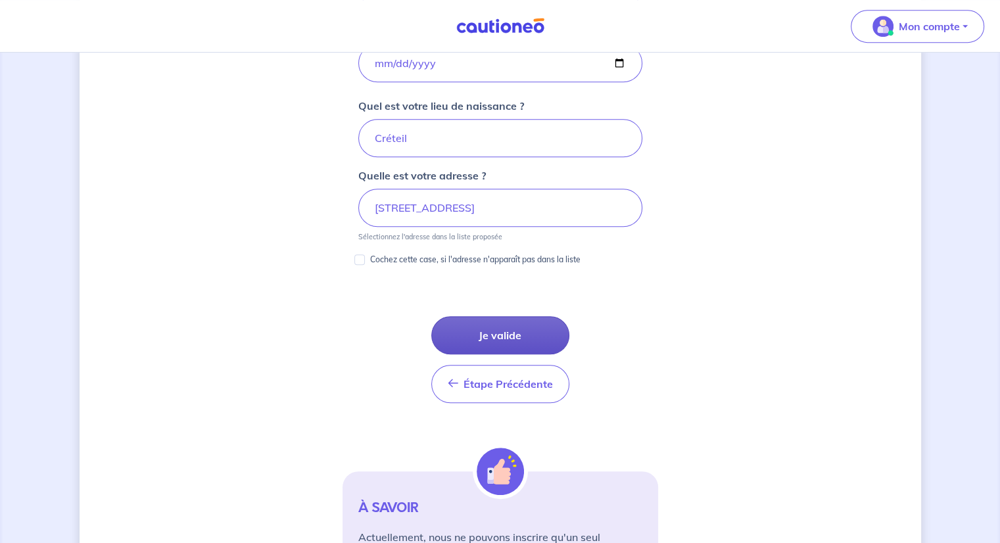
click at [496, 331] on button "Je valide" at bounding box center [500, 335] width 138 height 38
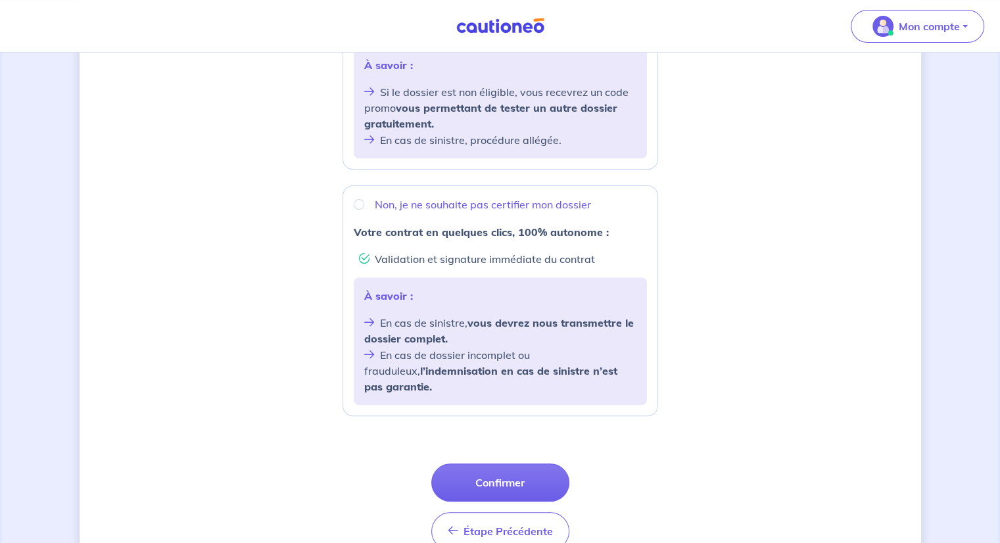
scroll to position [394, 0]
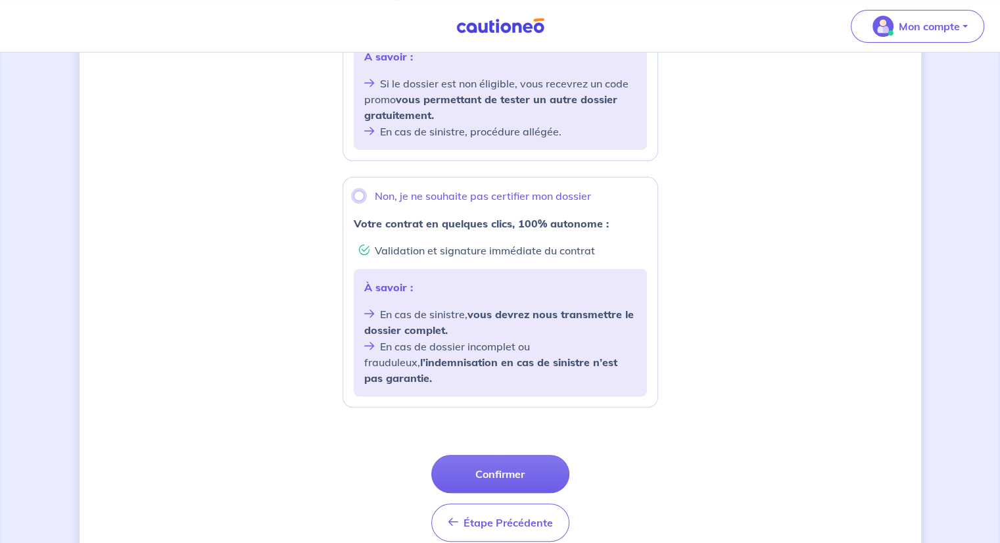
click at [362, 197] on input "Non, je ne souhaite pas certifier mon dossier" at bounding box center [359, 196] width 11 height 11
radio input "true"
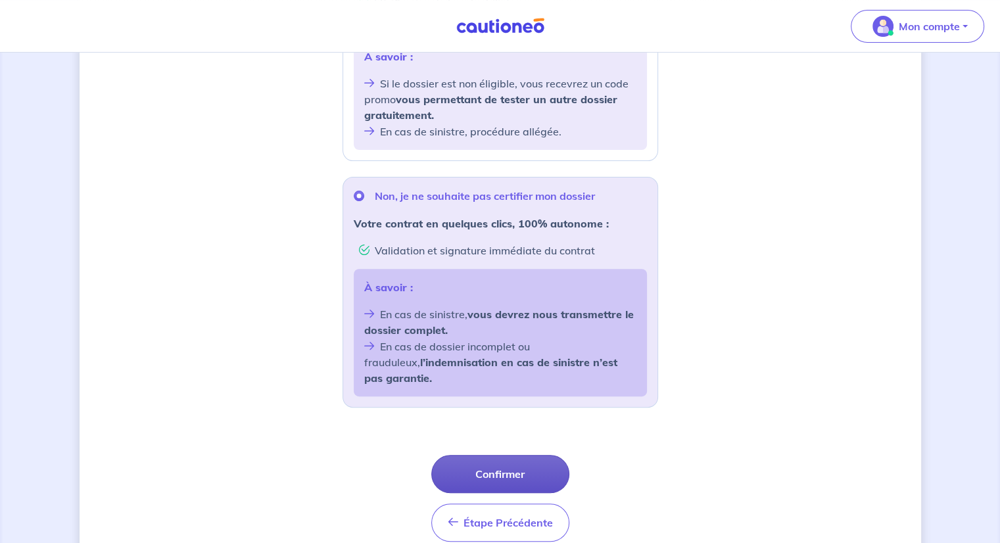
click at [505, 465] on button "Confirmer" at bounding box center [500, 474] width 138 height 38
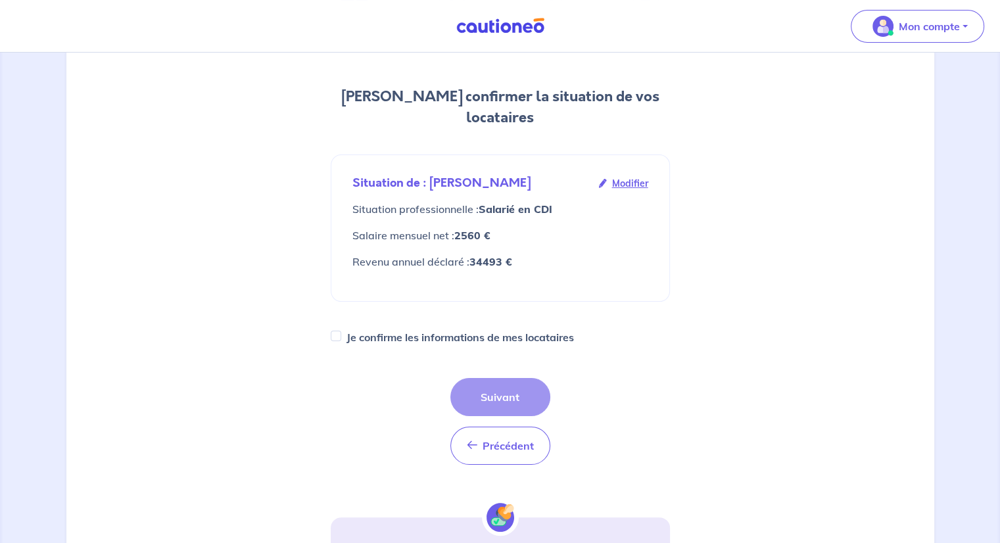
scroll to position [131, 0]
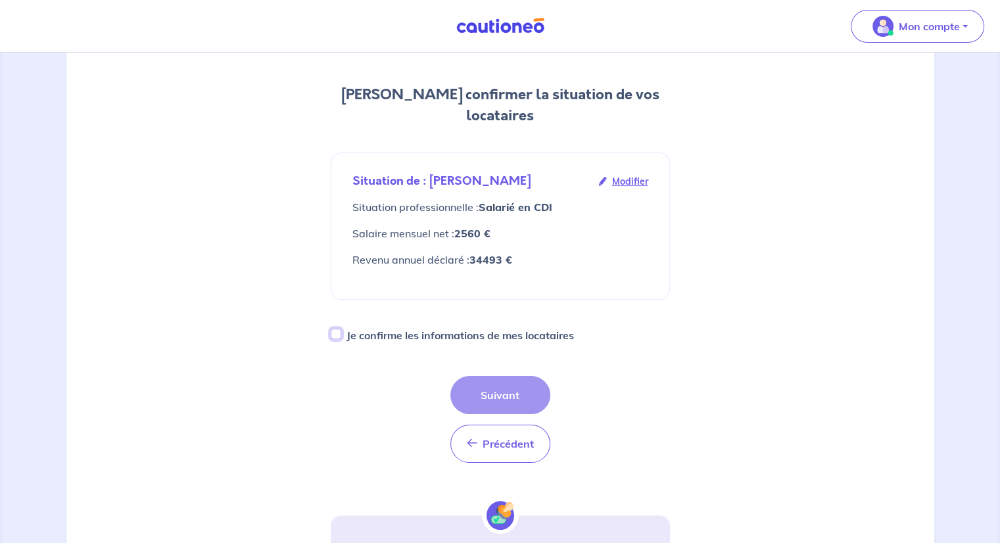
click at [336, 329] on input "Je confirme les informations de mes locataires" at bounding box center [336, 334] width 11 height 11
checkbox input "true"
click at [497, 376] on button "Suivant" at bounding box center [500, 395] width 100 height 38
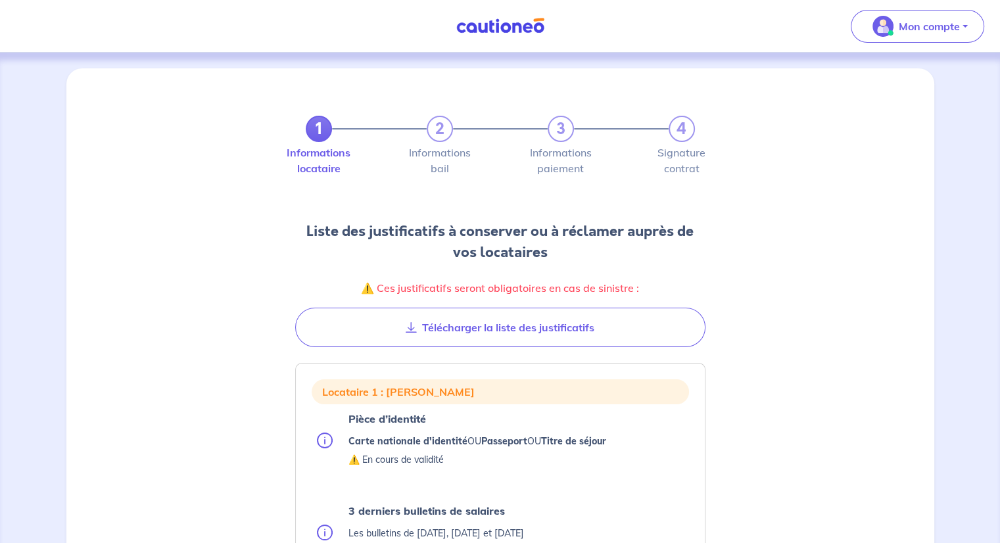
scroll to position [66, 0]
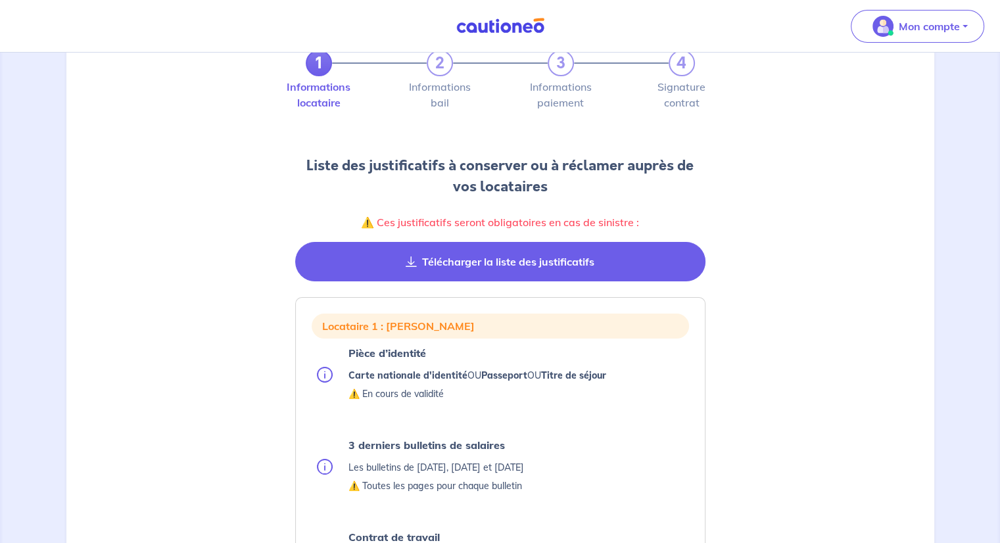
click at [468, 262] on button "Télécharger la liste des justificatifs" at bounding box center [500, 261] width 410 height 39
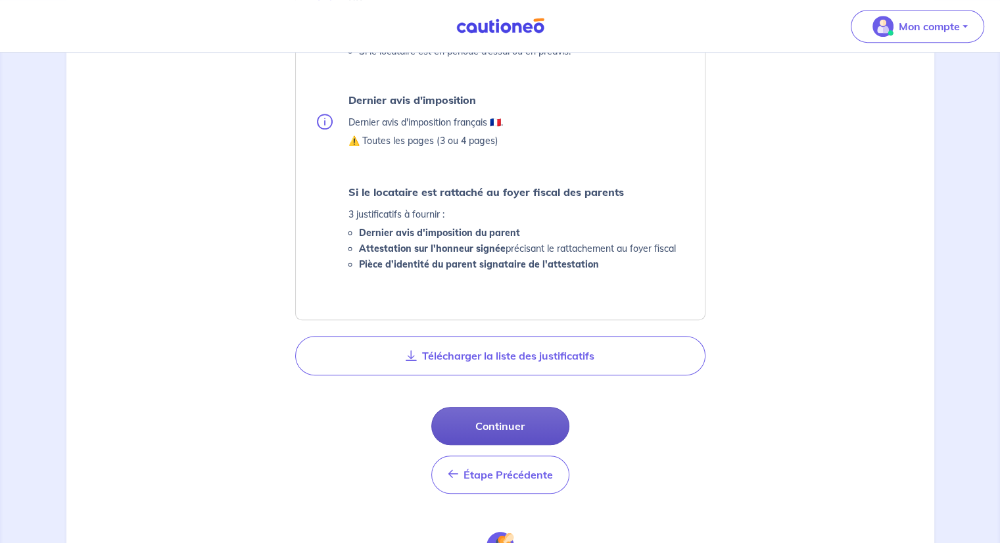
scroll to position [723, 0]
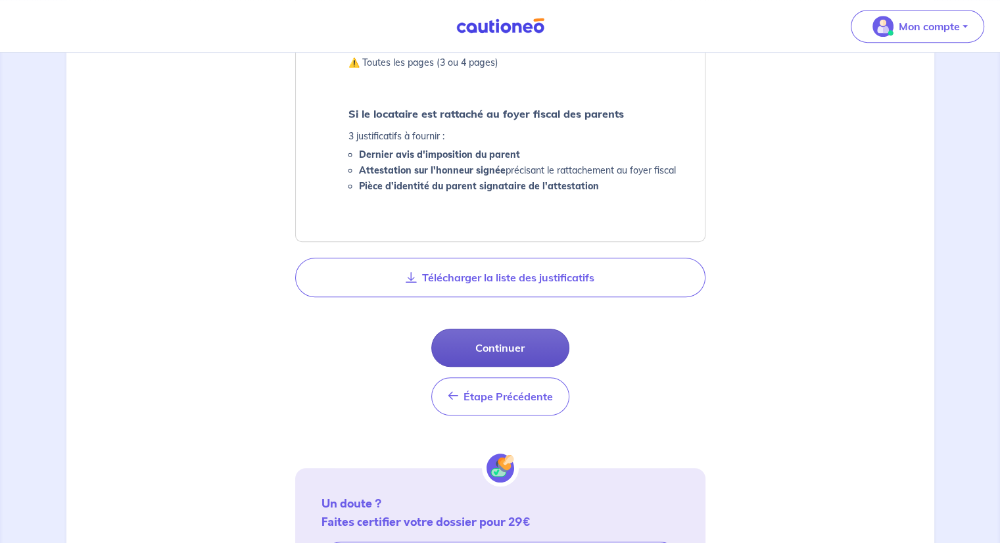
click at [504, 345] on button "Continuer" at bounding box center [500, 348] width 138 height 38
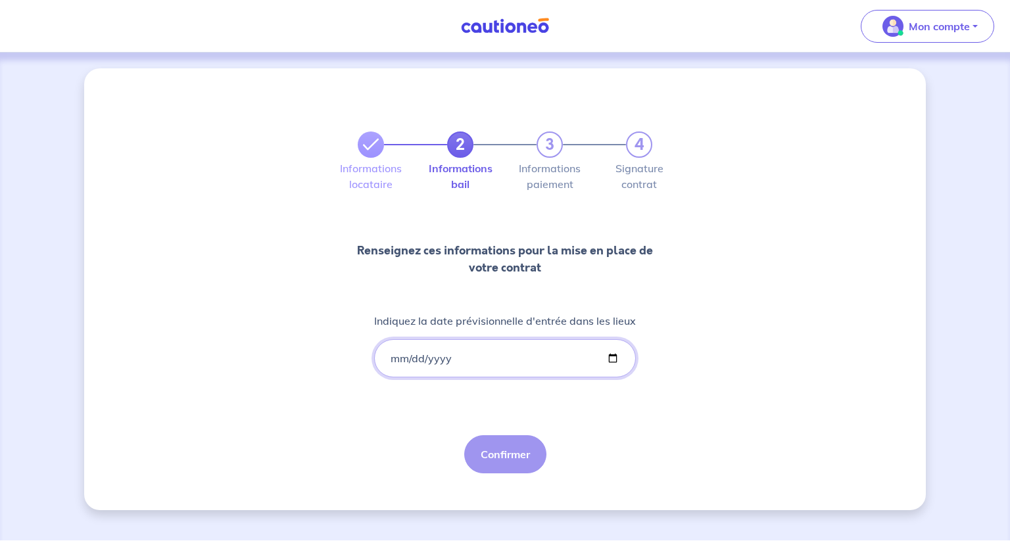
click at [608, 359] on input "Indiquez la date prévisionnelle d'entrée dans les lieux" at bounding box center [505, 358] width 262 height 38
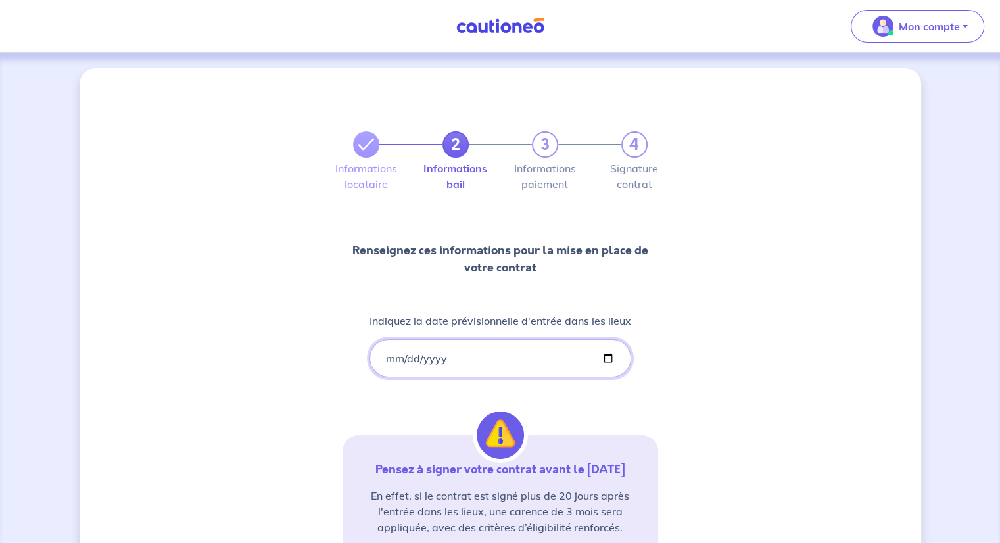
type input "[DATE]"
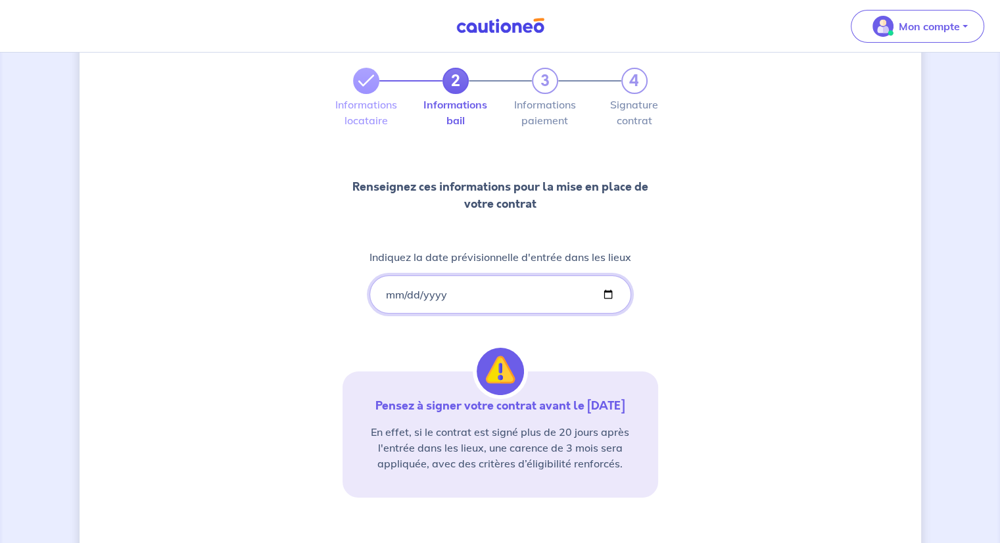
scroll to position [177, 0]
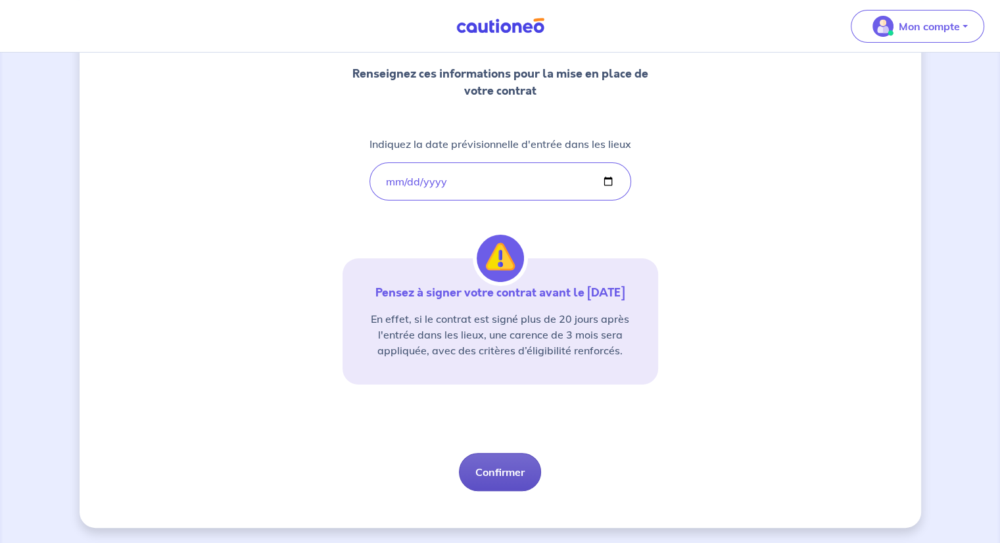
click at [492, 471] on button "Confirmer" at bounding box center [500, 472] width 82 height 38
select select "FR"
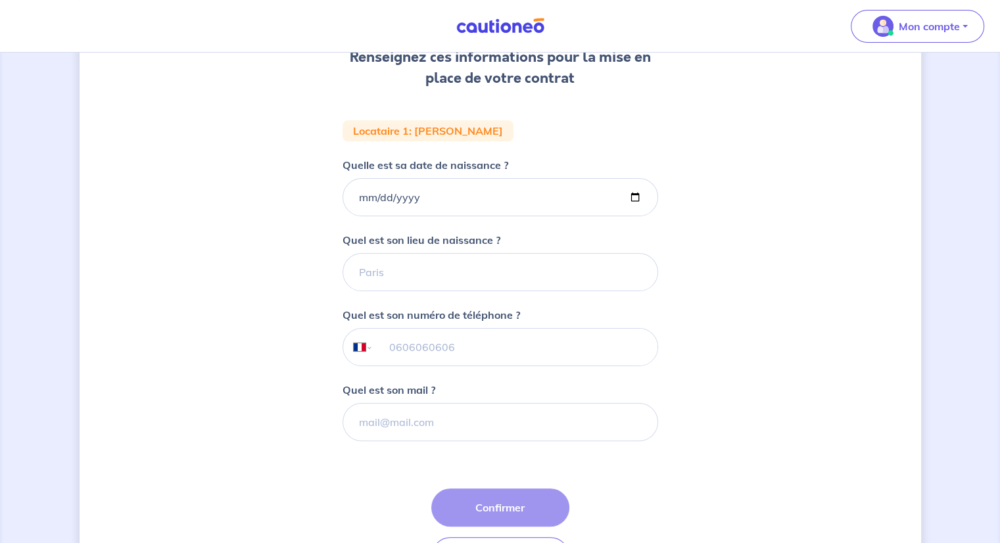
scroll to position [197, 0]
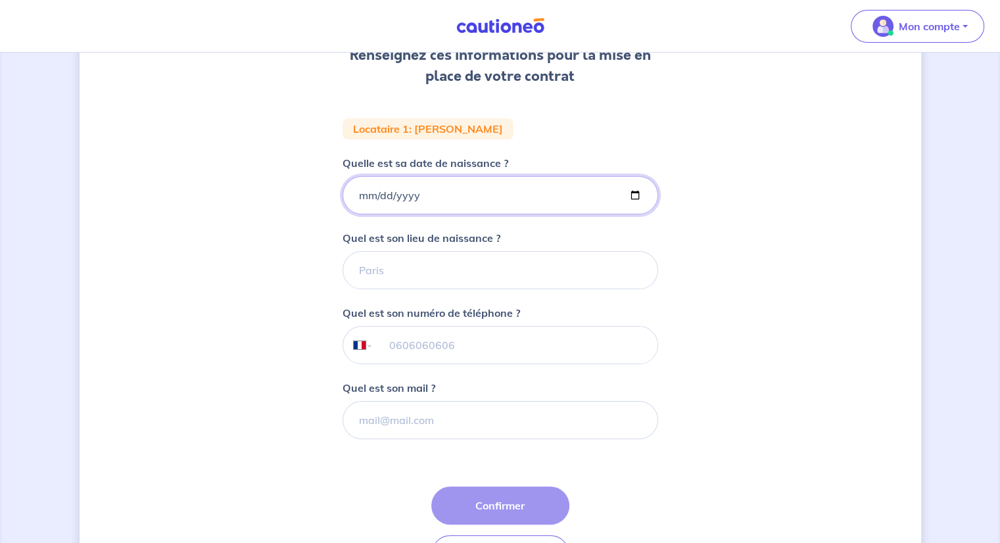
click at [634, 195] on input "Quelle est sa date de naissance ?" at bounding box center [501, 195] width 316 height 38
click at [636, 195] on input "Quelle est sa date de naissance ?" at bounding box center [501, 195] width 316 height 38
type input "[DATE]"
click at [408, 272] on input "Quel est son lieu de naissance ?" at bounding box center [501, 270] width 316 height 38
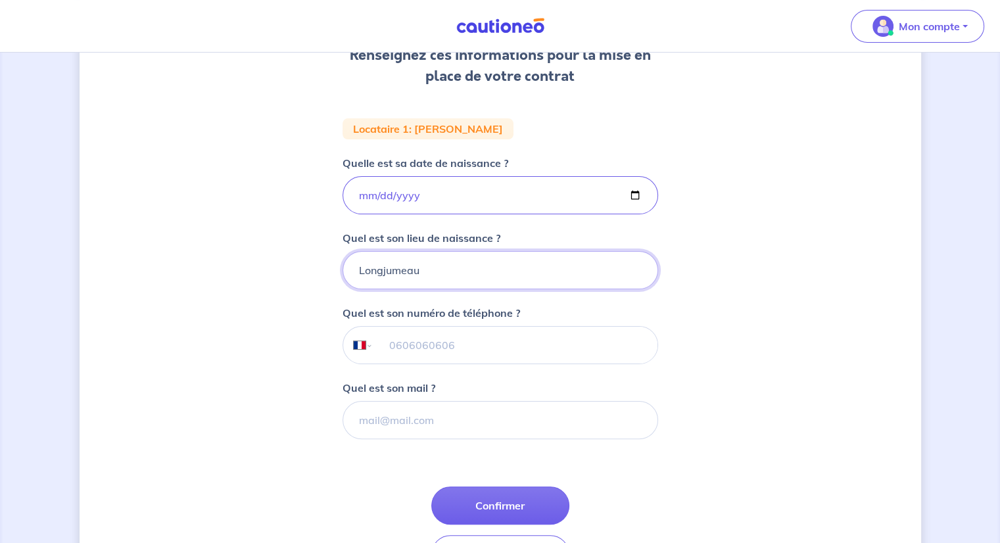
type input "Longjumeau"
click at [460, 335] on input "tel" at bounding box center [515, 345] width 284 height 37
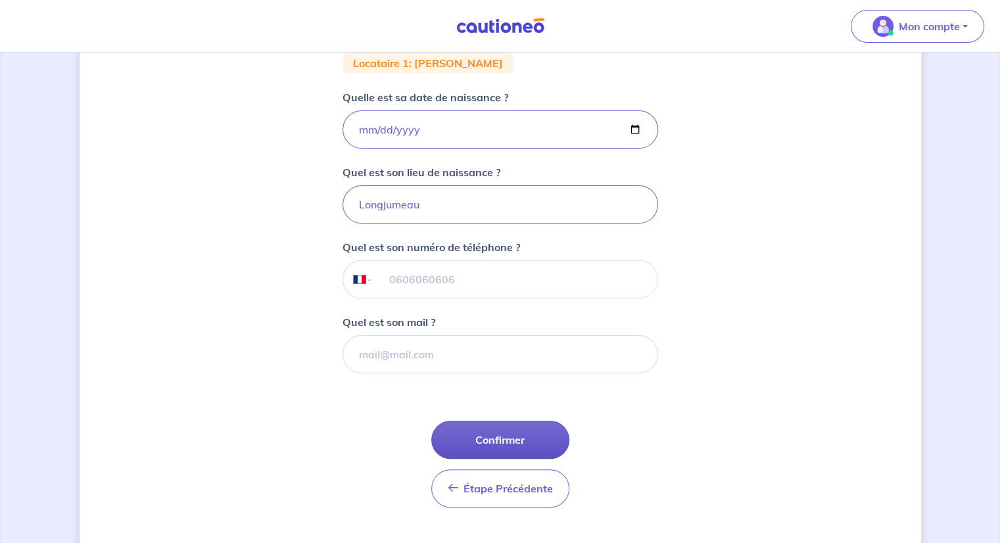
click at [490, 436] on button "Confirmer" at bounding box center [500, 440] width 138 height 38
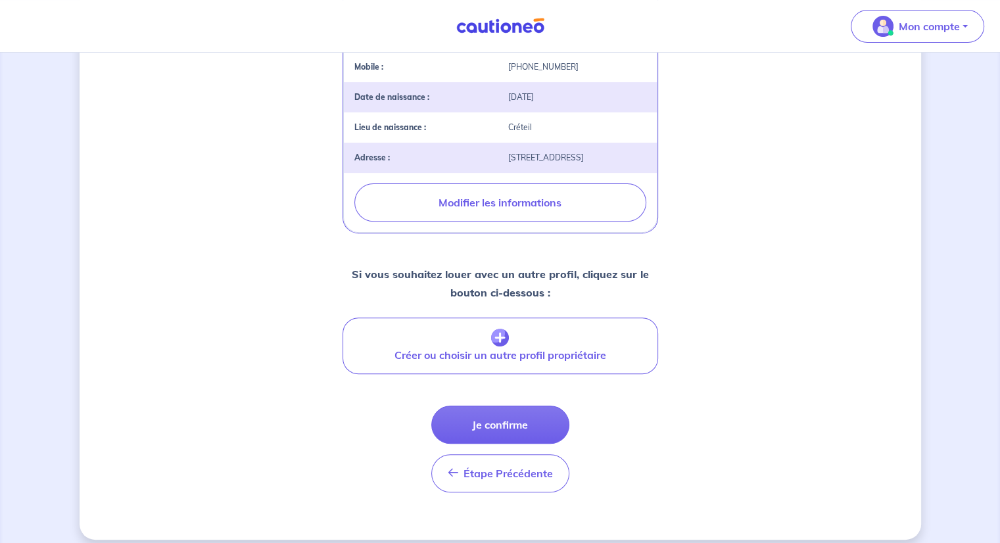
scroll to position [431, 0]
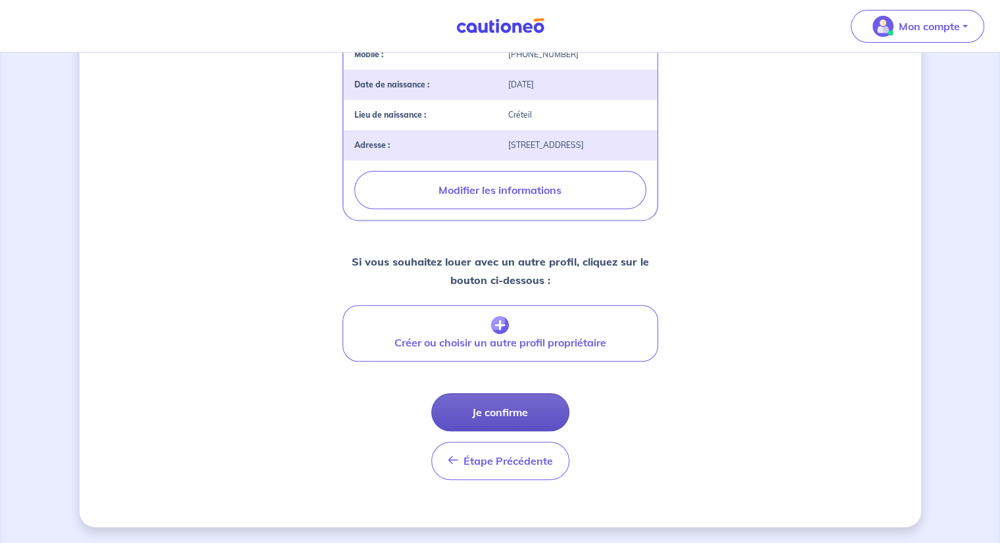
click at [502, 406] on button "Je confirme" at bounding box center [500, 412] width 138 height 38
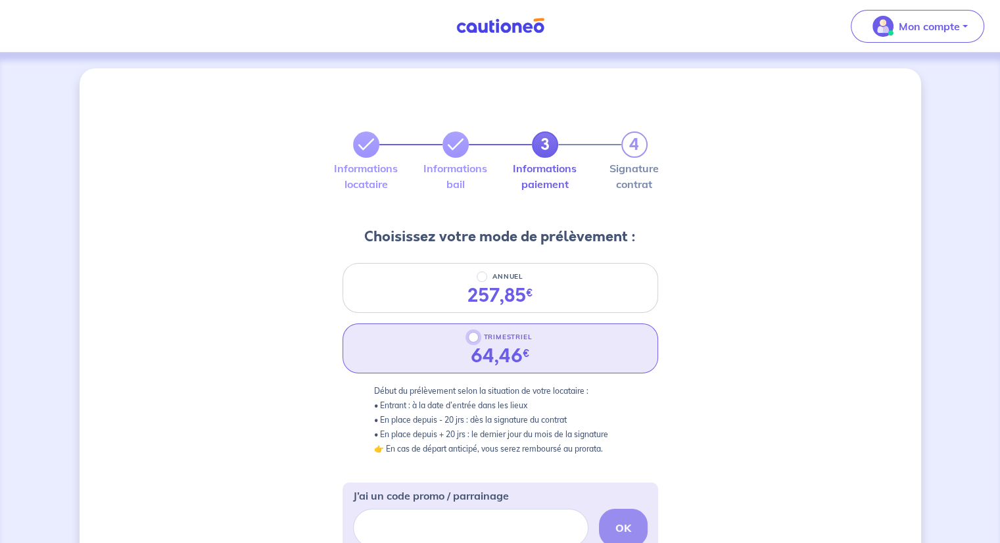
click at [470, 340] on input "TRIMESTRIEL" at bounding box center [473, 337] width 11 height 11
radio input "true"
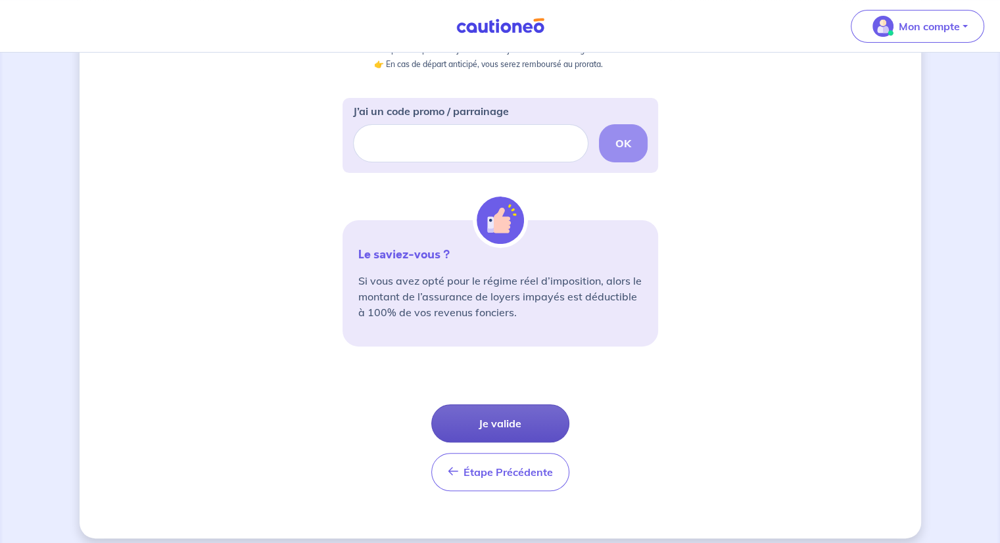
scroll to position [394, 0]
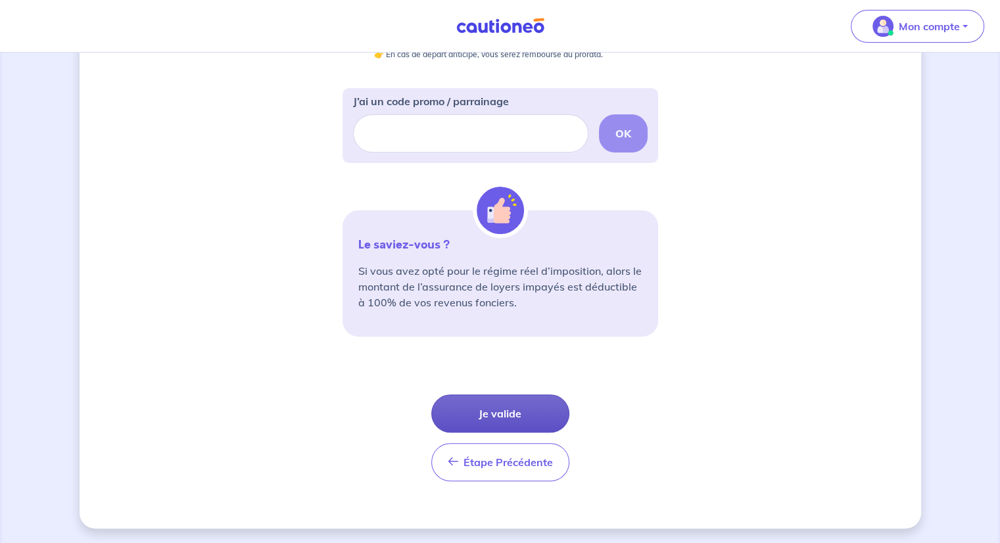
click at [496, 418] on button "Je valide" at bounding box center [500, 413] width 138 height 38
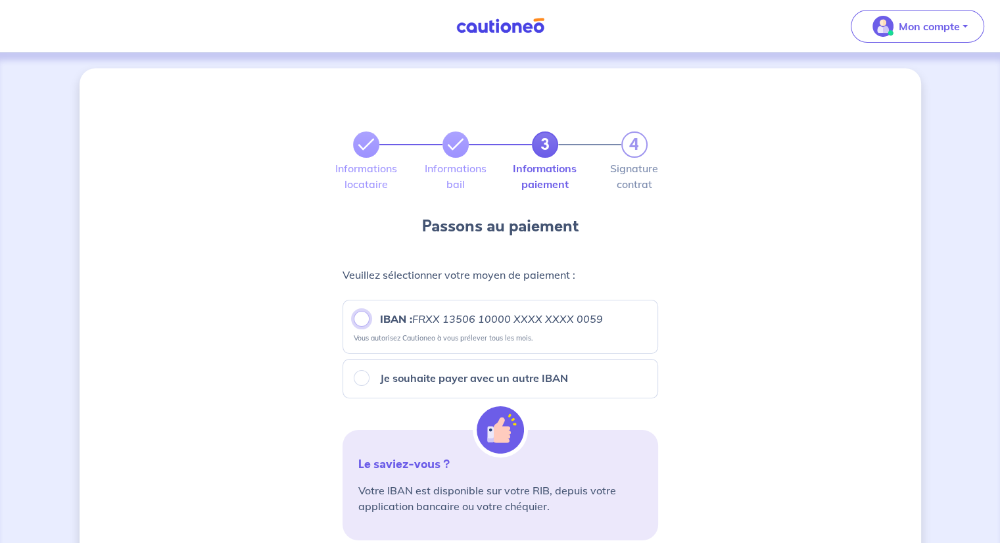
click at [361, 320] on input "IBAN : FRXX [FINANCIAL_ID] XXXX XXXX 0059" at bounding box center [362, 319] width 16 height 16
radio input "true"
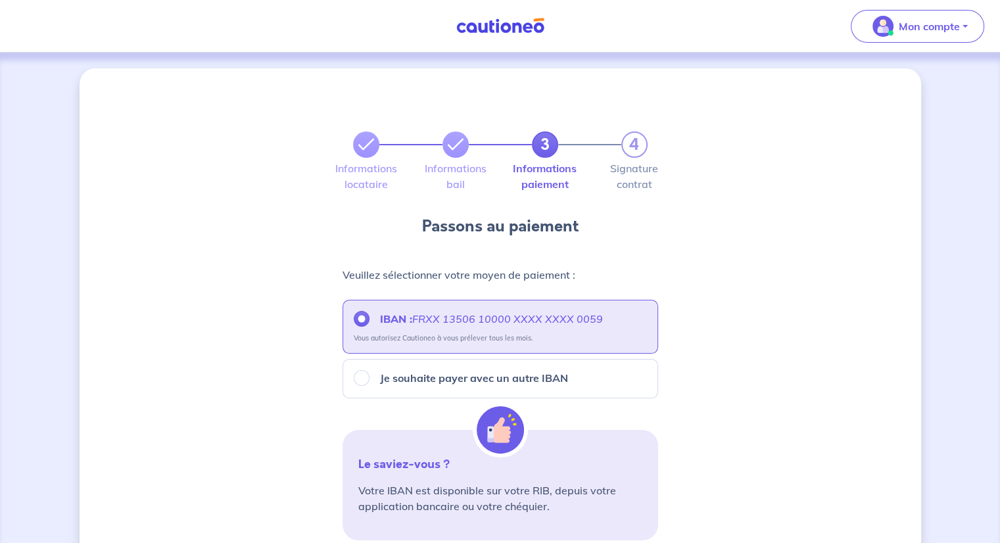
drag, startPoint x: 990, startPoint y: 1, endPoint x: 203, endPoint y: 118, distance: 795.7
click at [203, 118] on div "3 4 Informations locataire Informations bail Informations paiement Signature co…" at bounding box center [501, 476] width 842 height 816
click at [962, 26] on button "Mon compte" at bounding box center [917, 26] width 133 height 33
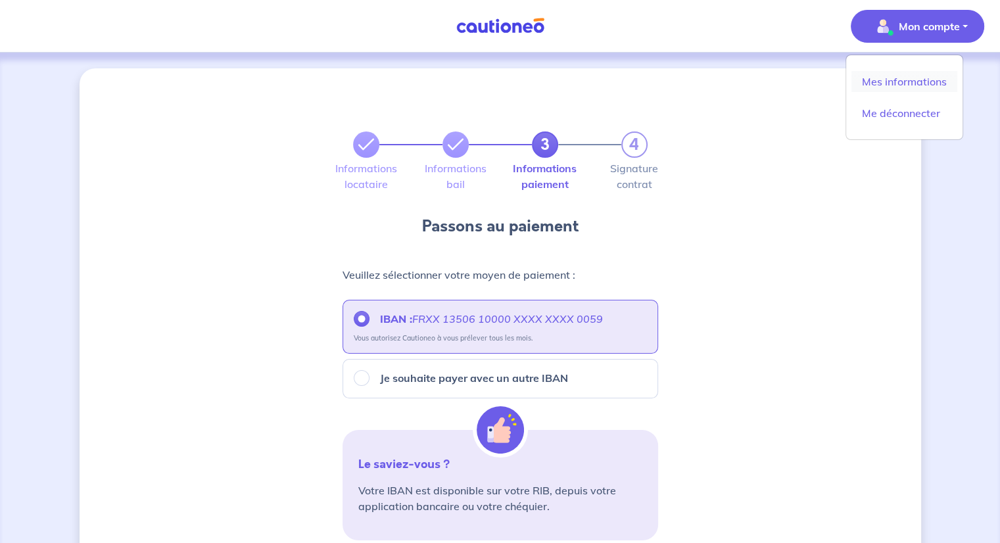
click at [895, 82] on link "Mes informations" at bounding box center [904, 81] width 106 height 21
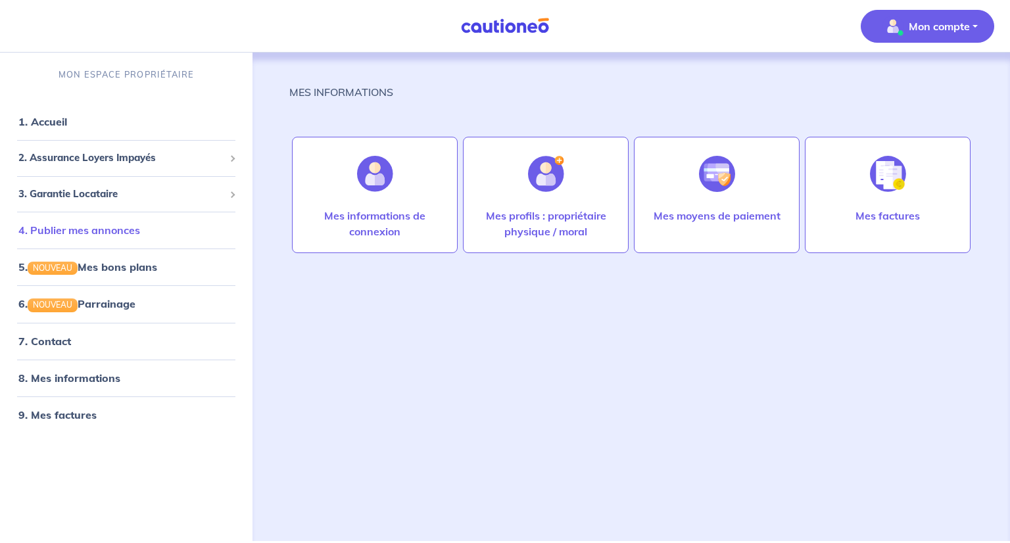
click at [65, 224] on link "4. Publier mes annonces" at bounding box center [79, 230] width 122 height 13
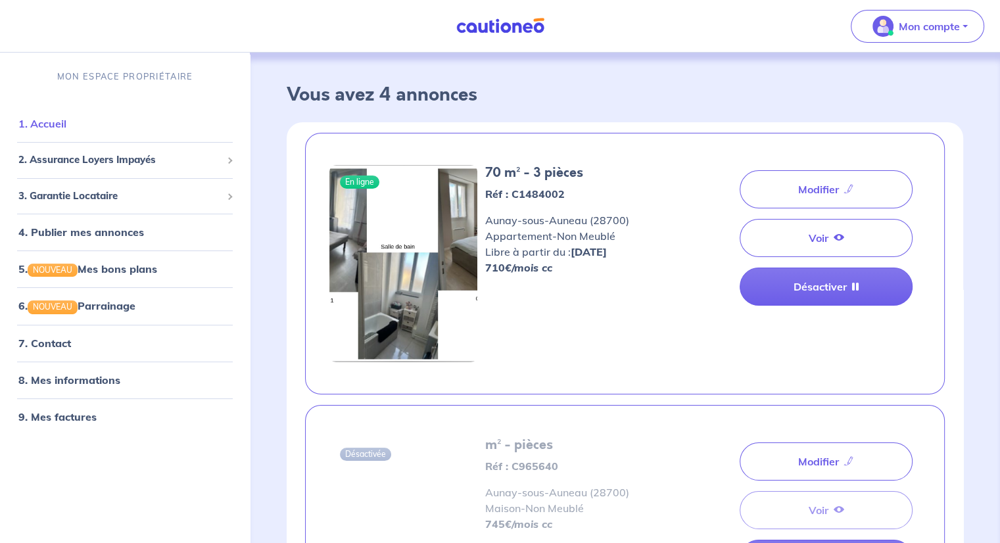
click at [48, 121] on link "1. Accueil" at bounding box center [42, 123] width 48 height 13
